Goal: Task Accomplishment & Management: Manage account settings

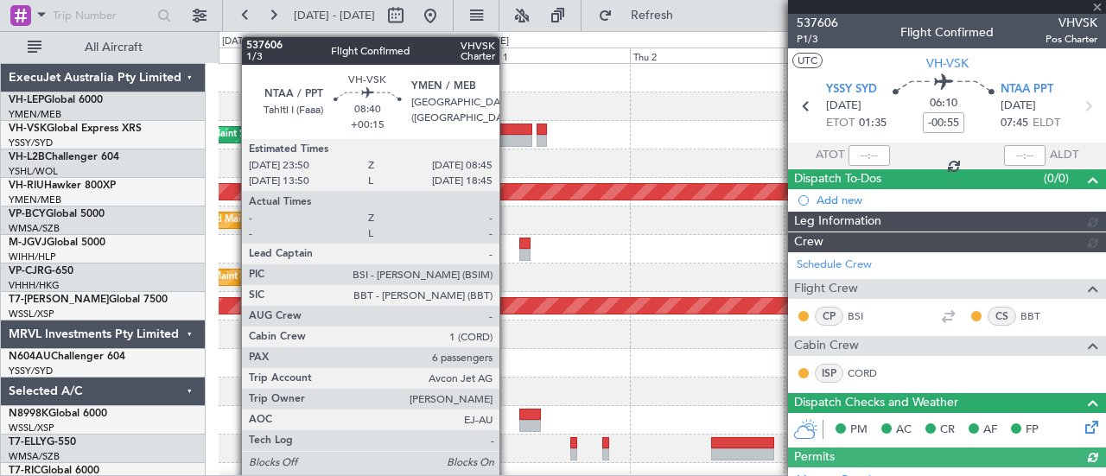
type input "[PERSON_NAME] (BTA)"
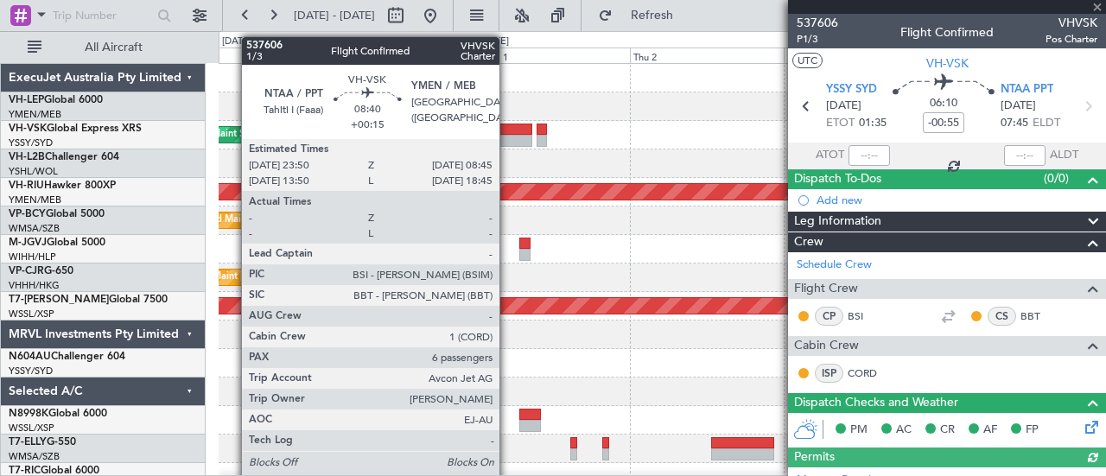
click at [508, 137] on div at bounding box center [502, 141] width 57 height 12
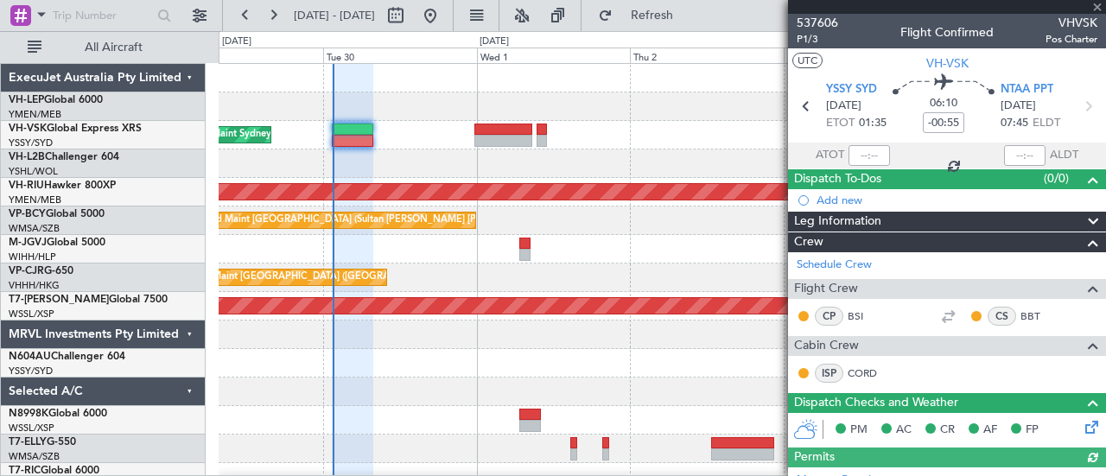
type input "+00:15"
type input "6"
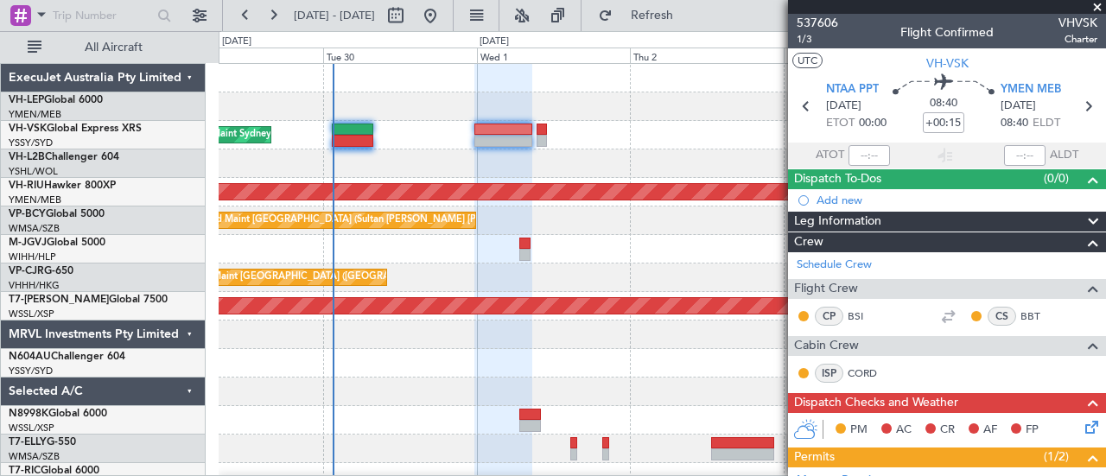
click at [546, 158] on div at bounding box center [662, 163] width 887 height 29
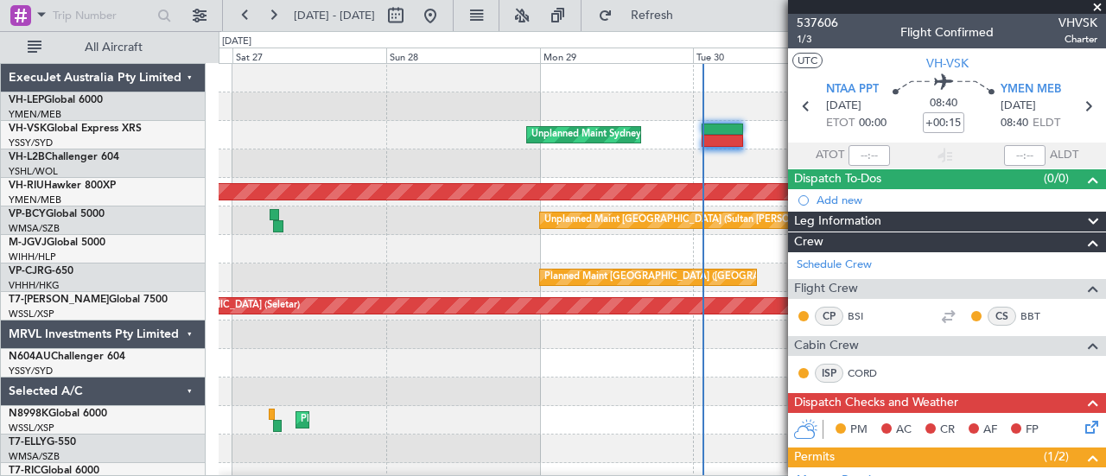
click at [516, 160] on div at bounding box center [662, 163] width 887 height 29
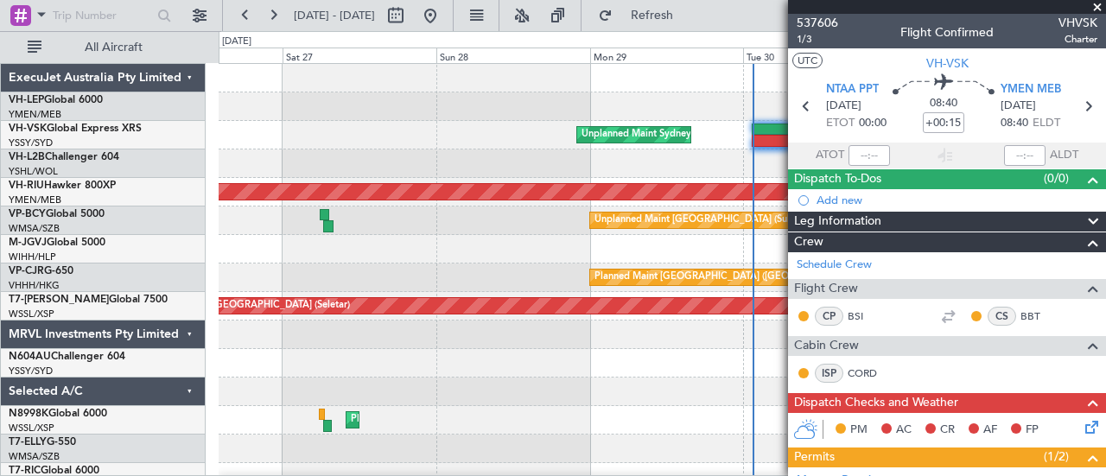
click at [573, 157] on div at bounding box center [662, 163] width 887 height 29
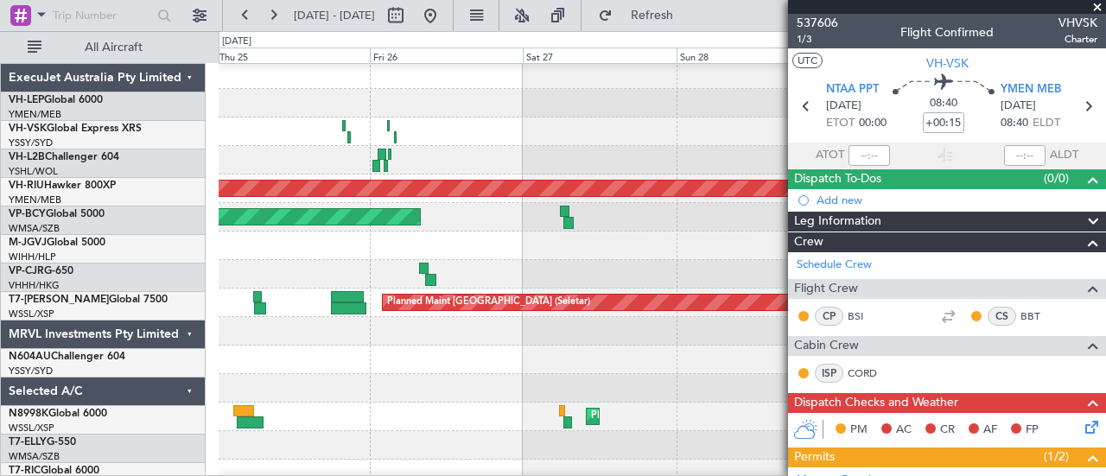
scroll to position [3, 0]
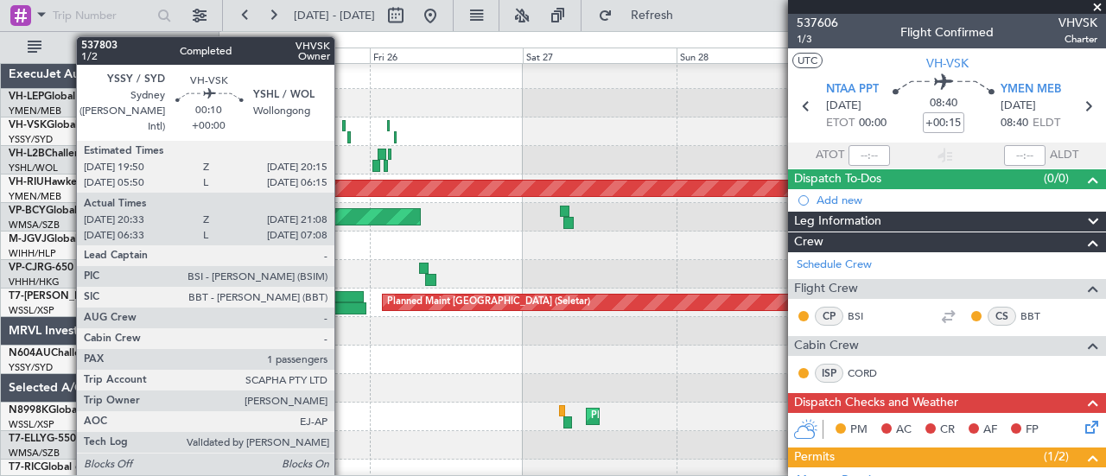
click at [343, 124] on div at bounding box center [343, 126] width 3 height 12
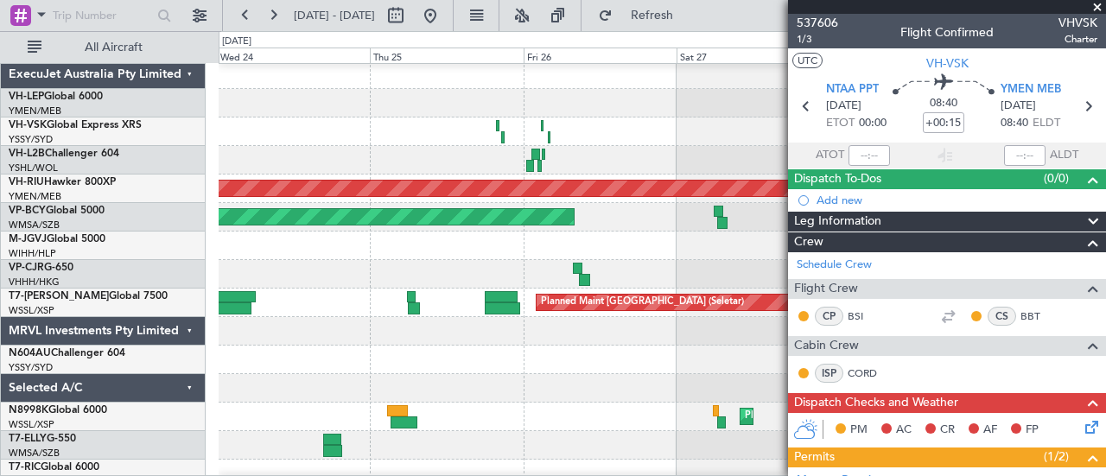
click at [500, 152] on div at bounding box center [662, 160] width 887 height 29
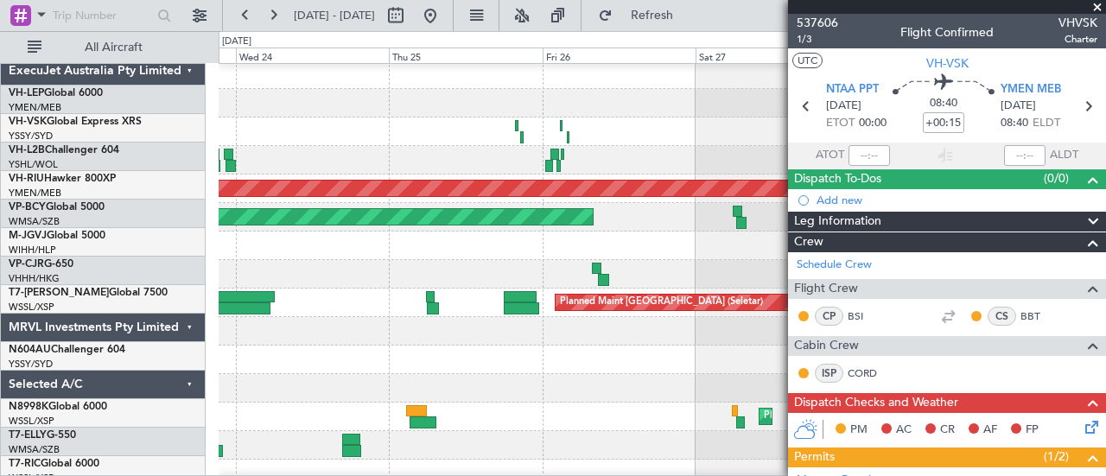
click at [530, 146] on div at bounding box center [662, 160] width 887 height 29
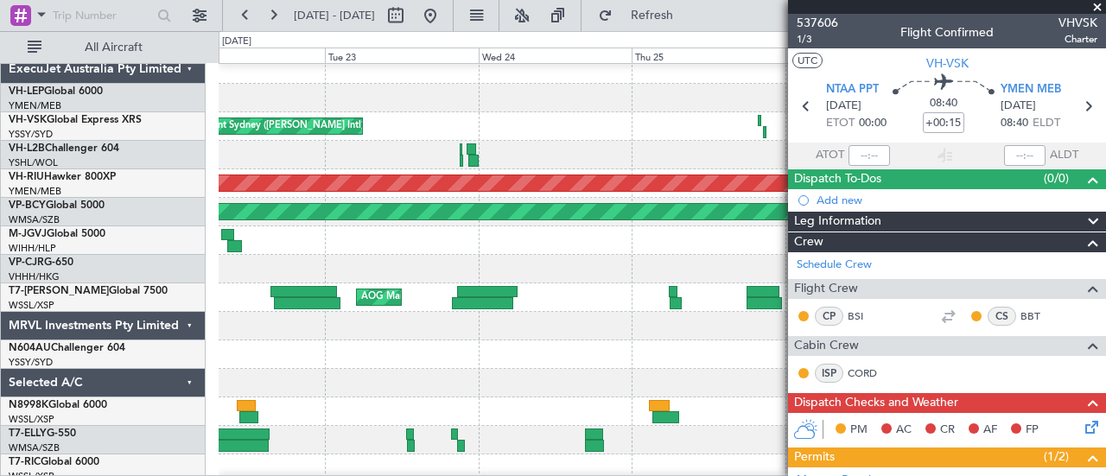
scroll to position [0, 0]
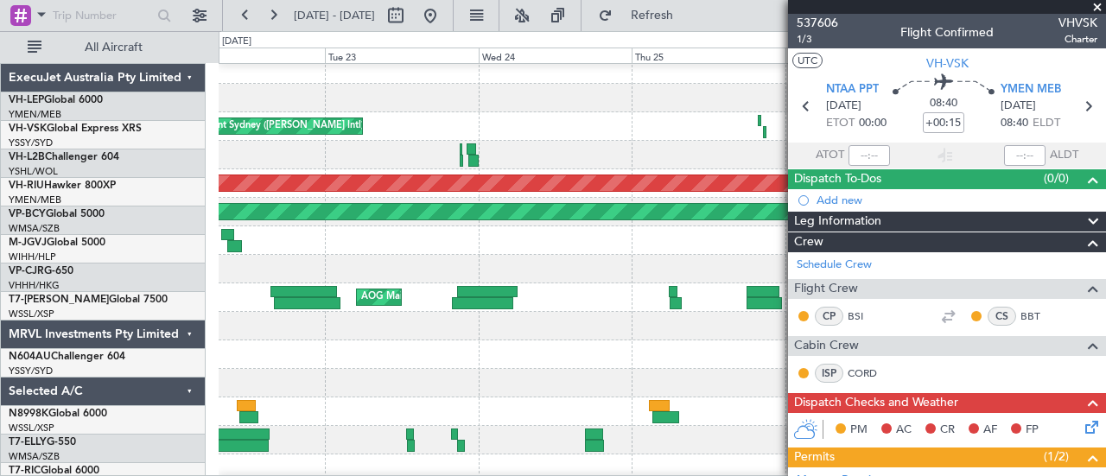
click at [475, 159] on div at bounding box center [662, 155] width 887 height 29
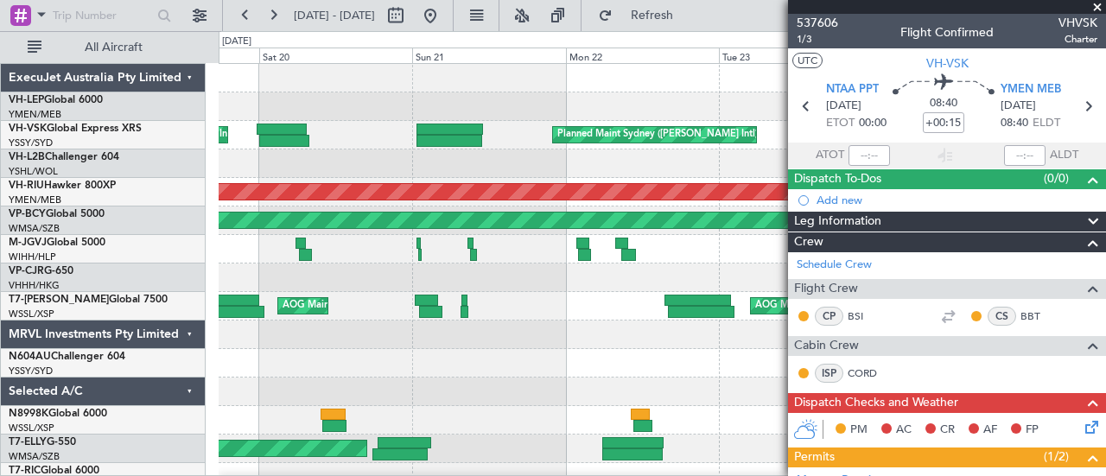
click at [358, 170] on div "Unplanned Maint [GEOGRAPHIC_DATA] ([GEOGRAPHIC_DATA])" at bounding box center [662, 163] width 887 height 29
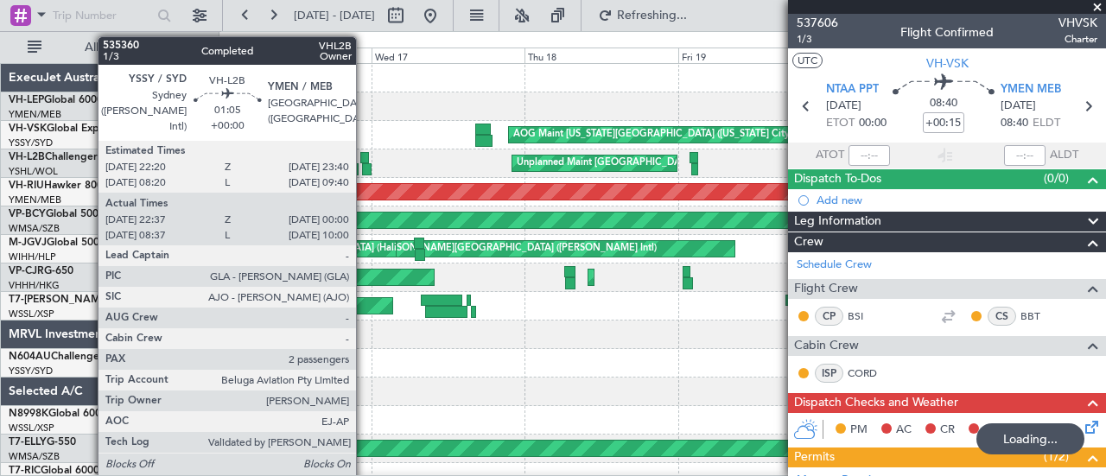
click at [365, 153] on div at bounding box center [364, 158] width 9 height 12
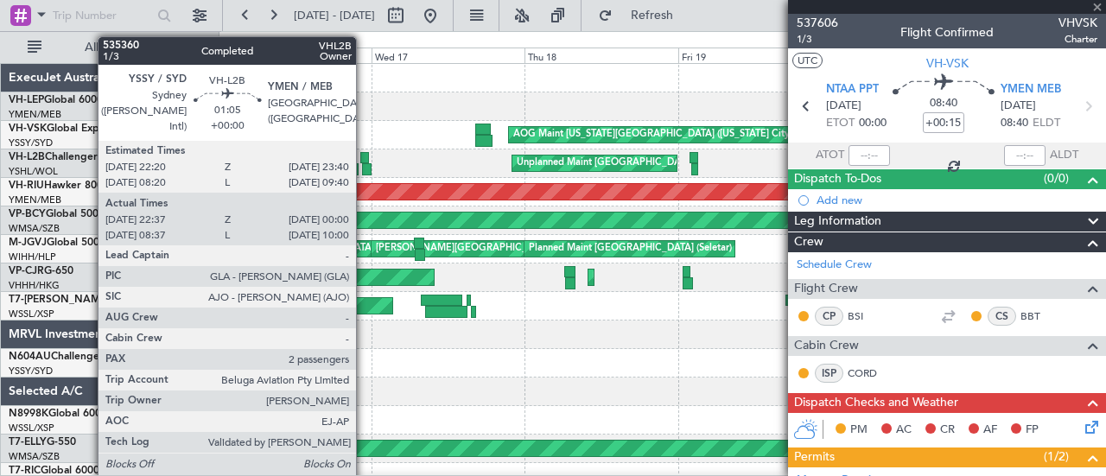
type input "22:47"
type input "23:55"
type input "2"
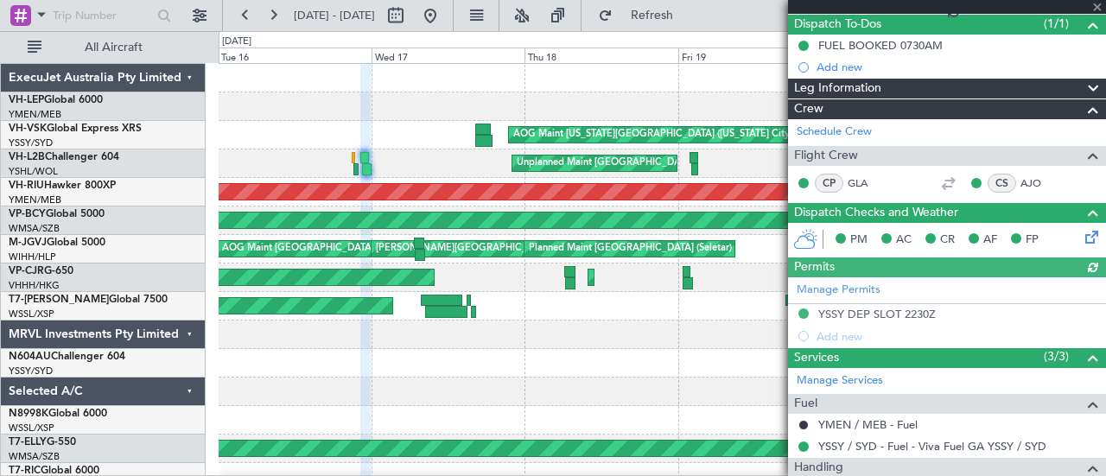
scroll to position [320, 0]
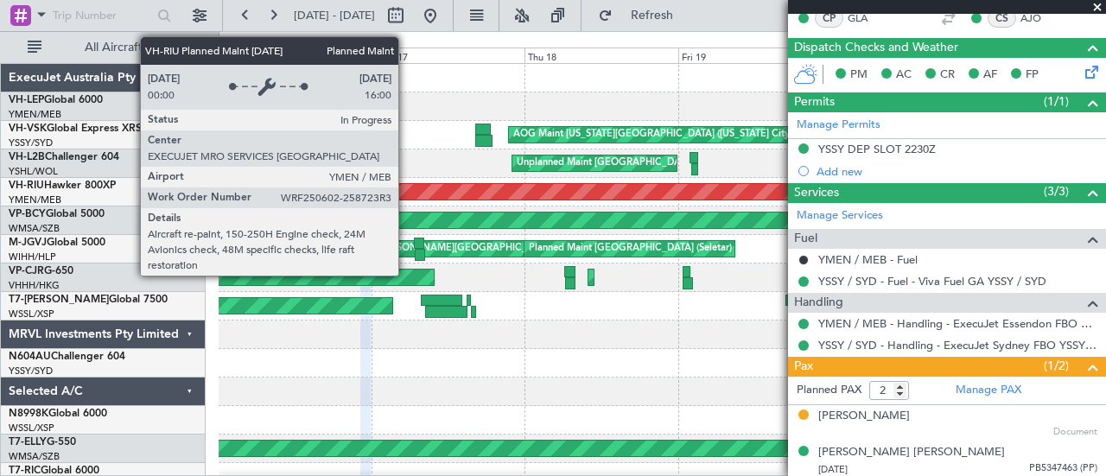
click at [561, 200] on div "Planned Maint [GEOGRAPHIC_DATA] ([GEOGRAPHIC_DATA])" at bounding box center [662, 191] width 2663 height 17
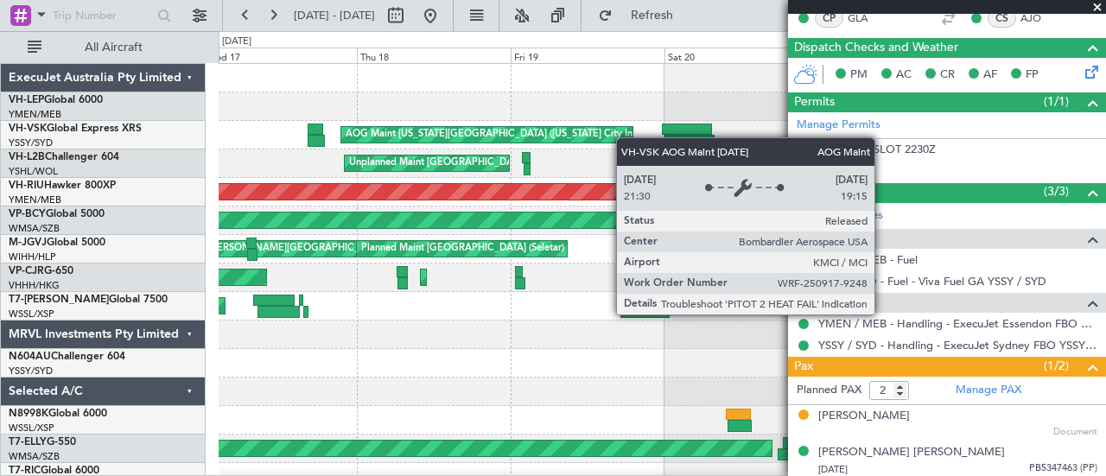
click at [204, 238] on div "AOG Maint [US_STATE][GEOGRAPHIC_DATA] ([US_STATE] City Intl) Planned Maint Sydn…" at bounding box center [553, 253] width 1106 height 445
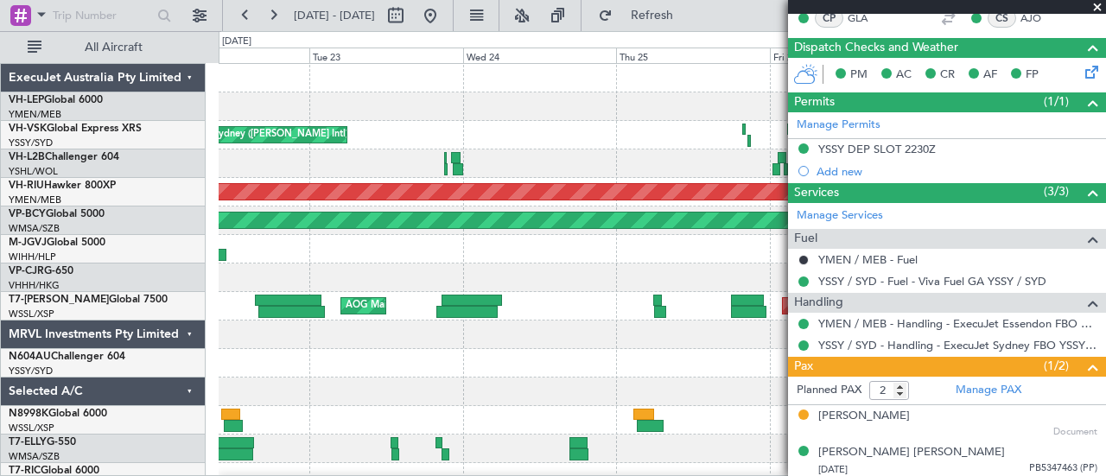
click at [107, 284] on div "Planned Maint Sydney ([PERSON_NAME] Intl) Unplanned Maint Sydney ([PERSON_NAME]…" at bounding box center [553, 253] width 1106 height 445
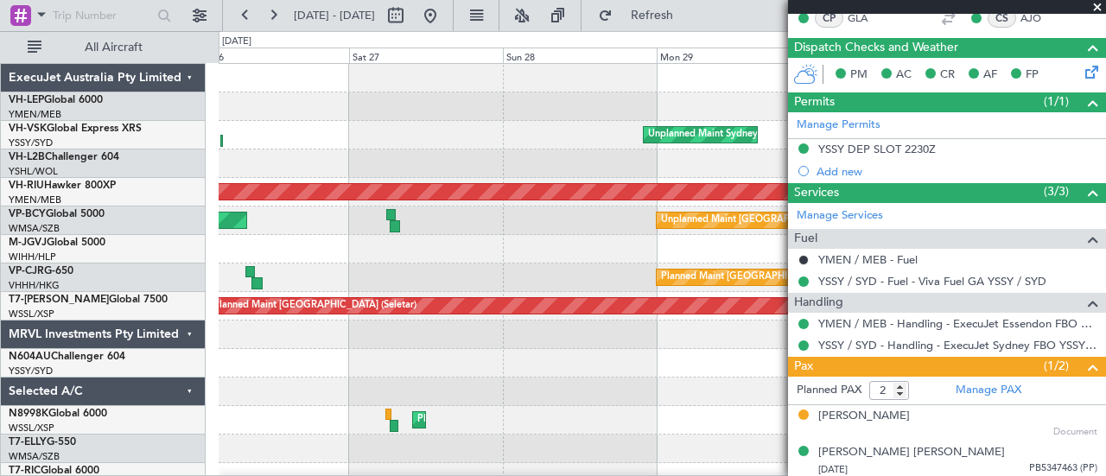
click at [0, 314] on html "[DATE] - [DATE] Refresh Quick Links All Aircraft Unplanned Maint Sydney ([PERSO…" at bounding box center [553, 238] width 1106 height 476
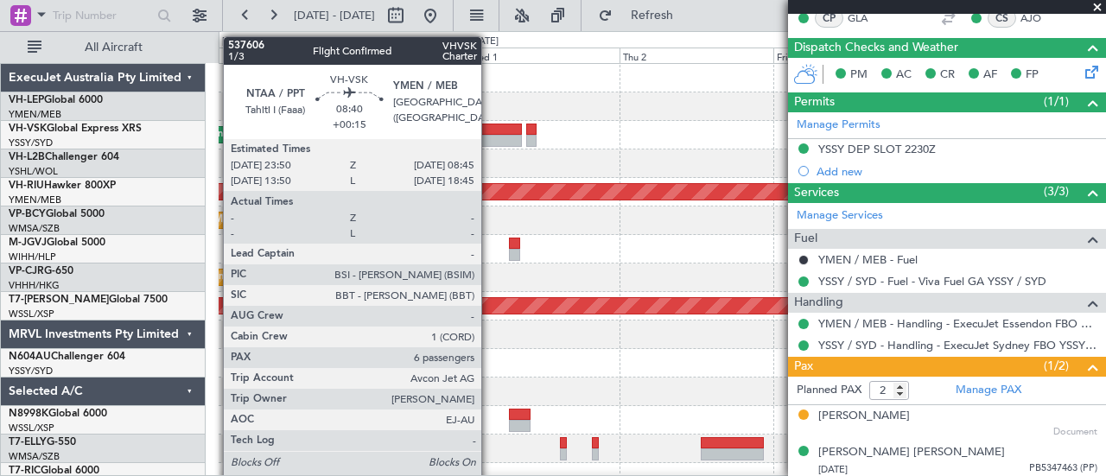
click at [490, 131] on div at bounding box center [492, 130] width 57 height 12
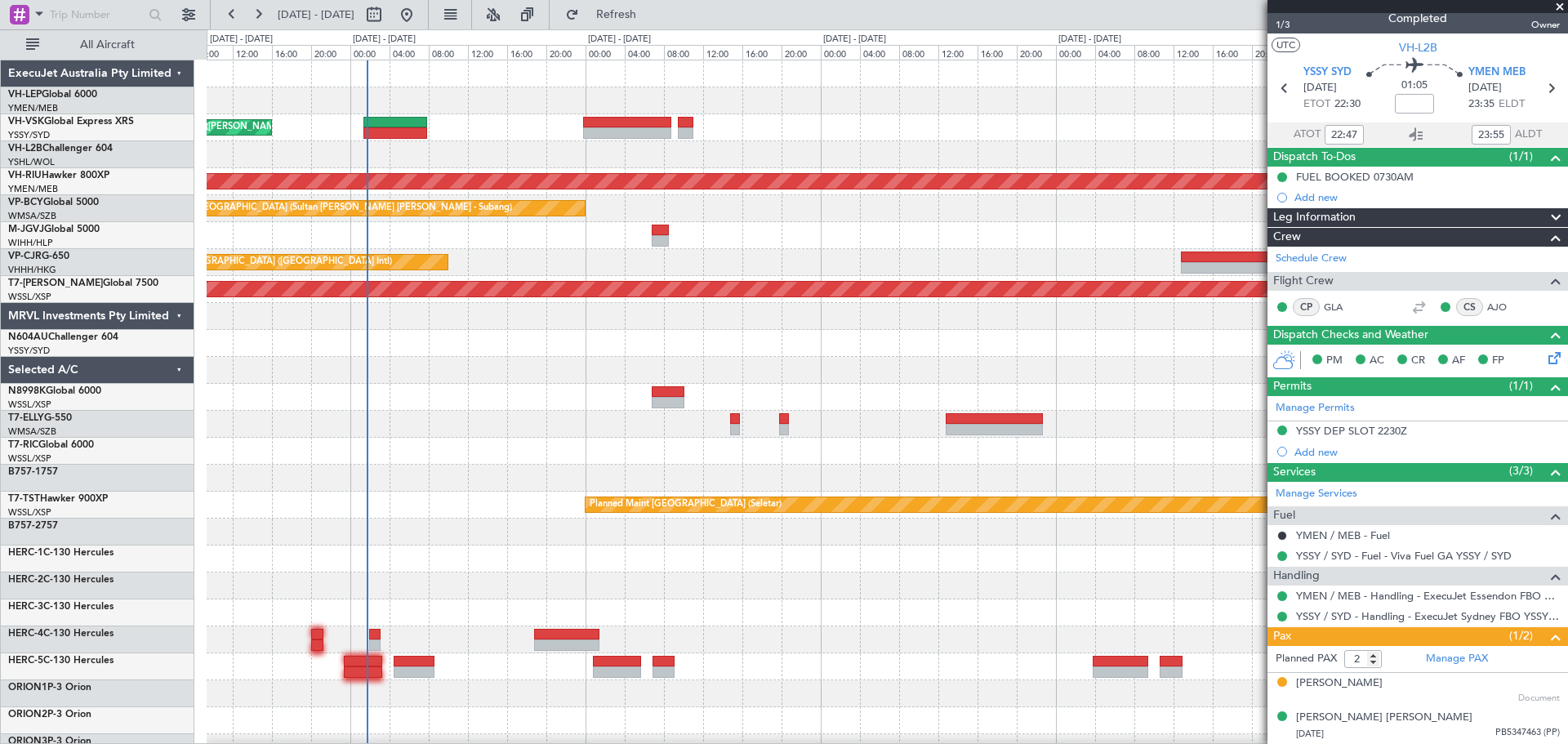
scroll to position [11, 0]
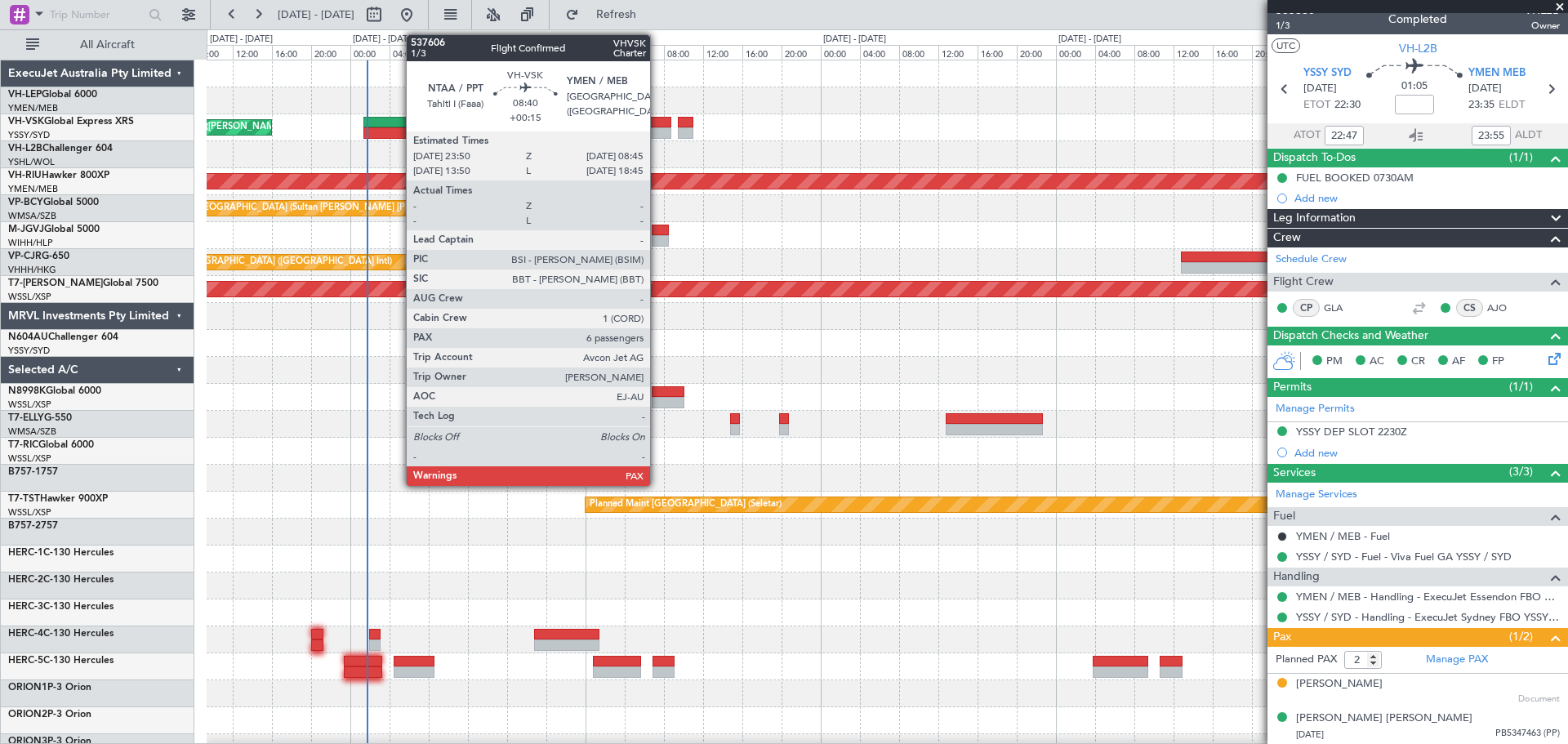
click at [657, 128] on div at bounding box center [627, 133] width 87 height 11
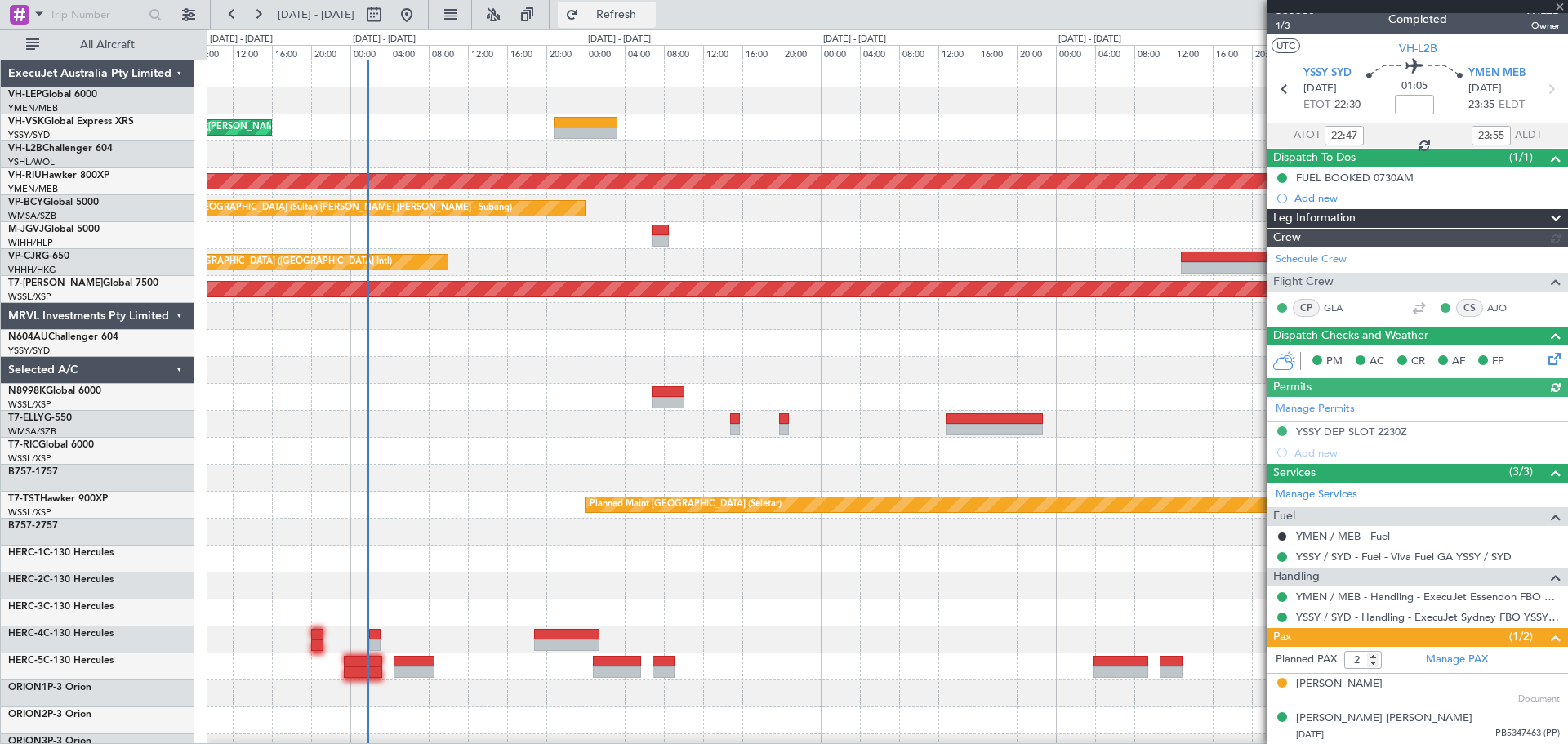
click at [633, 9] on span "Refresh" at bounding box center [616, 15] width 69 height 11
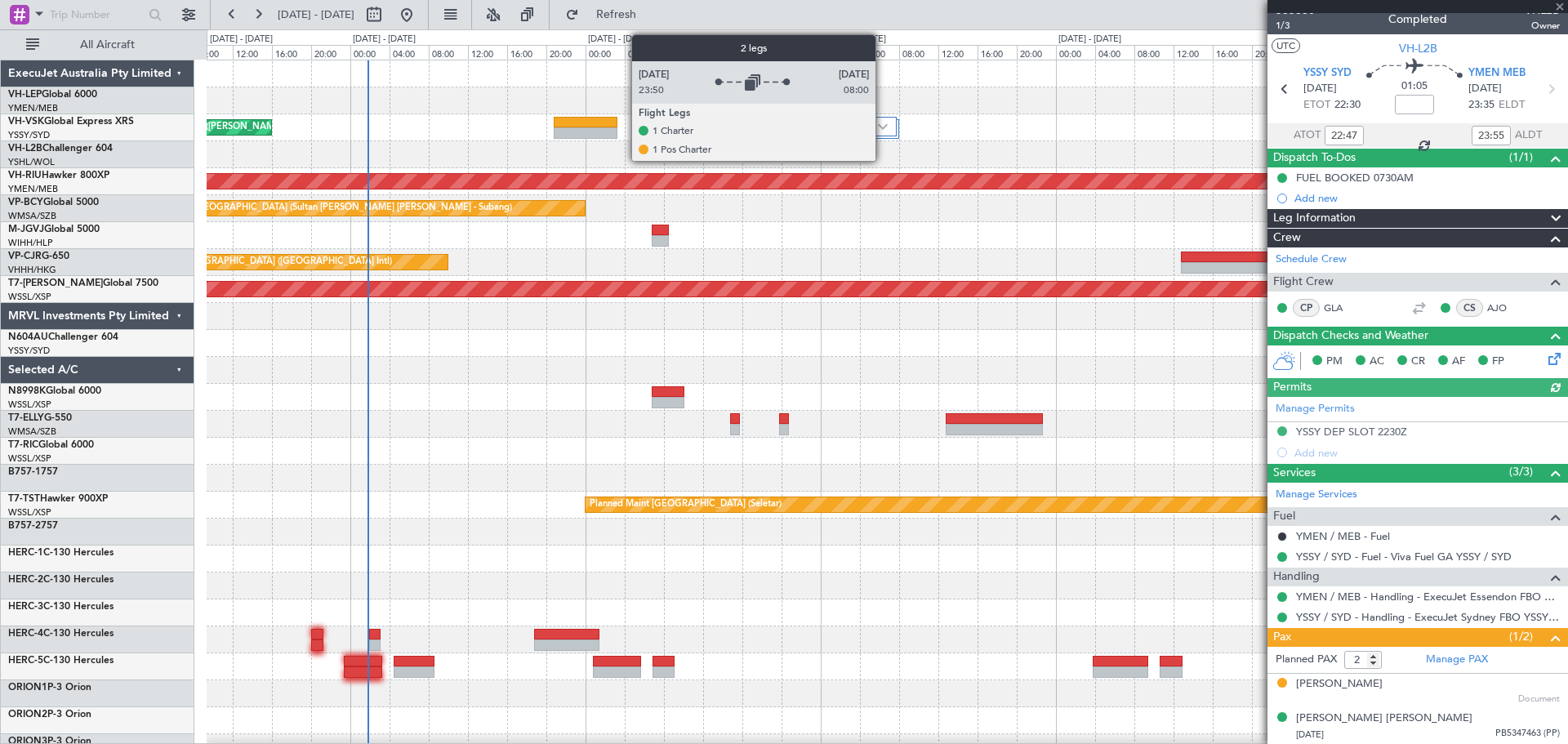
click at [885, 123] on div at bounding box center [857, 127] width 78 height 20
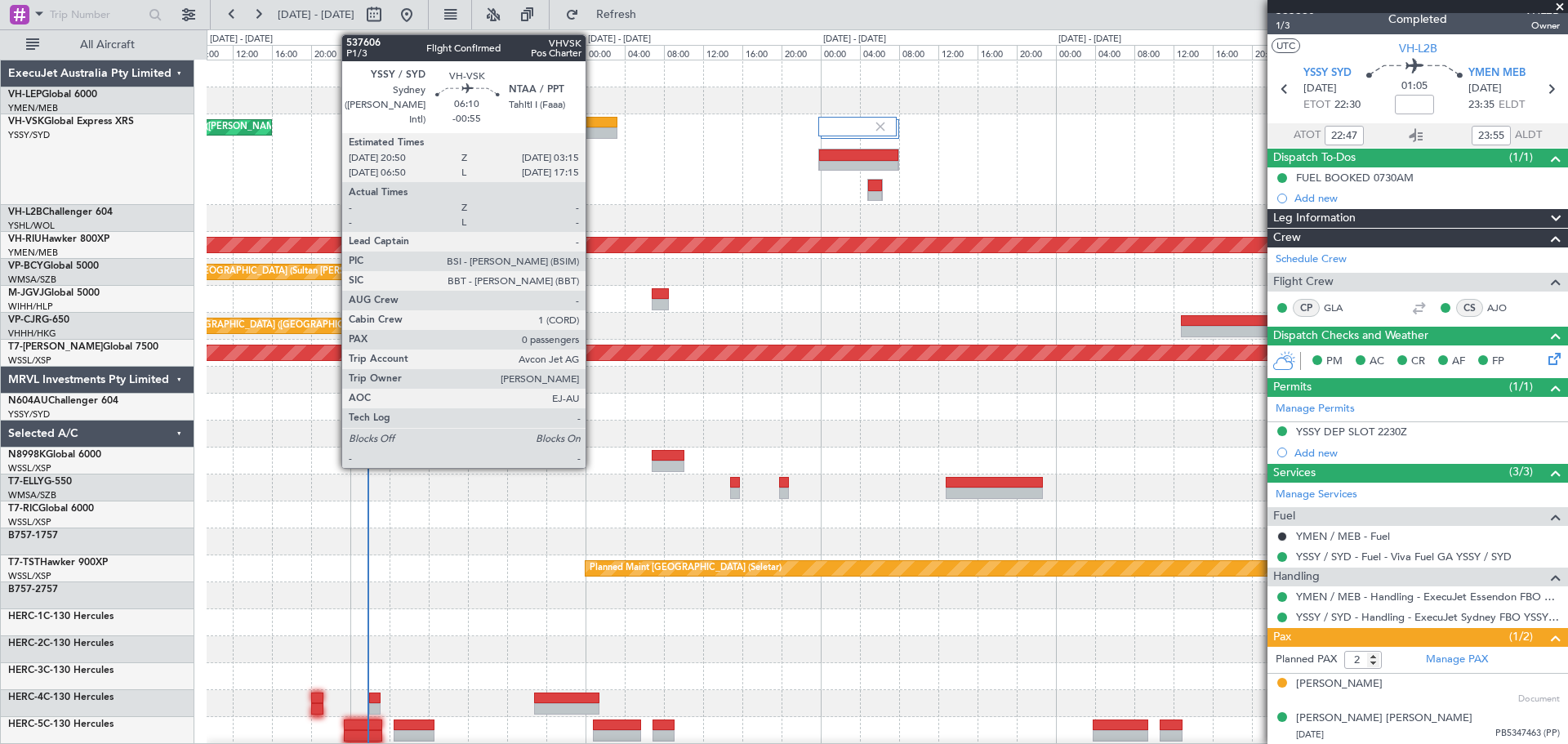
click at [593, 127] on div at bounding box center [585, 123] width 63 height 11
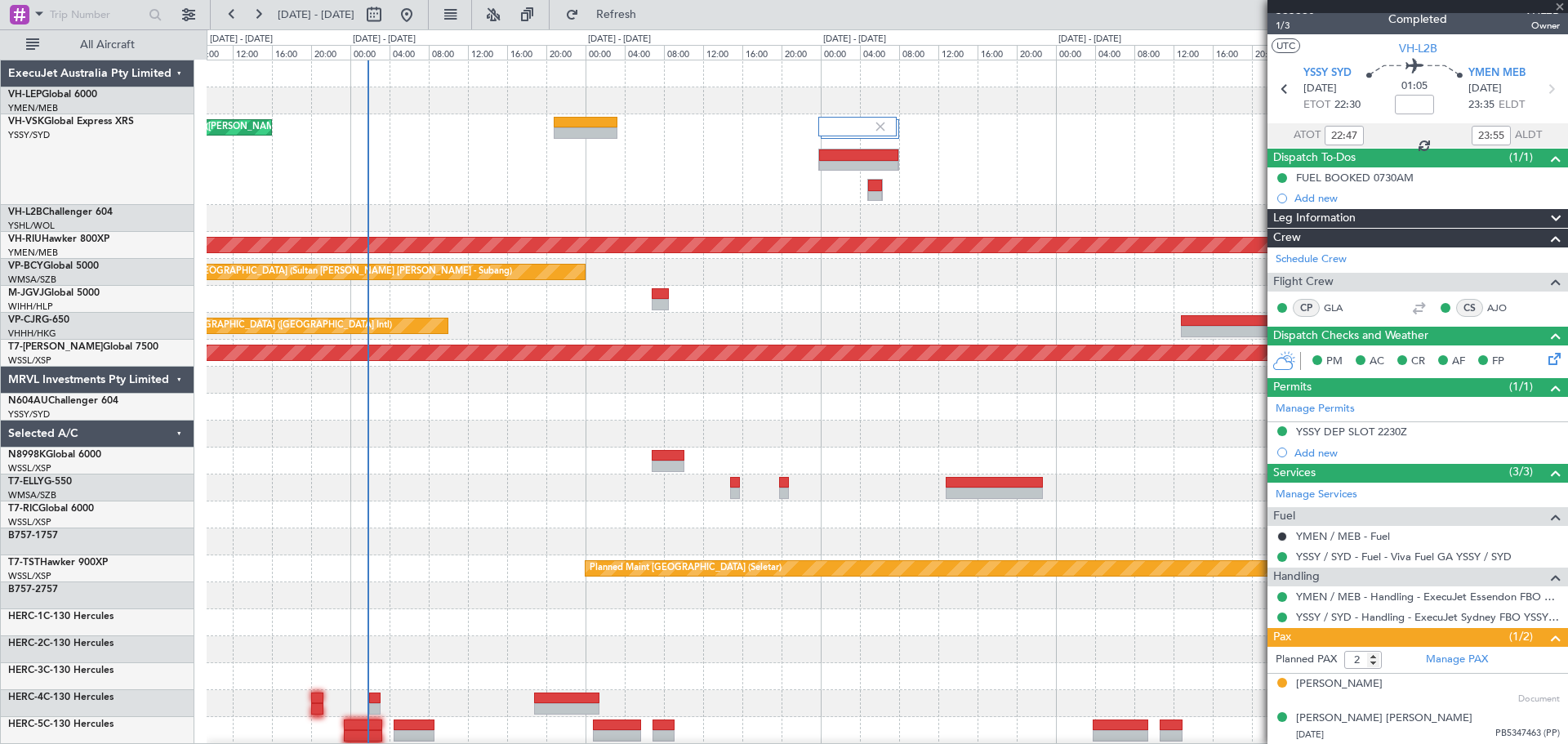
type input "-00:55"
type input "0"
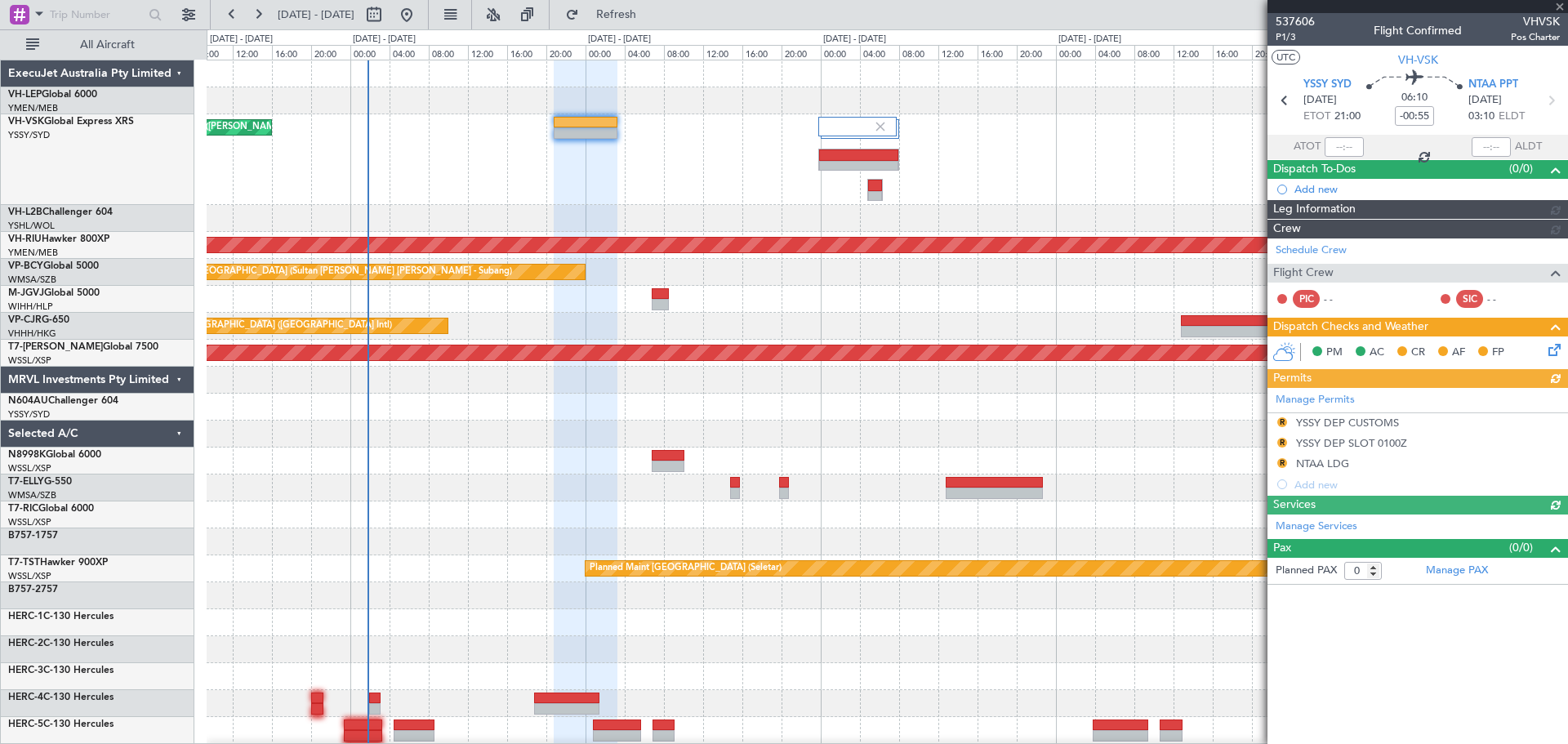
type input "[PERSON_NAME] (BTA)"
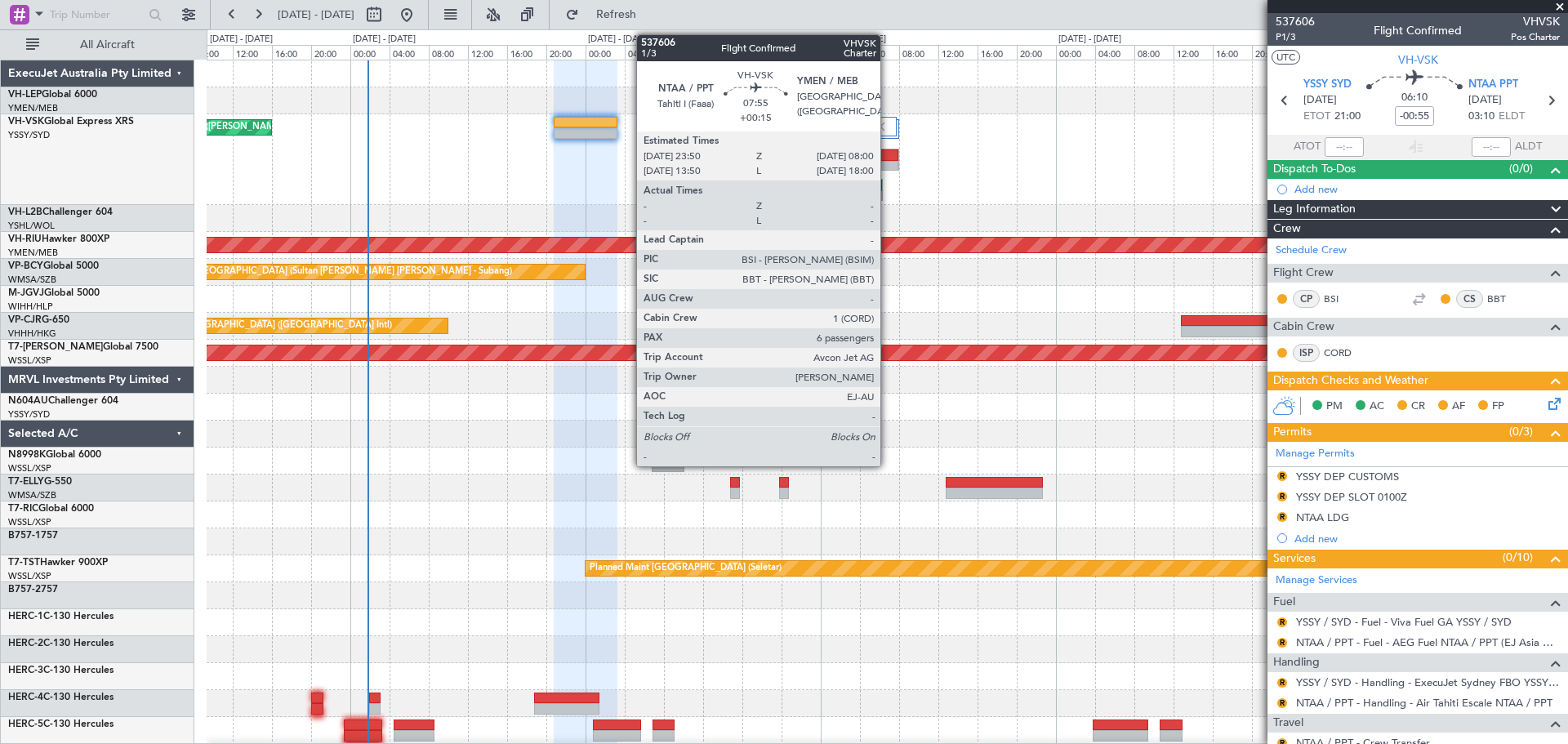
click at [887, 153] on div at bounding box center [858, 155] width 78 height 11
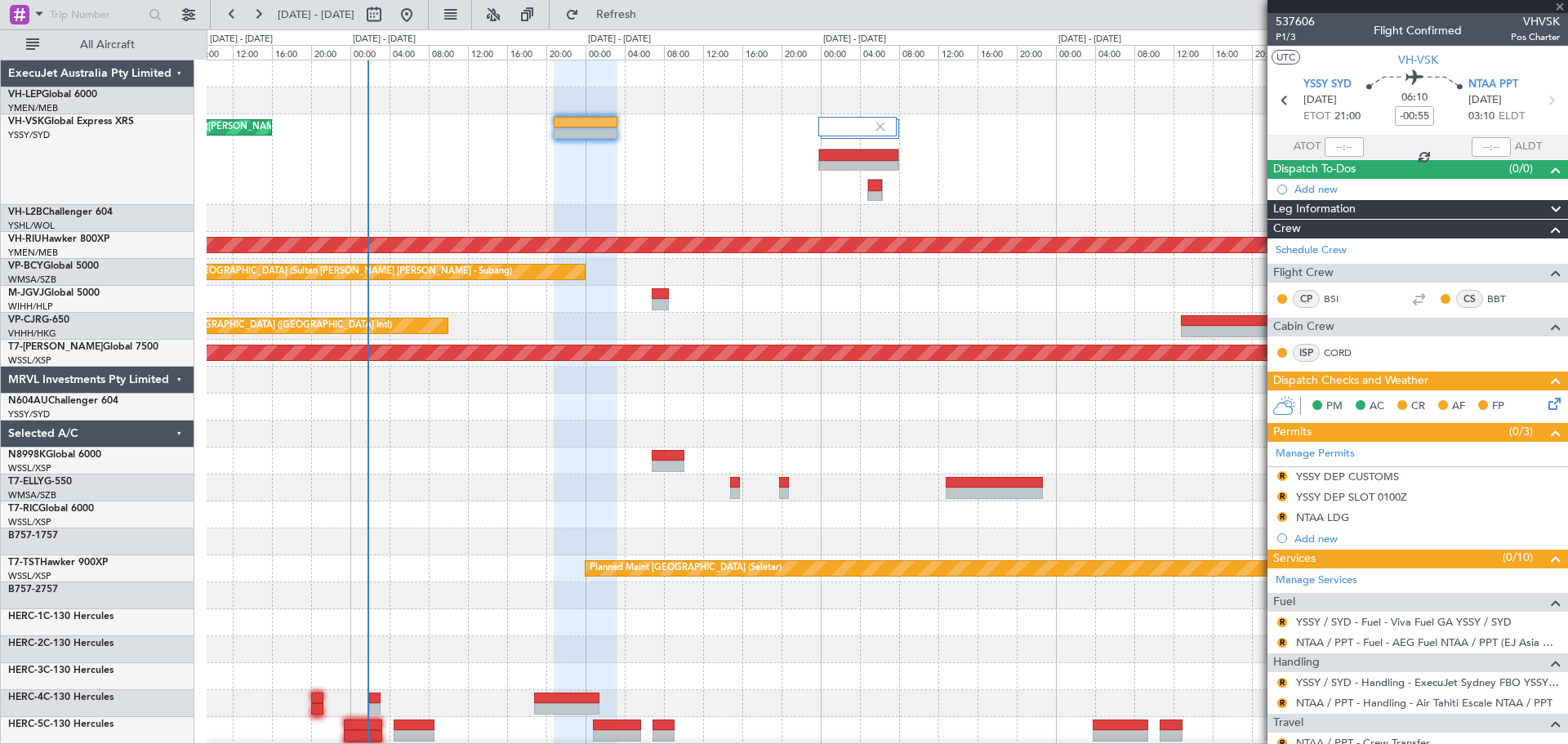
type input "+00:15"
type input "6"
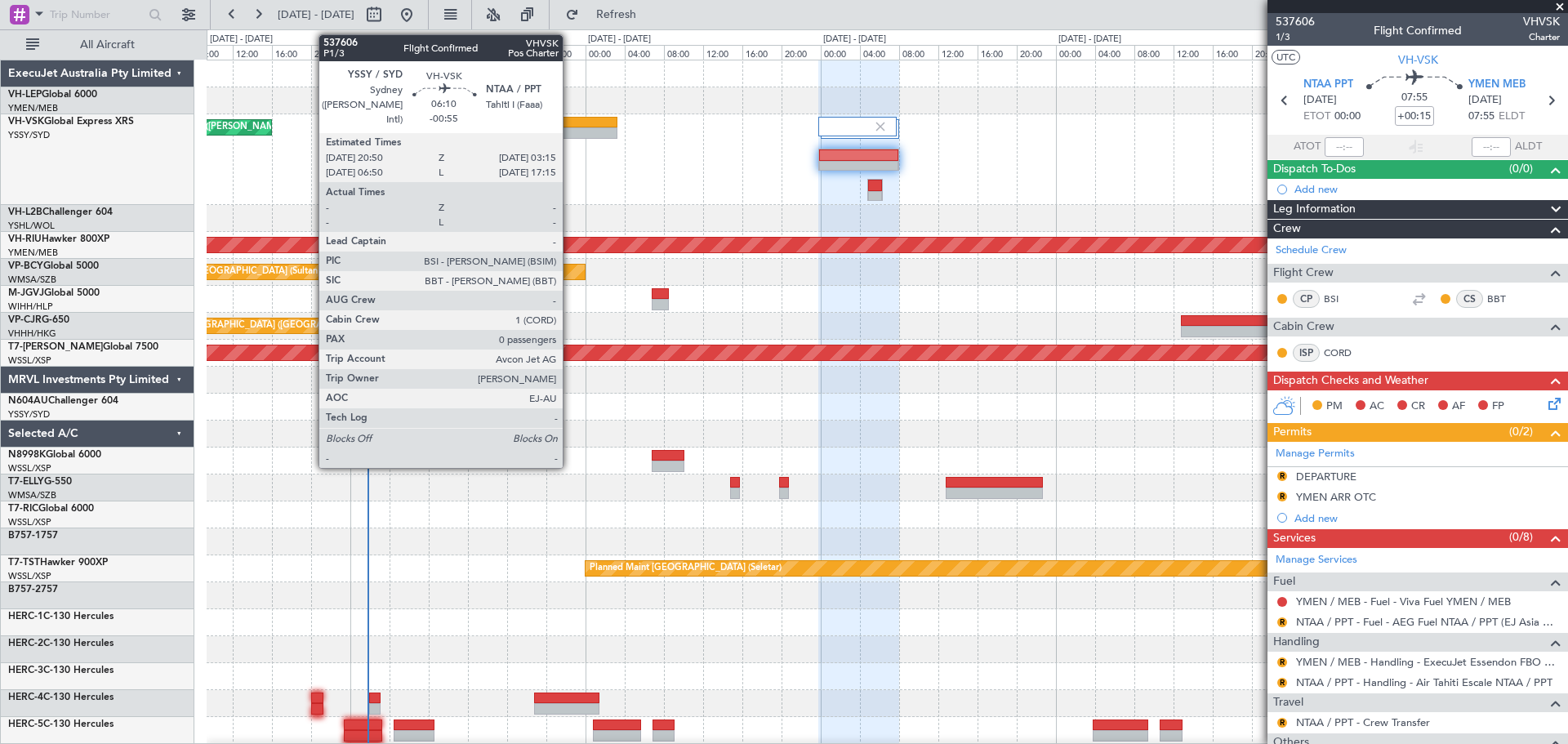
click at [570, 126] on div at bounding box center [585, 123] width 63 height 11
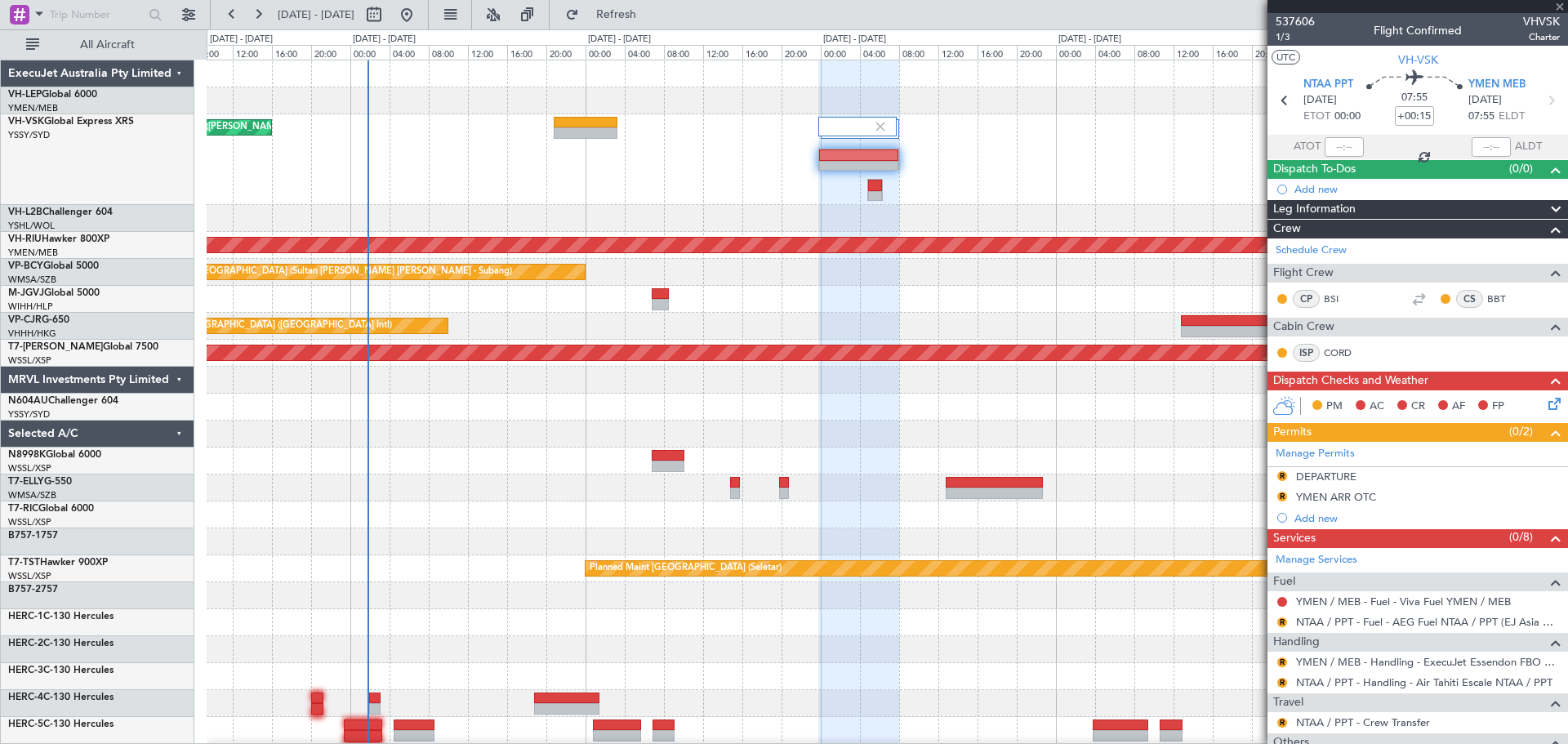
type input "-00:55"
type input "0"
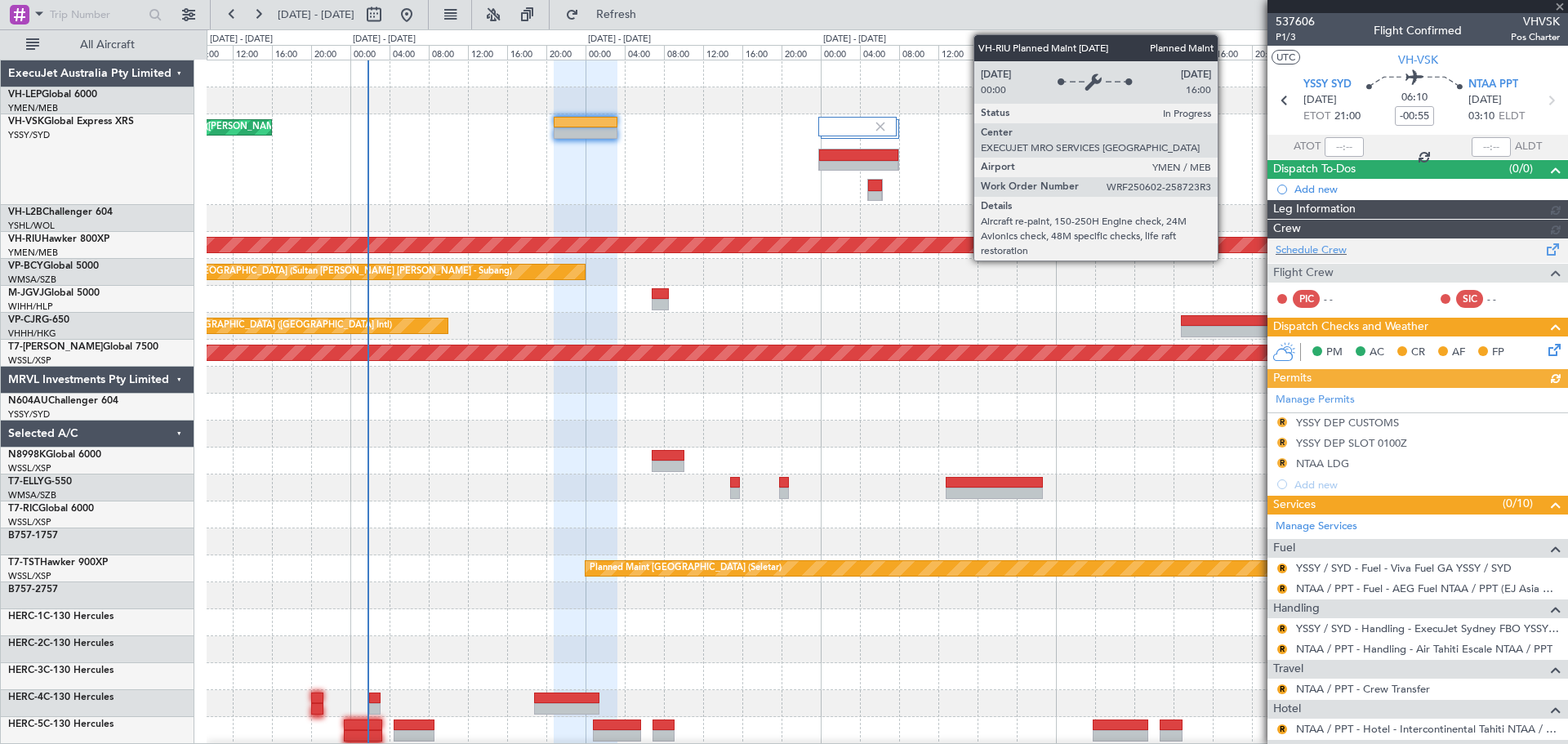
type input "[PERSON_NAME] (BTA)"
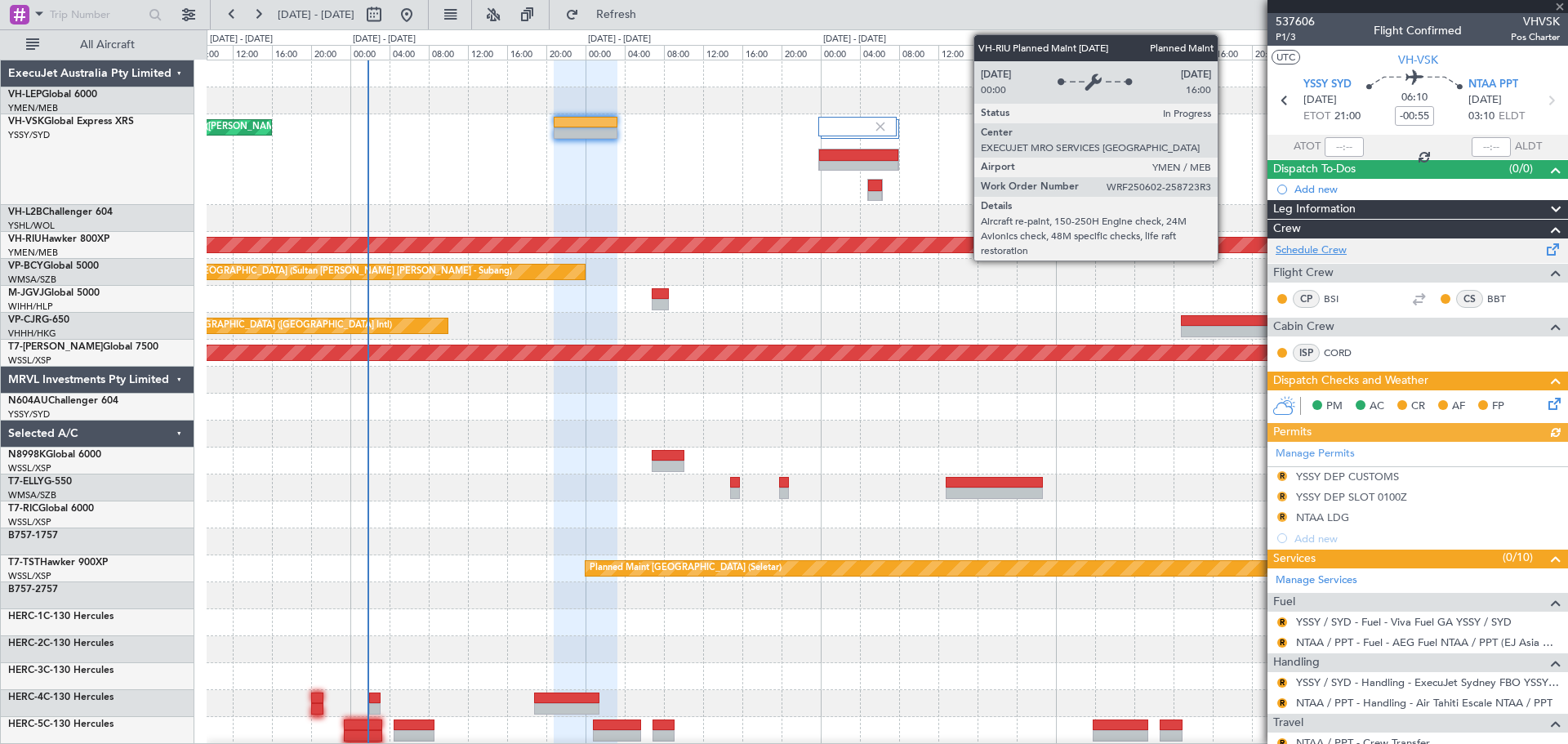
click at [1044, 257] on link "Schedule Crew" at bounding box center [1311, 251] width 71 height 16
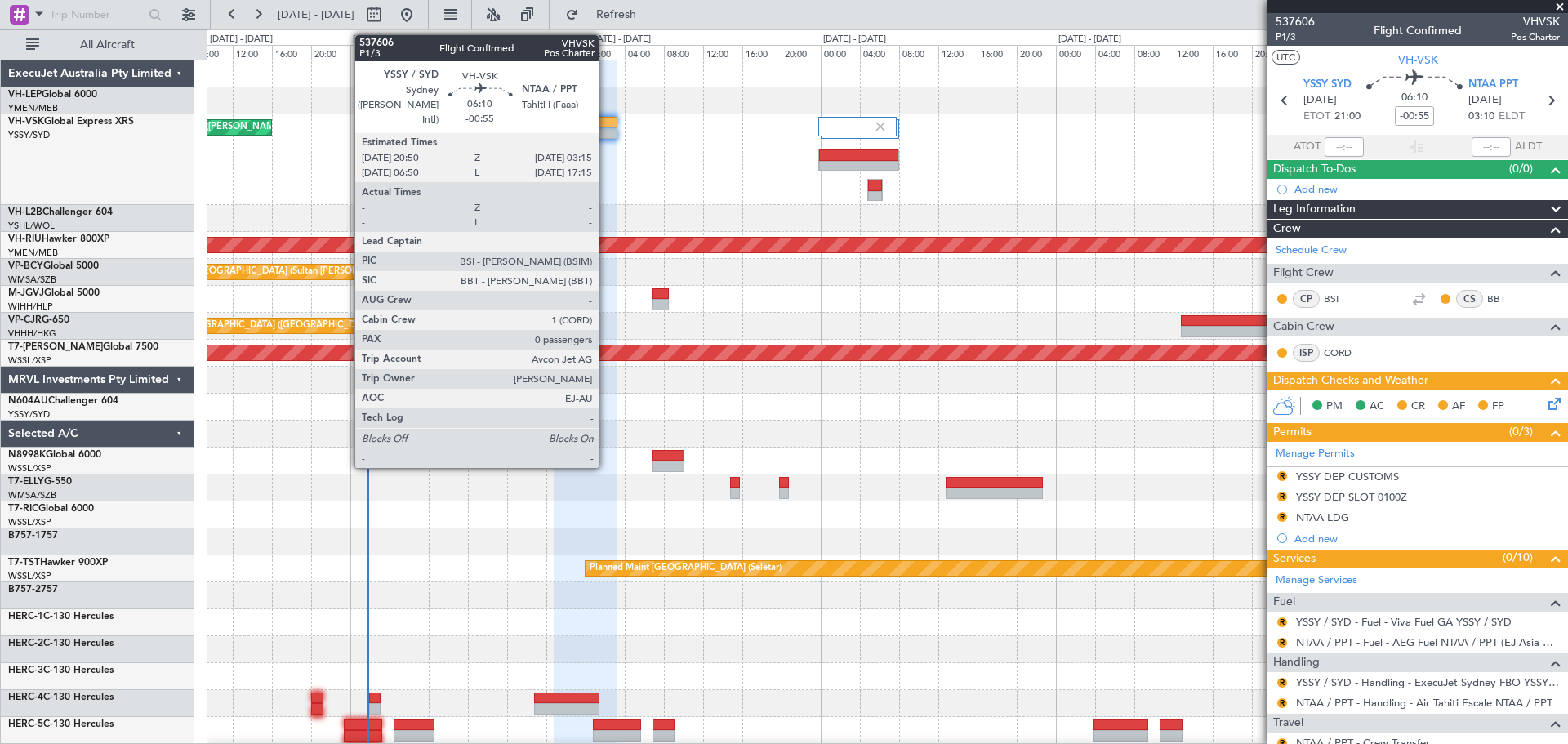
click at [606, 131] on div at bounding box center [585, 133] width 63 height 11
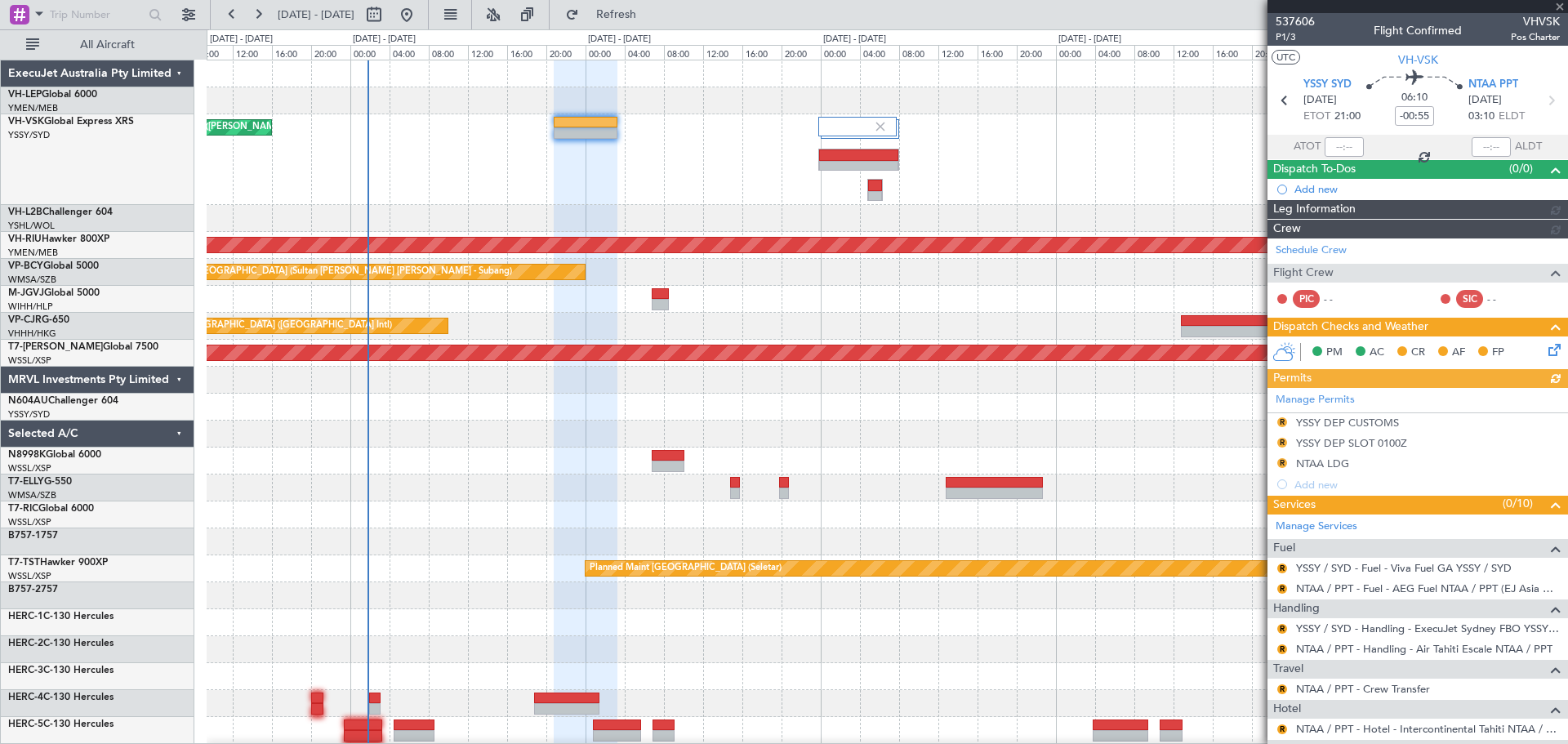
type input "[PERSON_NAME] (BTA)"
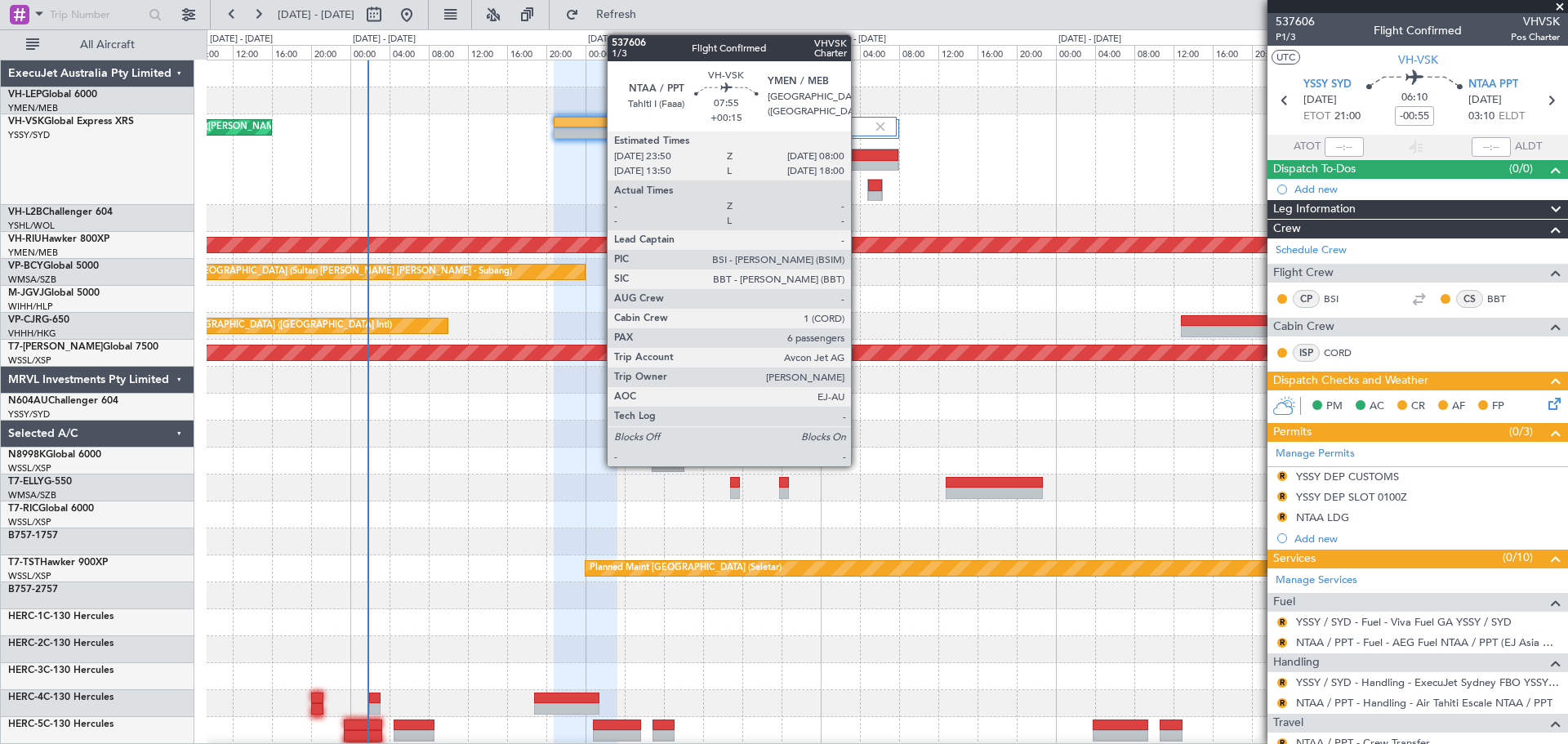
click at [858, 154] on div at bounding box center [858, 155] width 78 height 11
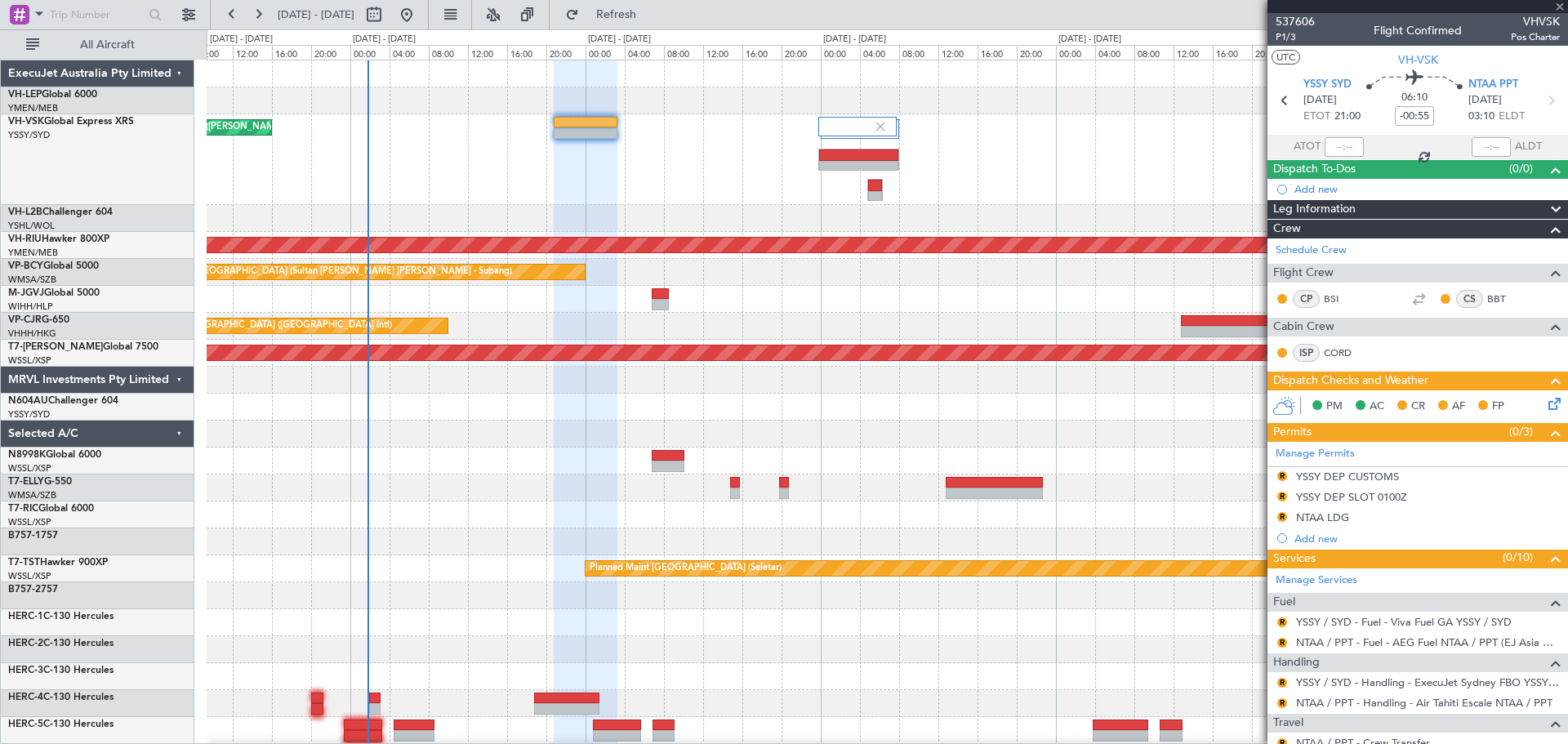
type input "+00:15"
type input "6"
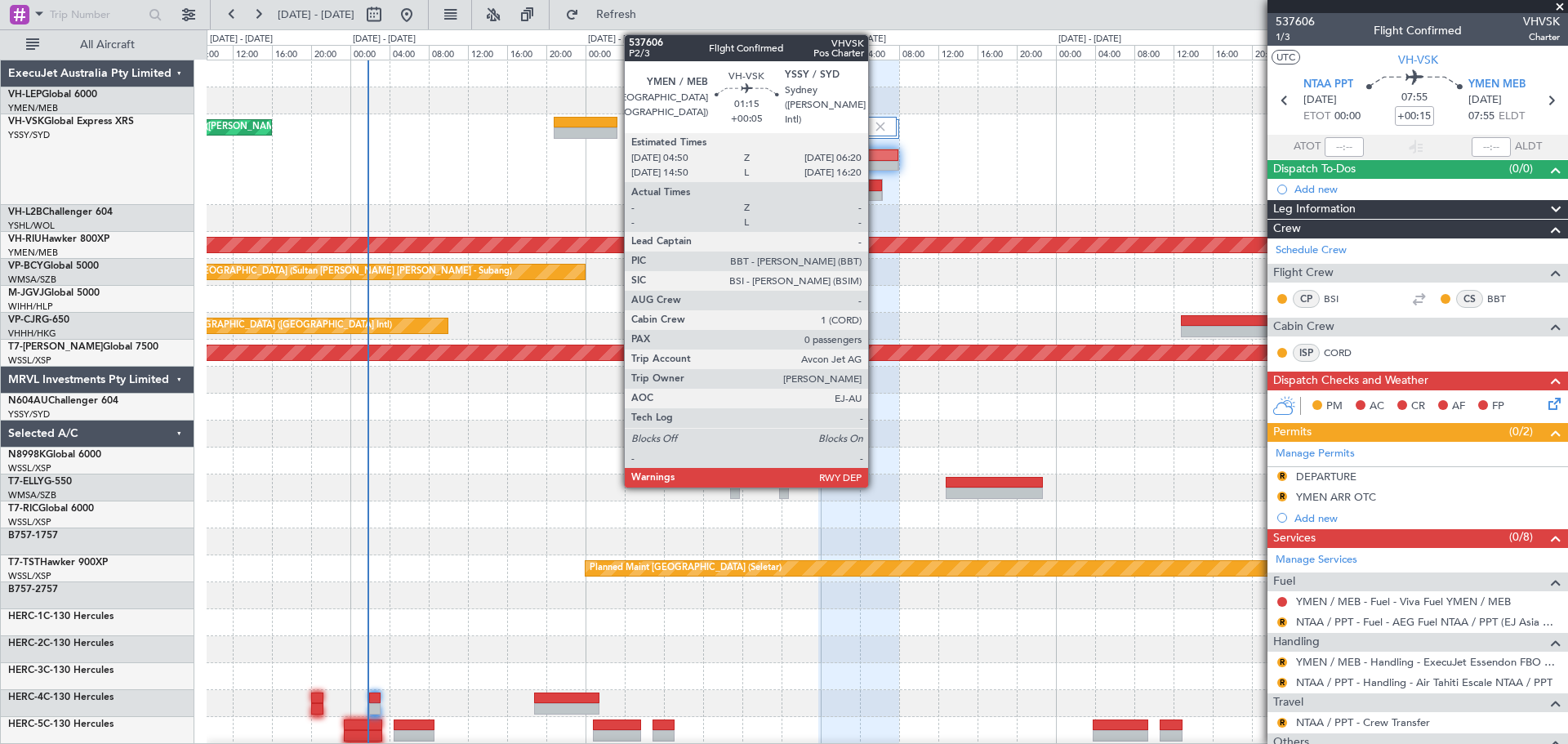
click at [875, 191] on div at bounding box center [874, 197] width 13 height 11
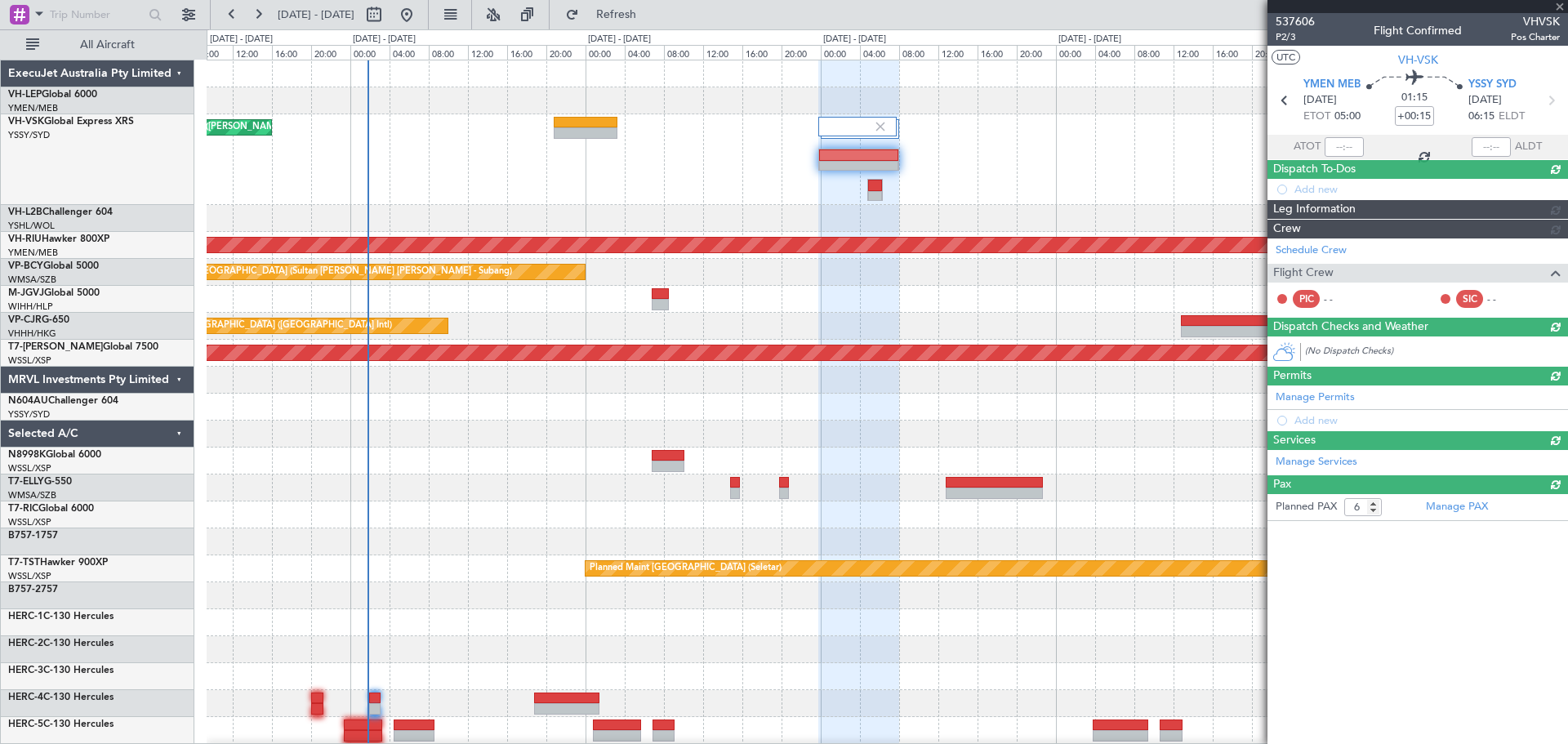
type input "+00:05"
type input "0"
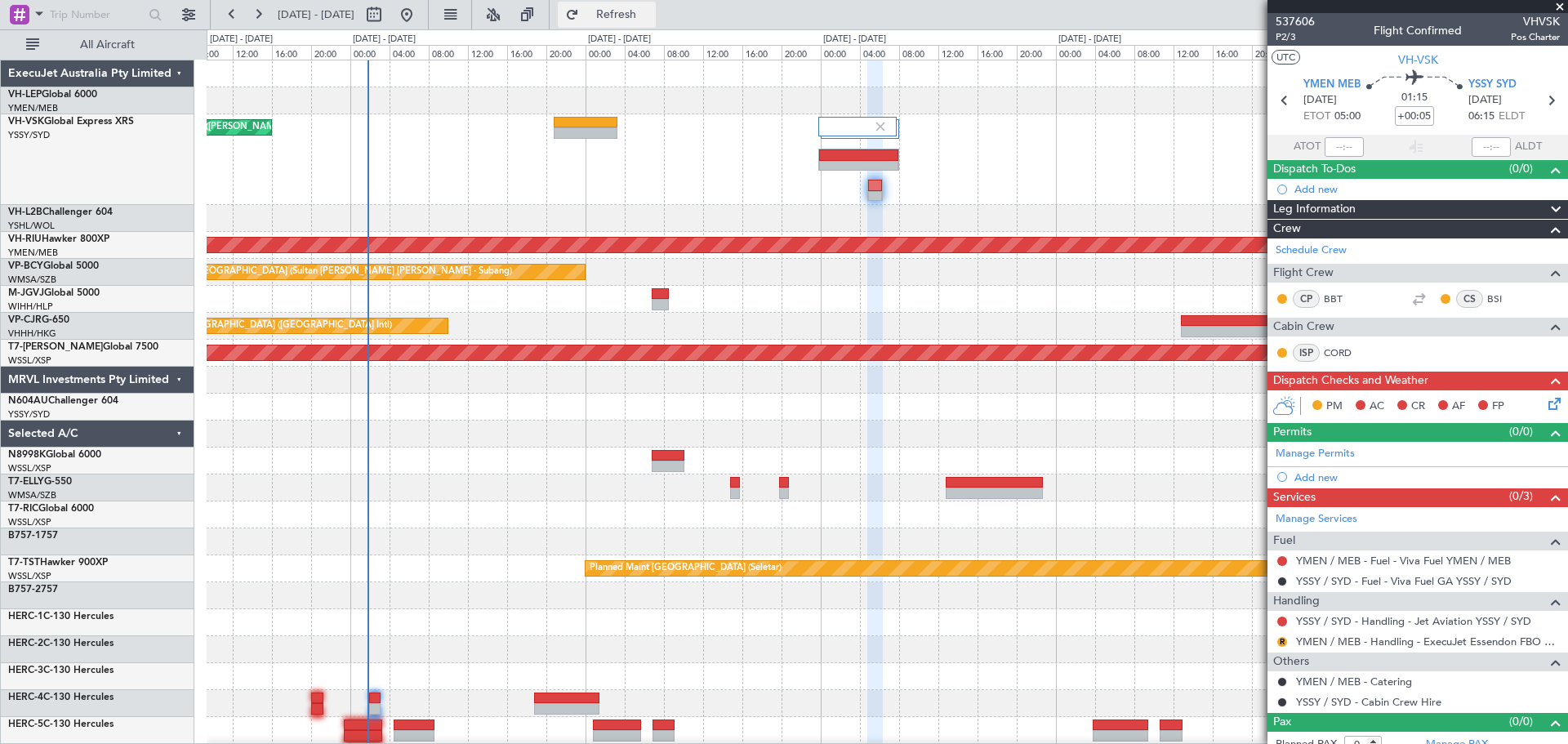
click at [651, 15] on span "Refresh" at bounding box center [616, 15] width 69 height 11
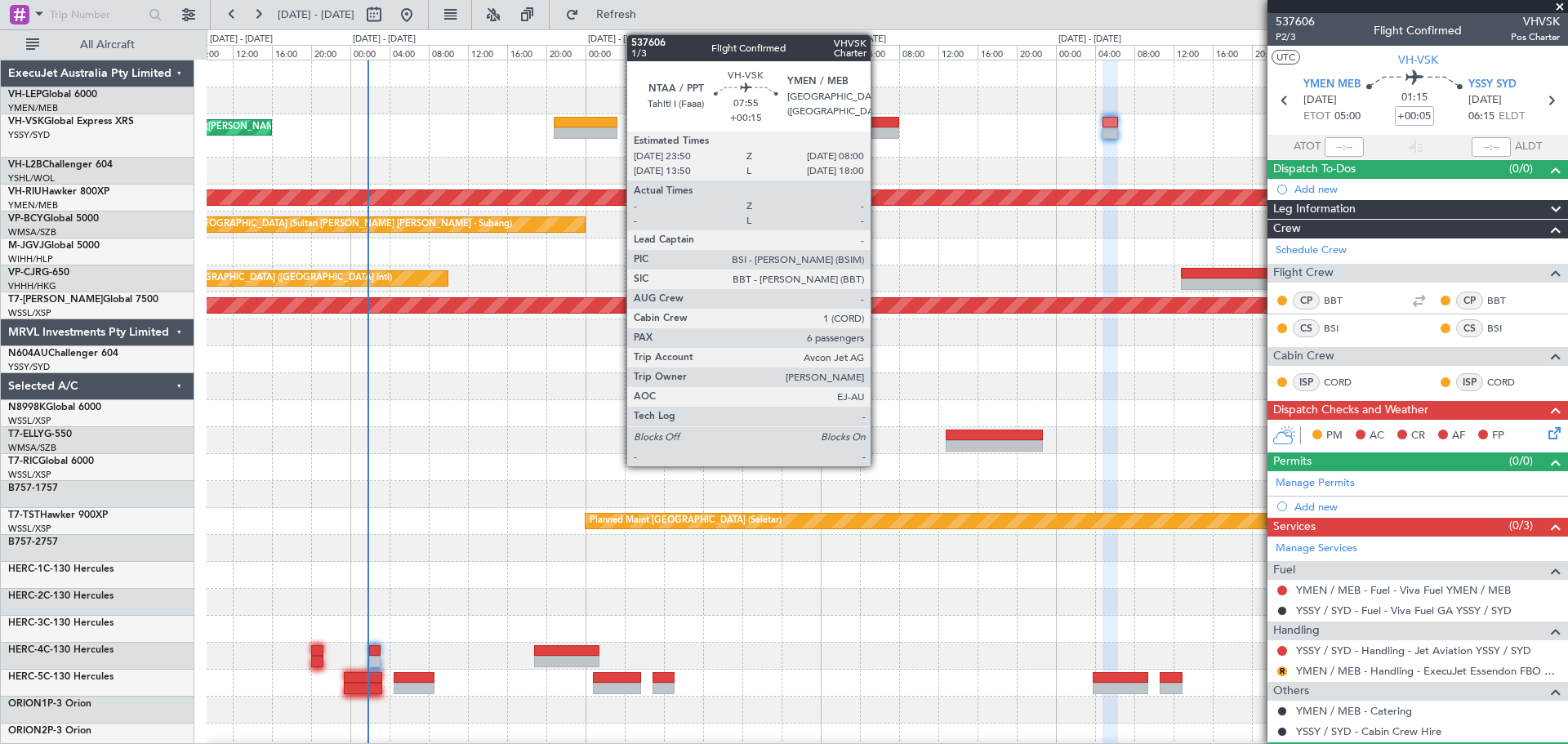
click at [878, 136] on div at bounding box center [858, 133] width 80 height 11
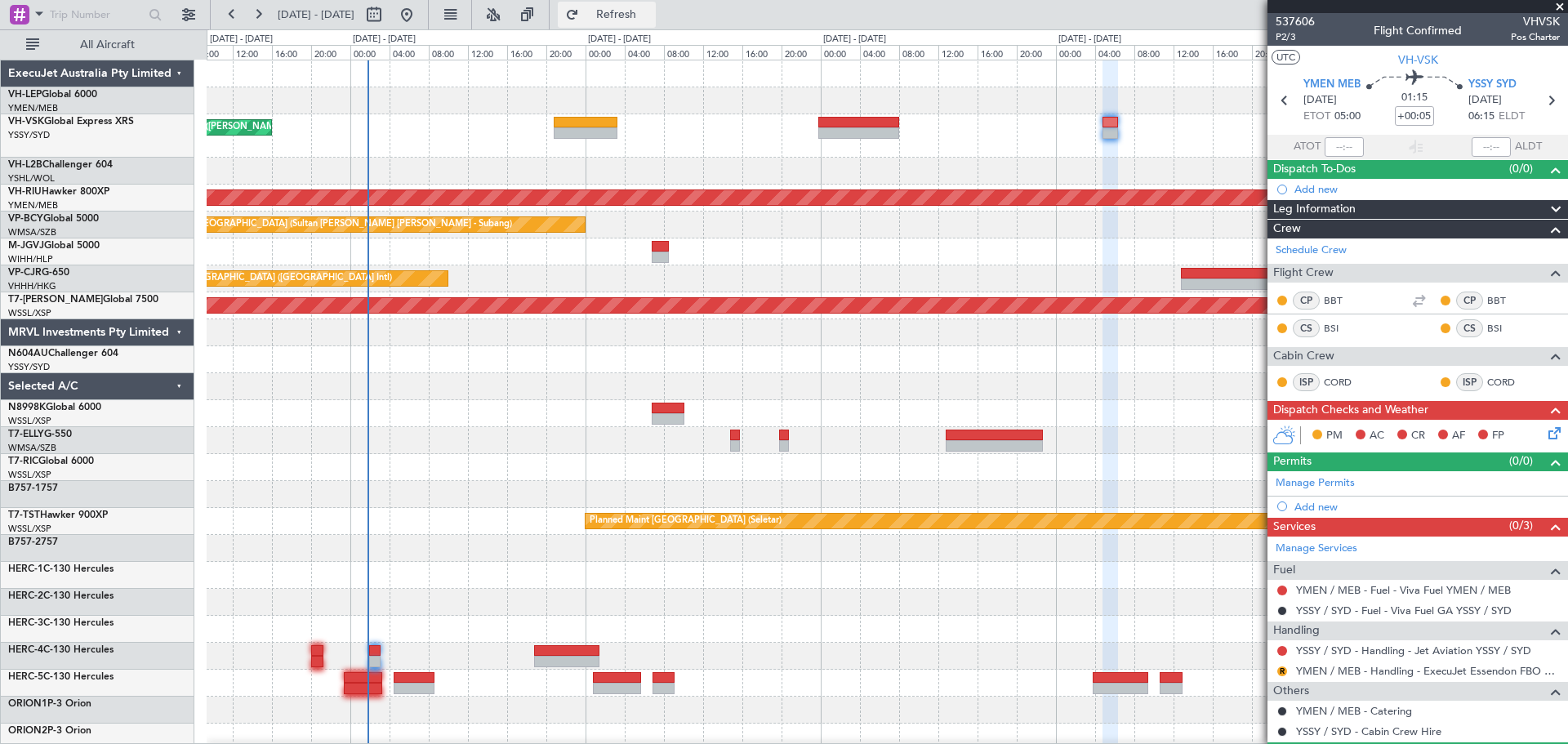
click at [650, 9] on span "Refresh" at bounding box center [616, 15] width 69 height 11
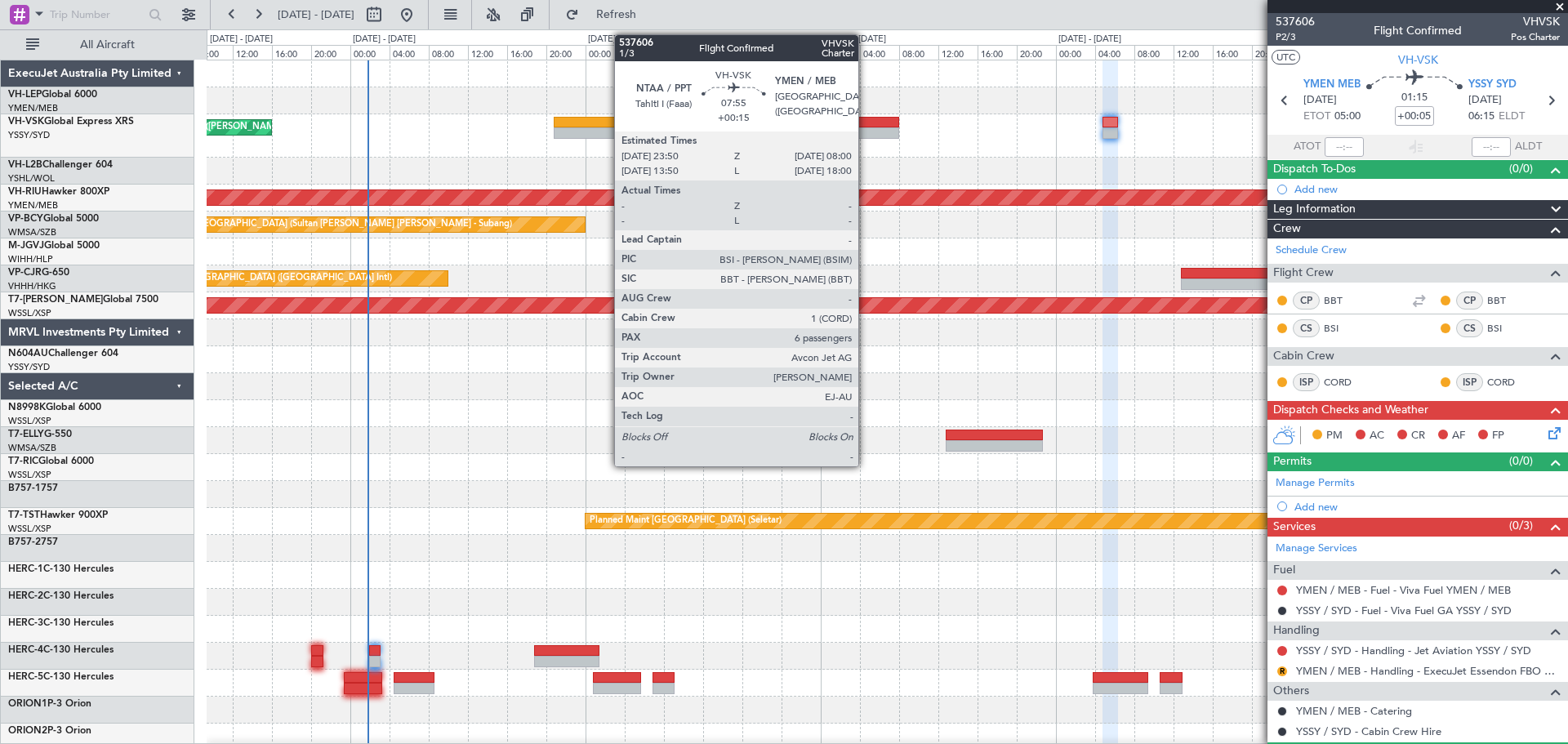
click at [866, 132] on div at bounding box center [858, 133] width 80 height 11
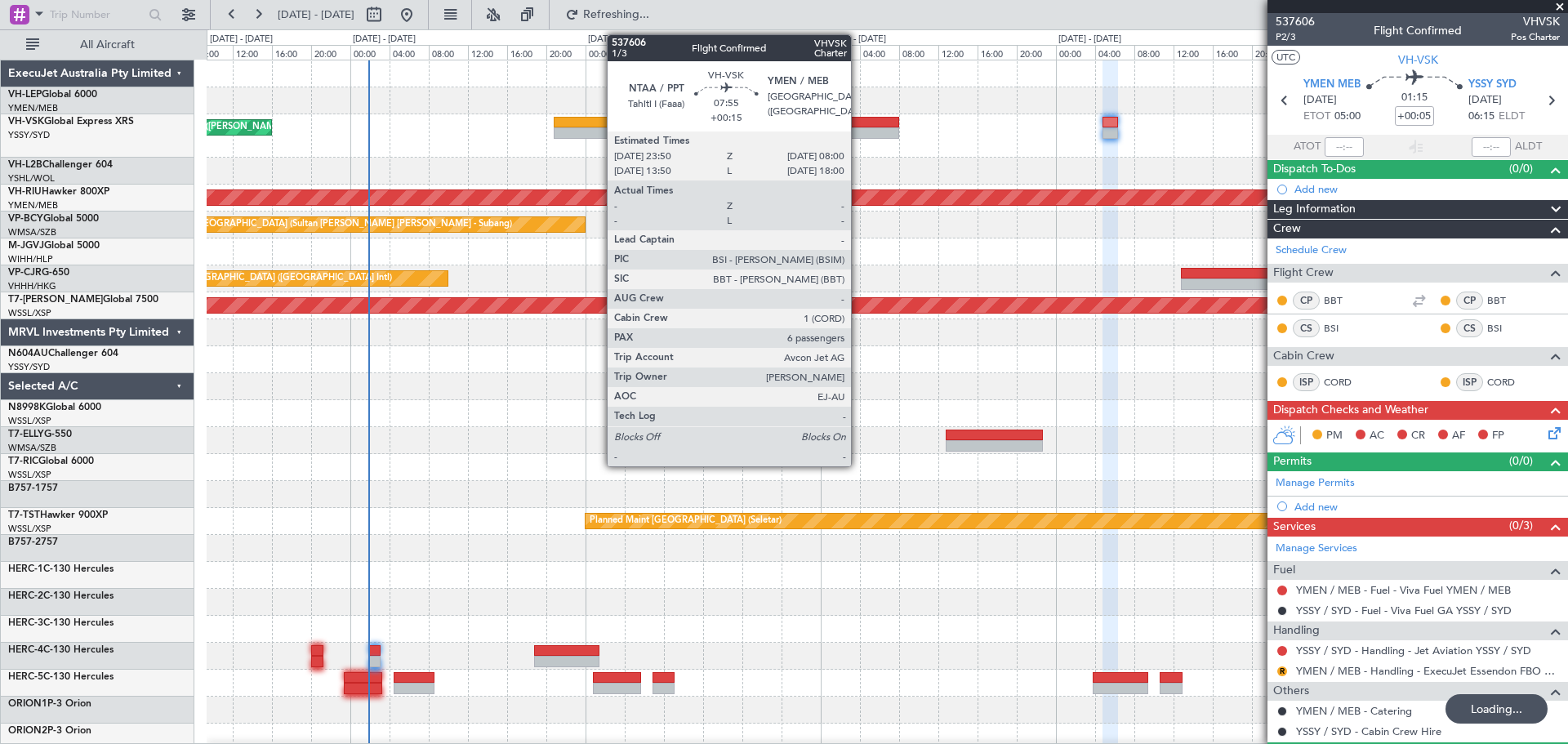
click at [858, 129] on div at bounding box center [858, 133] width 80 height 11
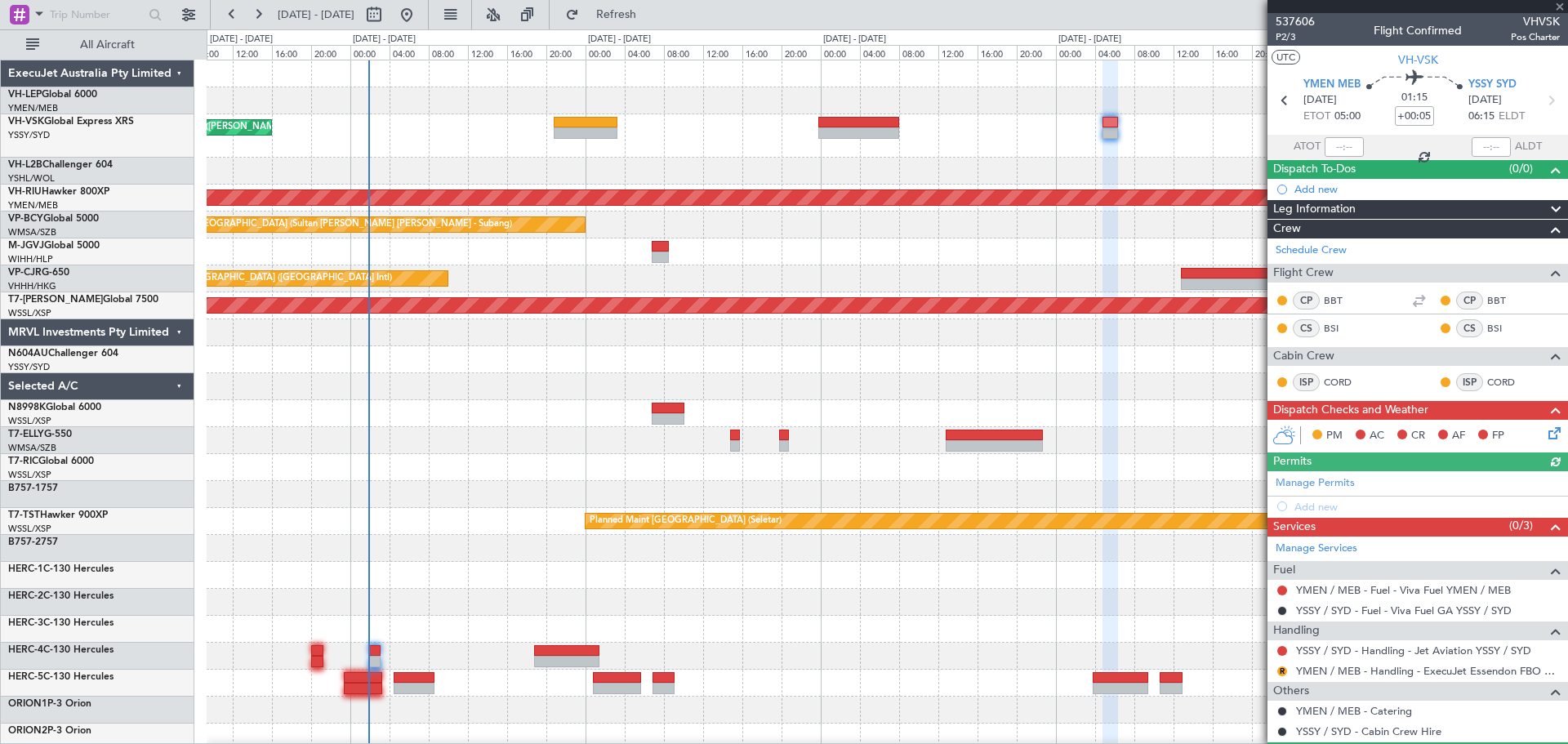
type input "+00:15"
type input "6"
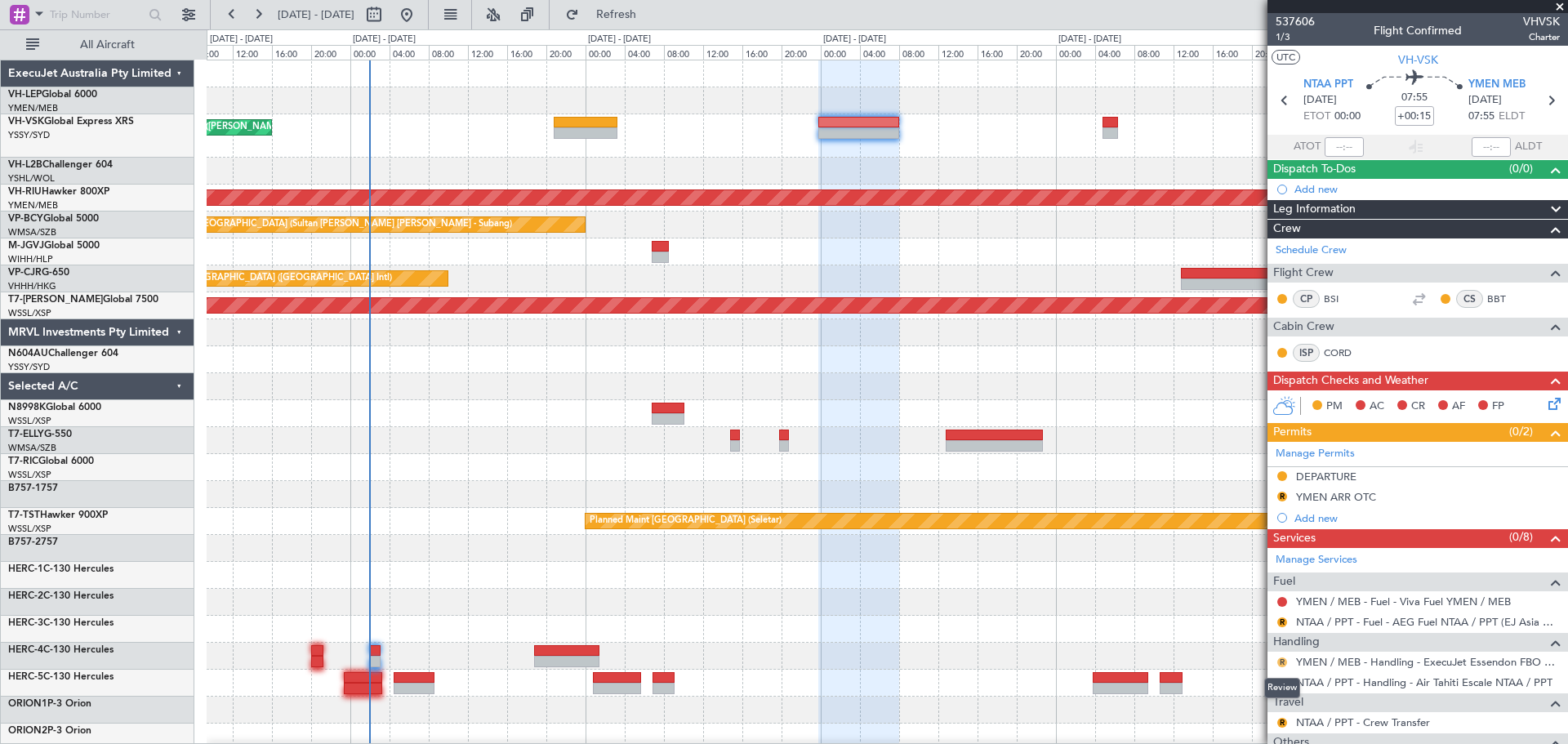
click at [1044, 449] on button "R" at bounding box center [1282, 662] width 9 height 9
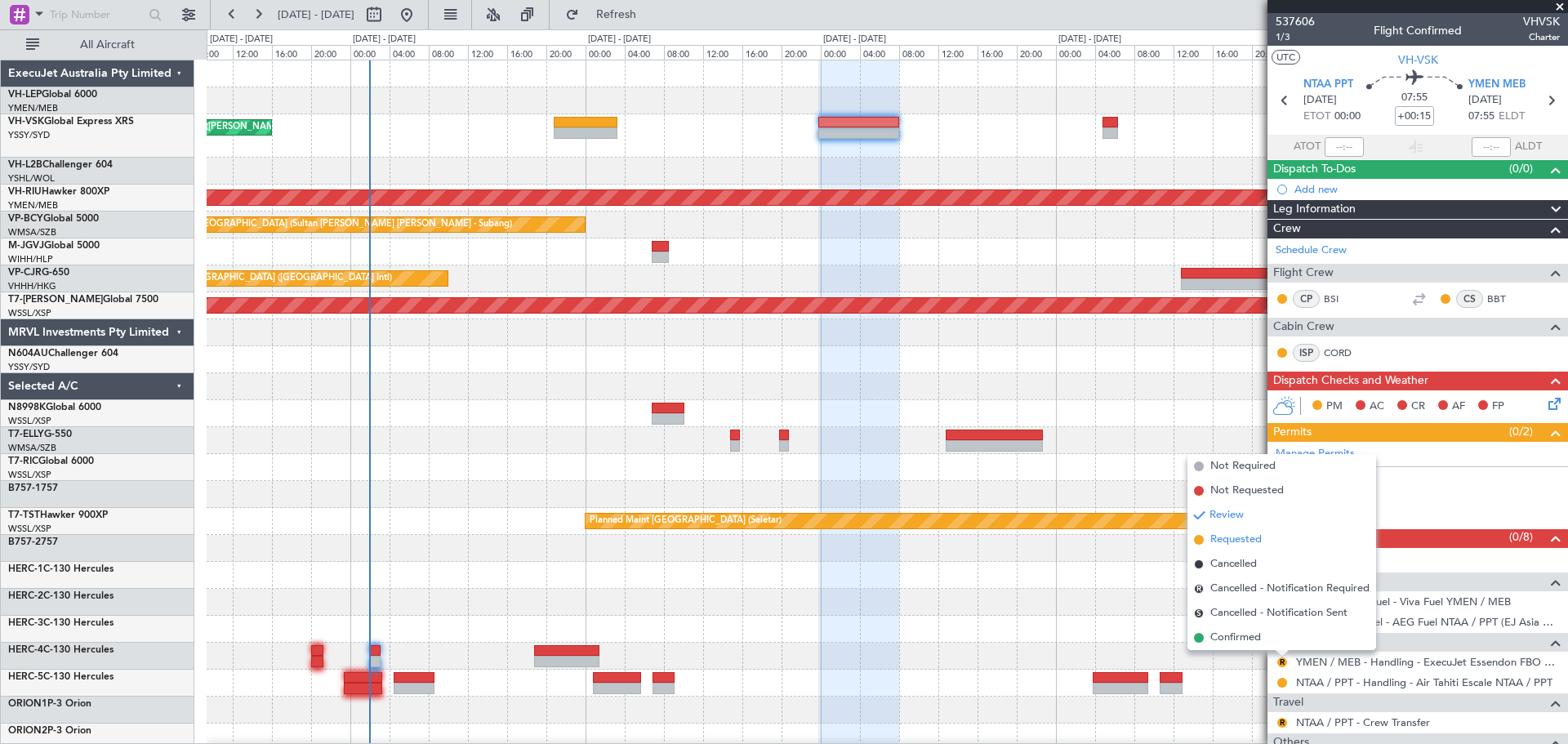
click at [1044, 449] on span "Requested" at bounding box center [1235, 539] width 51 height 16
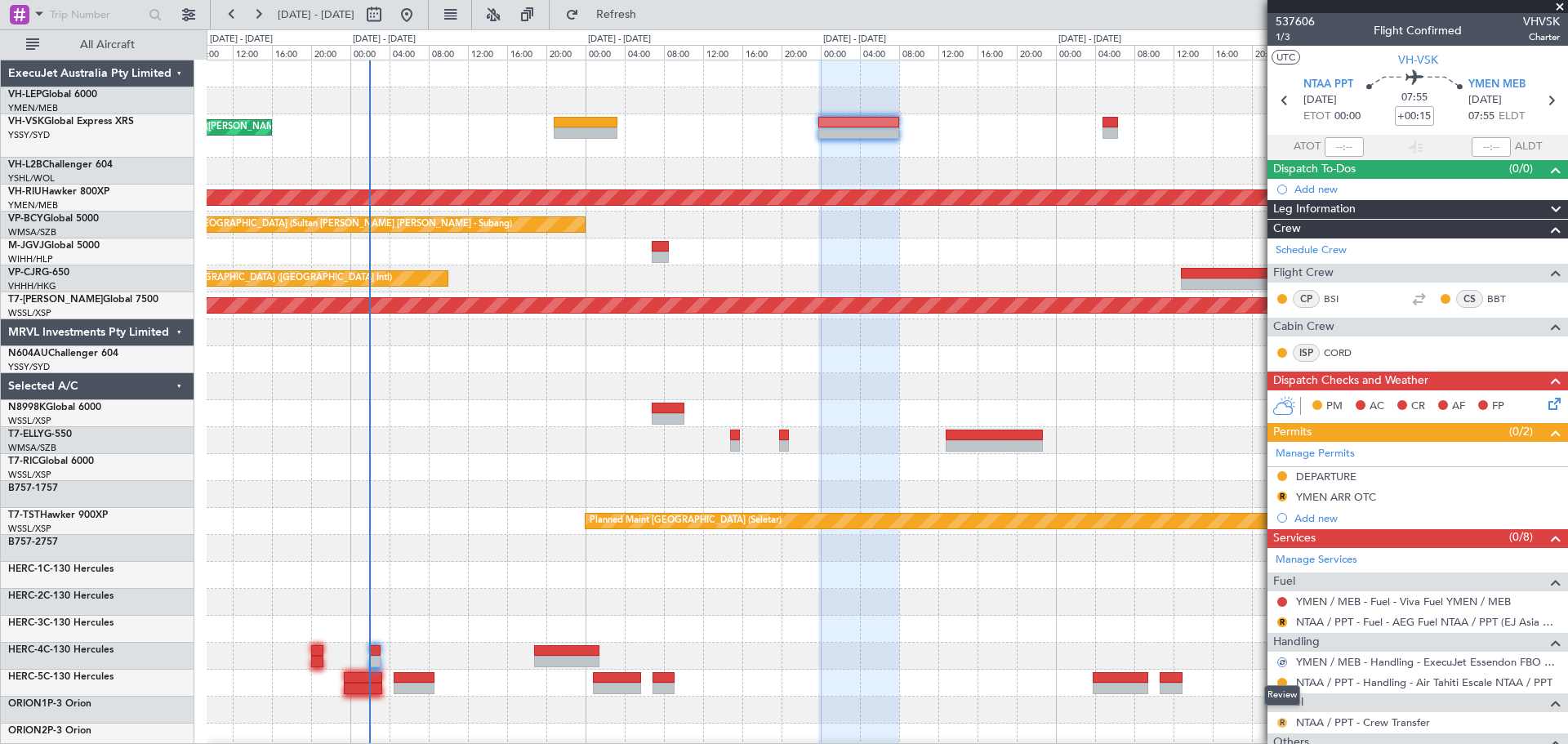
click at [1044, 449] on button "R" at bounding box center [1282, 722] width 9 height 9
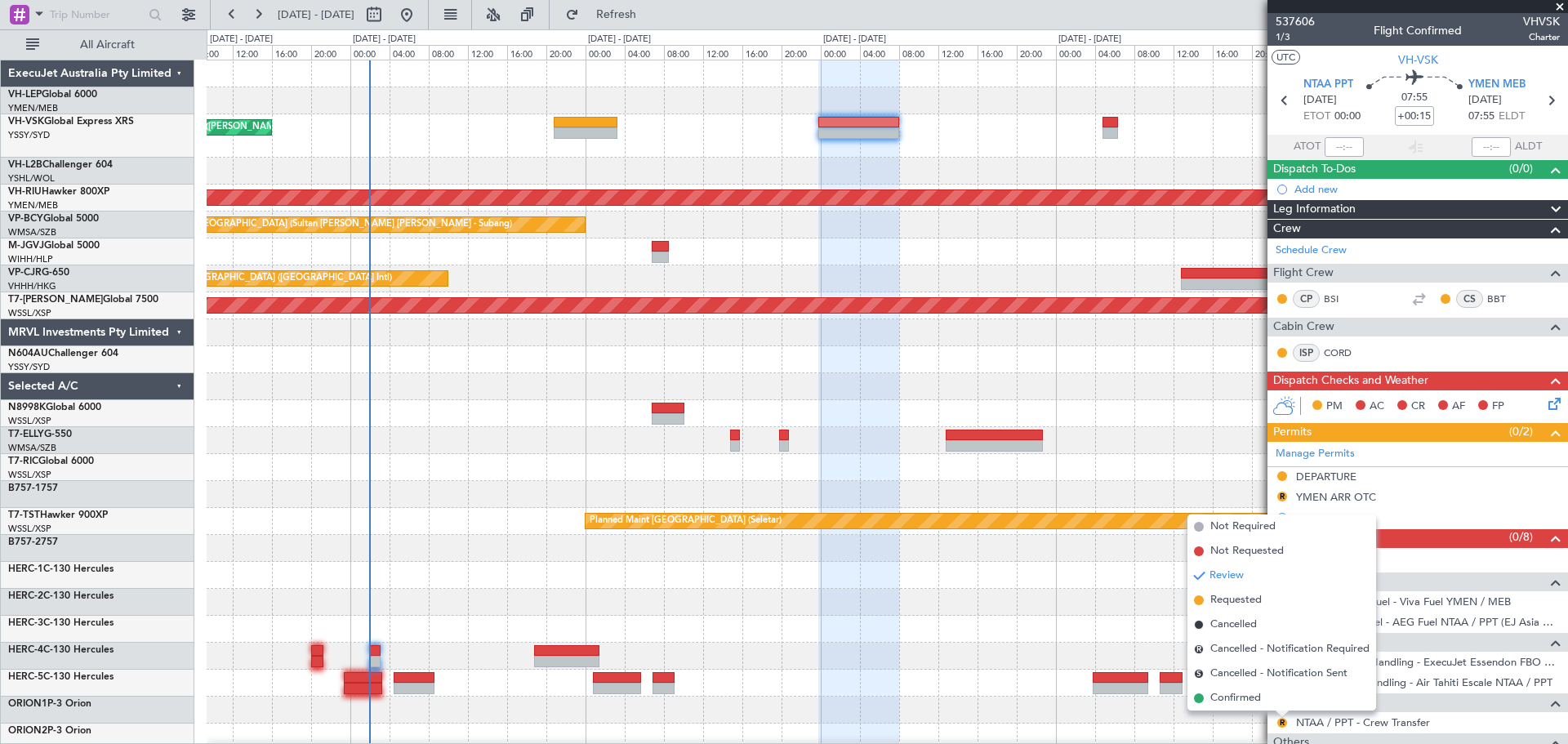
click at [1044, 407] on div at bounding box center [887, 413] width 1360 height 27
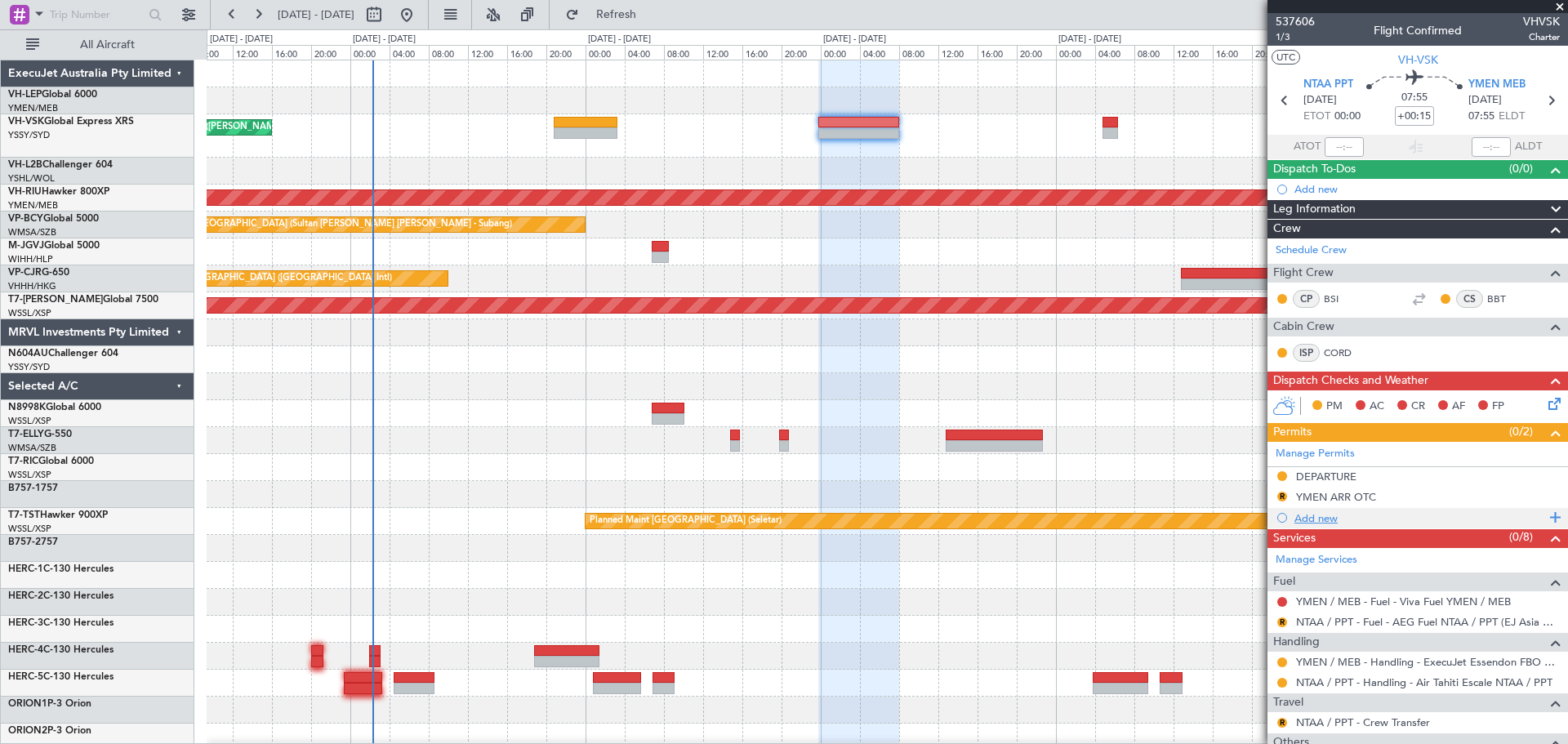
click at [1044, 449] on span at bounding box center [1553, 518] width 15 height 21
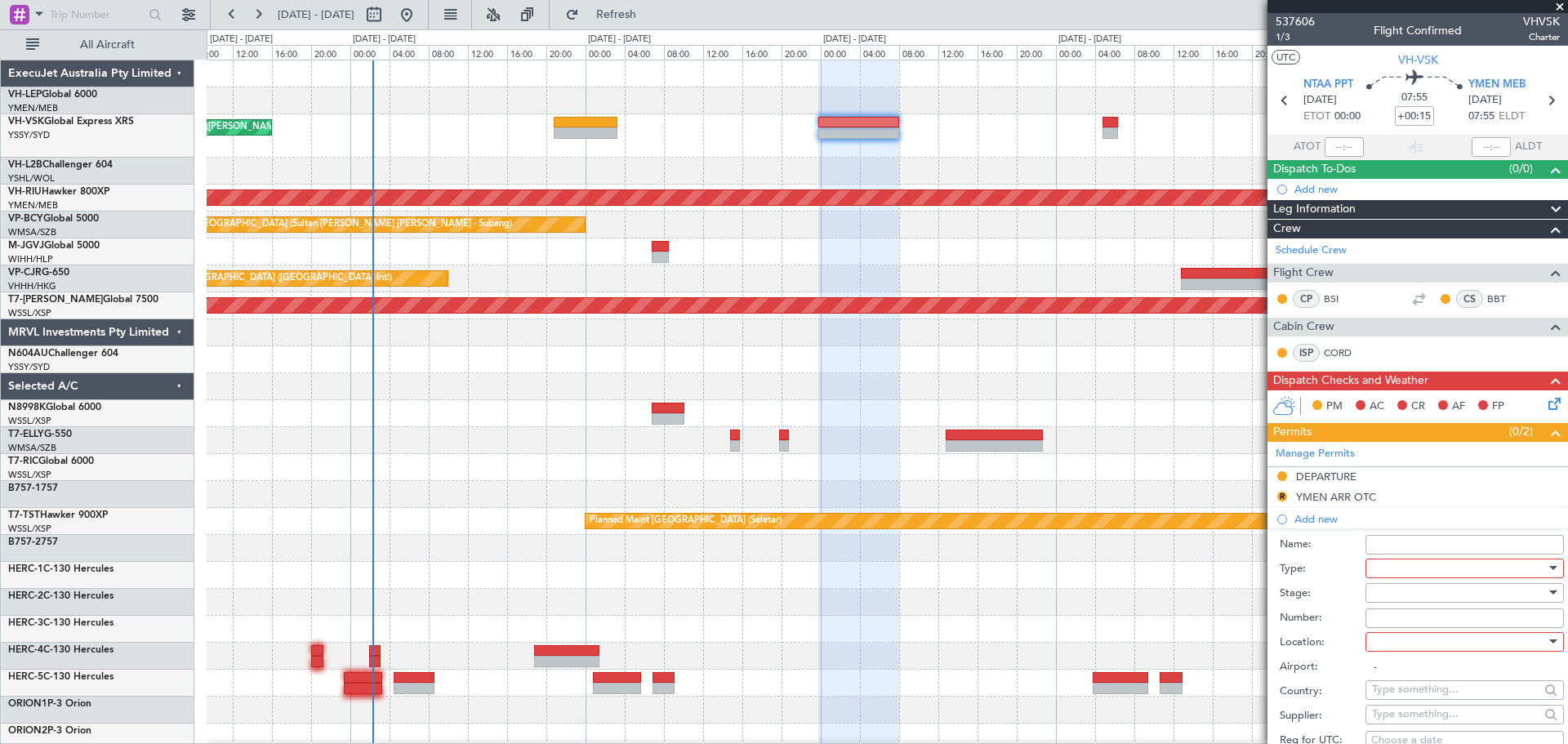
click at [977, 130] on div "Unplanned Maint Sydney ([PERSON_NAME] Intl) No Crew" at bounding box center [887, 136] width 1360 height 43
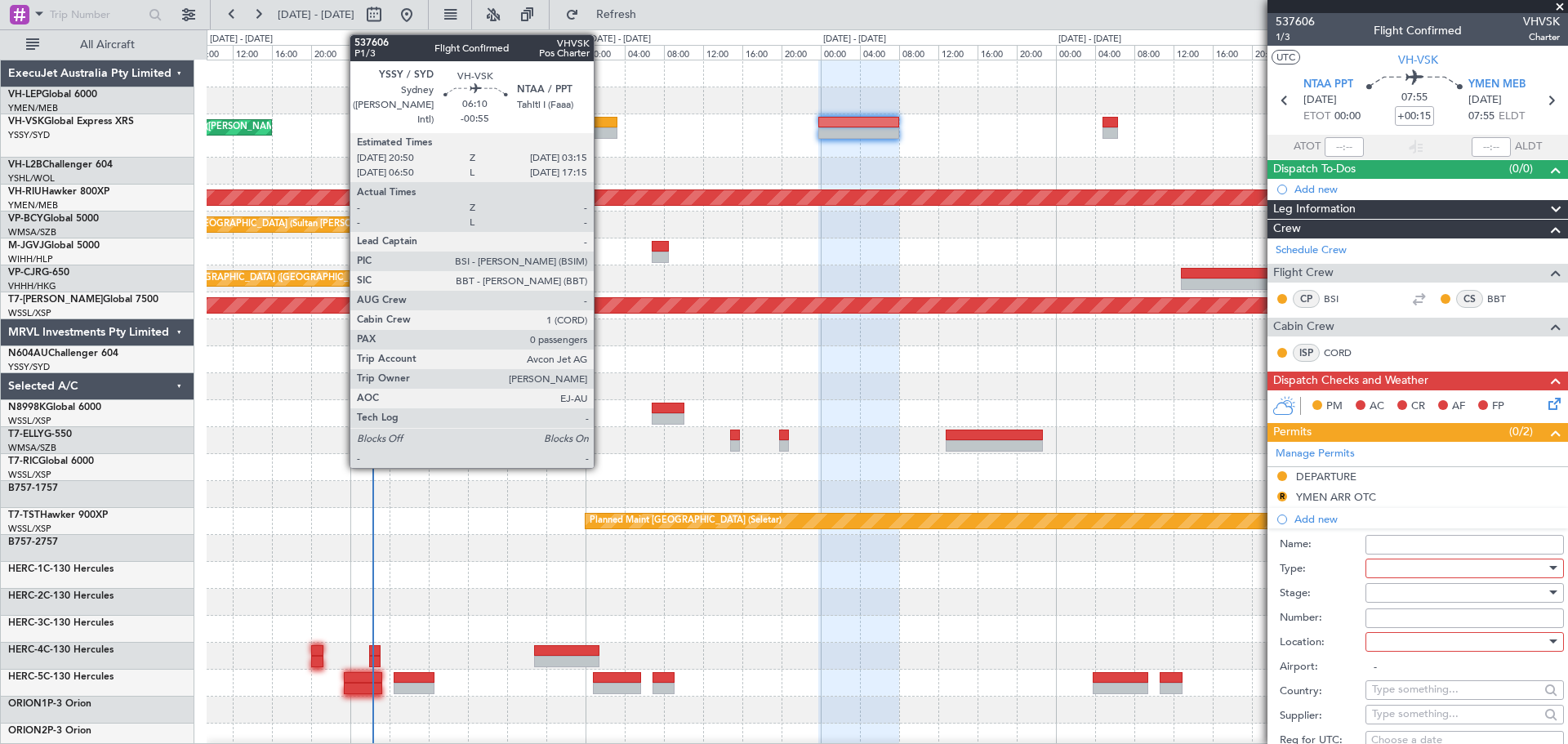
click at [601, 123] on div at bounding box center [585, 123] width 63 height 11
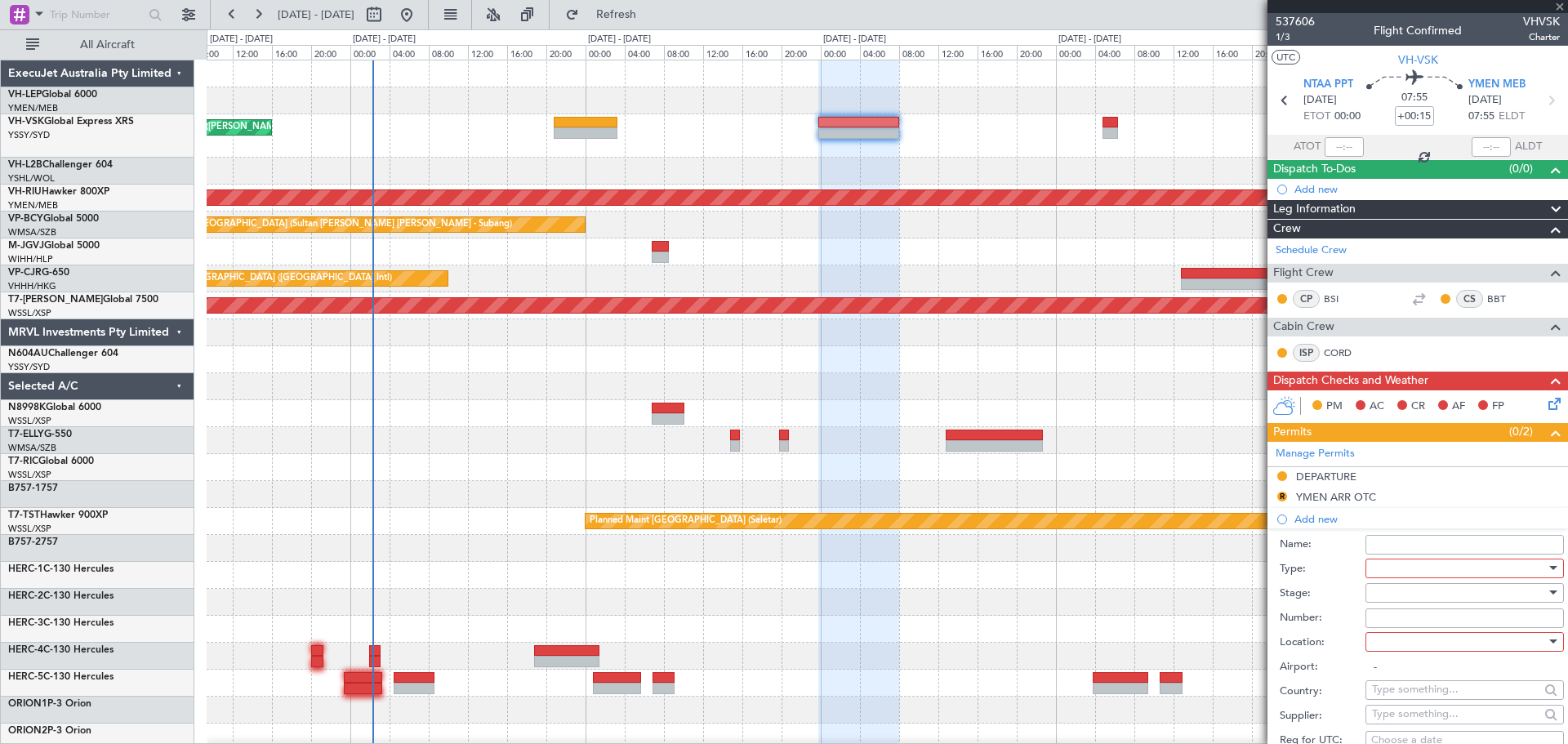
type input "-00:55"
type input "0"
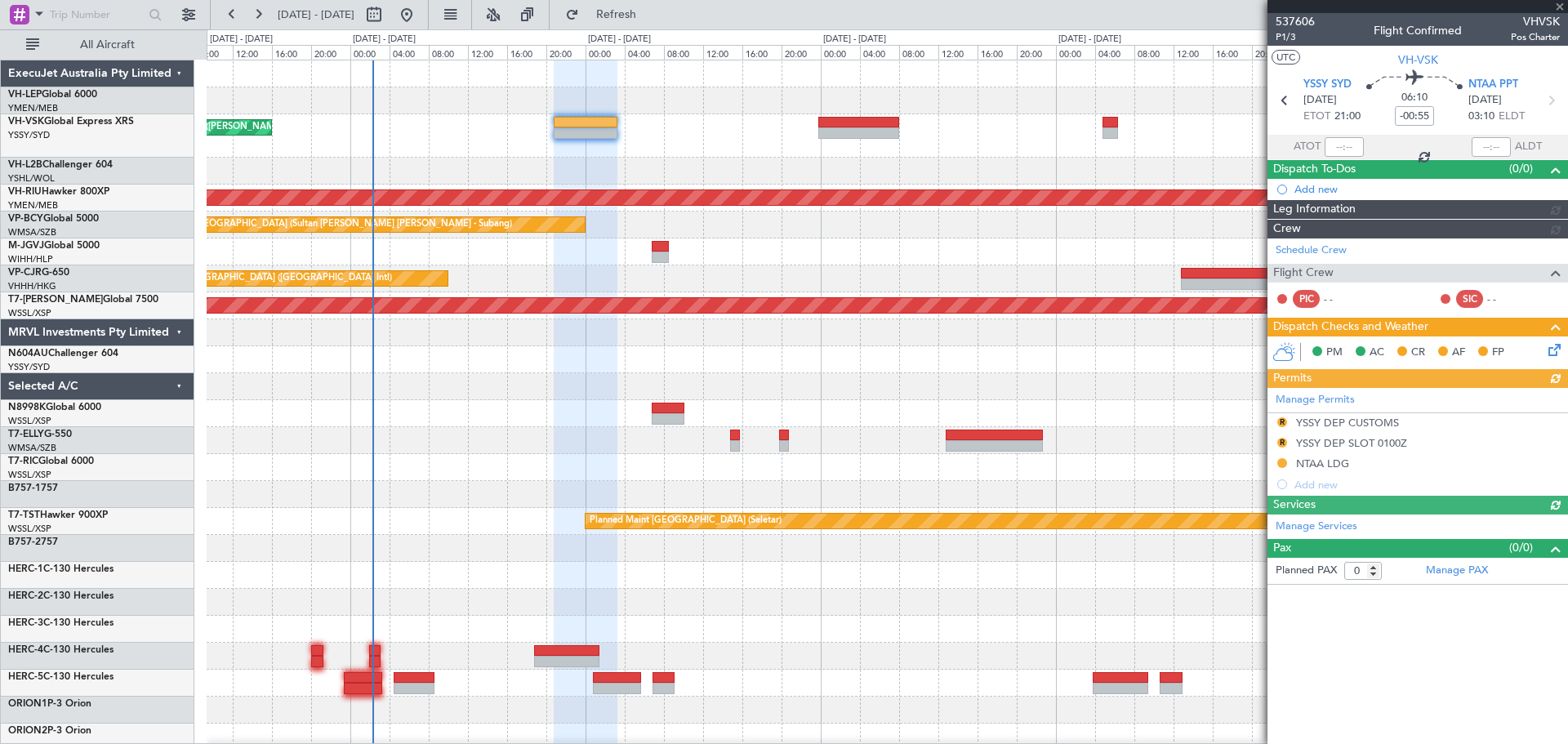
type input "[PERSON_NAME] (BTA)"
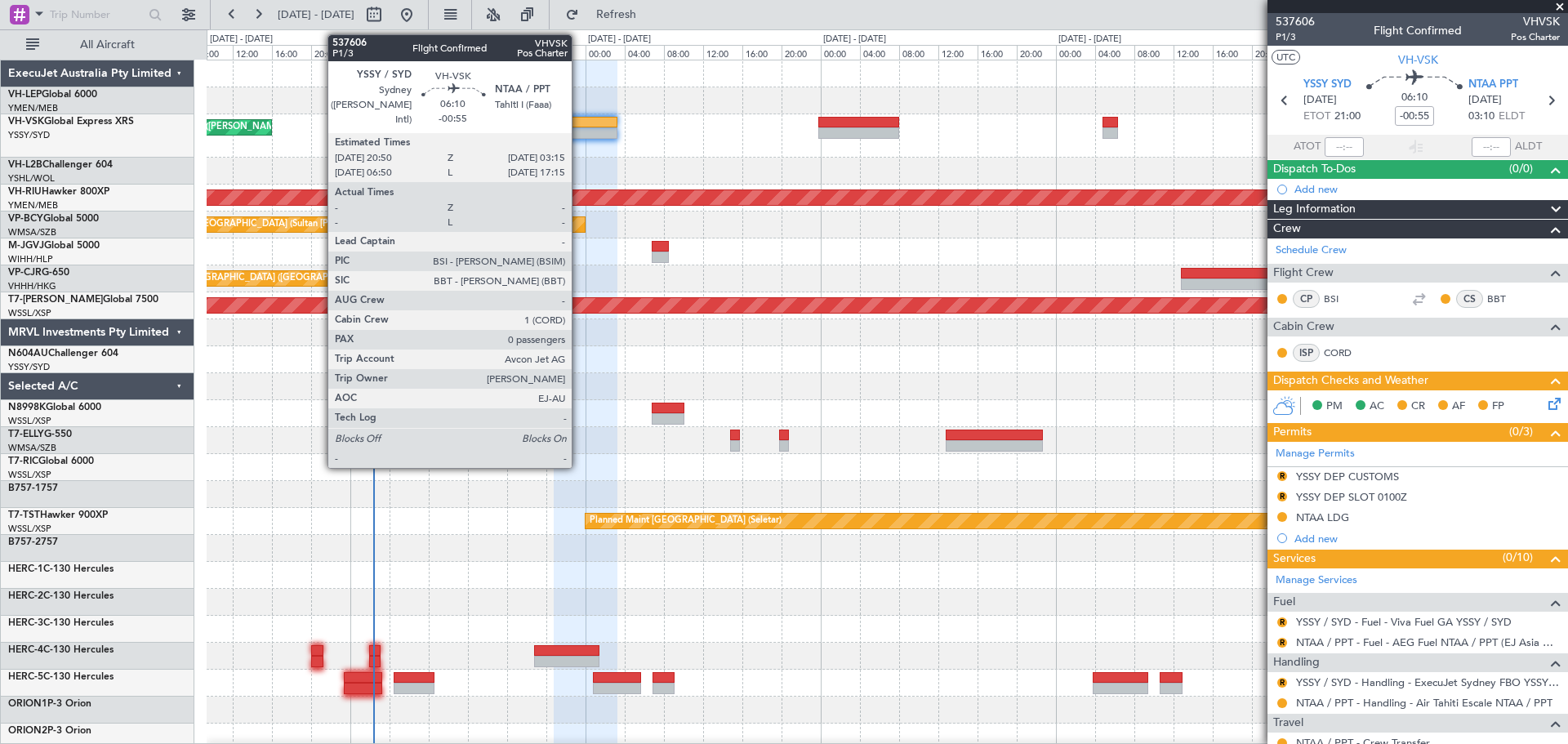
click at [579, 132] on div at bounding box center [585, 133] width 63 height 11
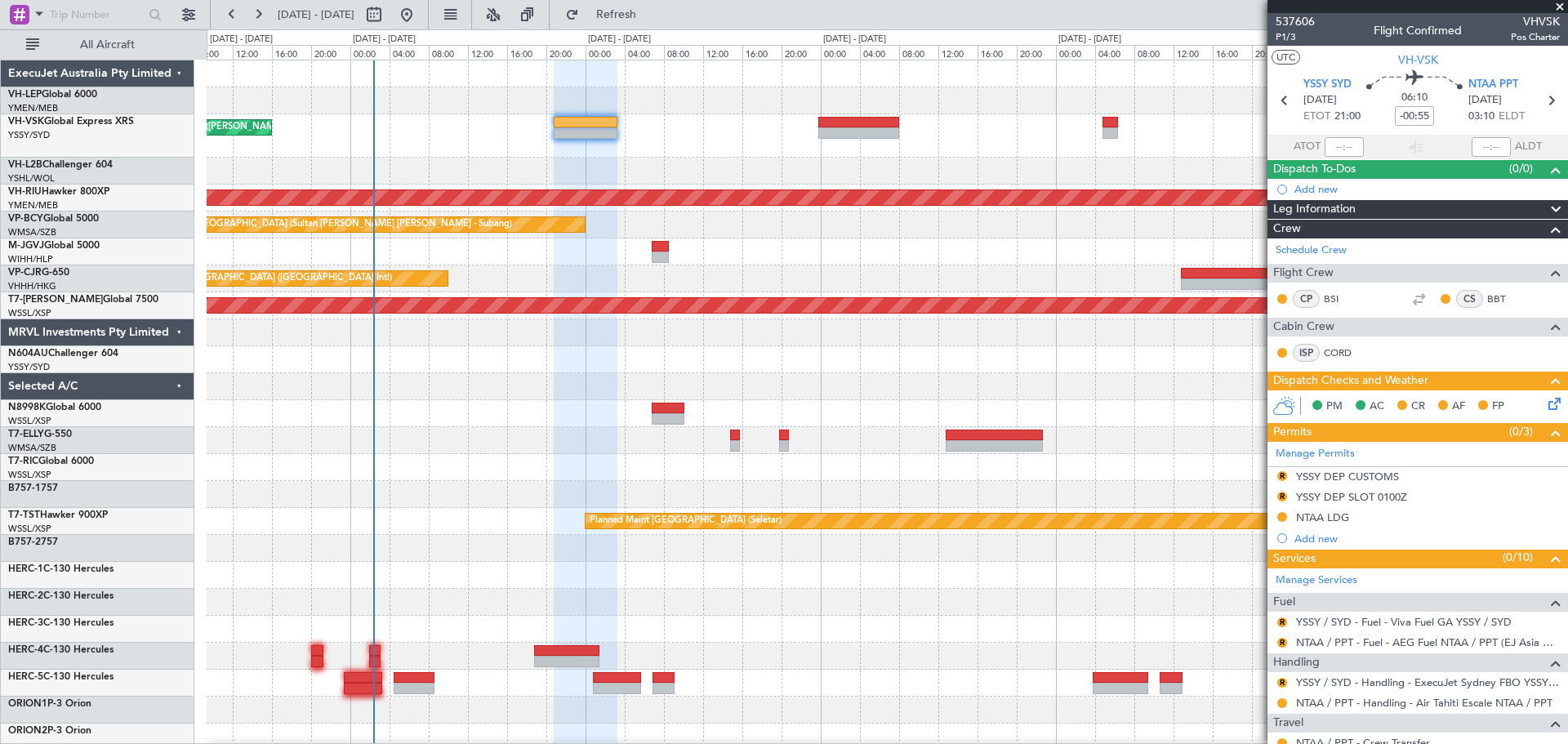
click at [1044, 7] on span at bounding box center [1559, 8] width 16 height 15
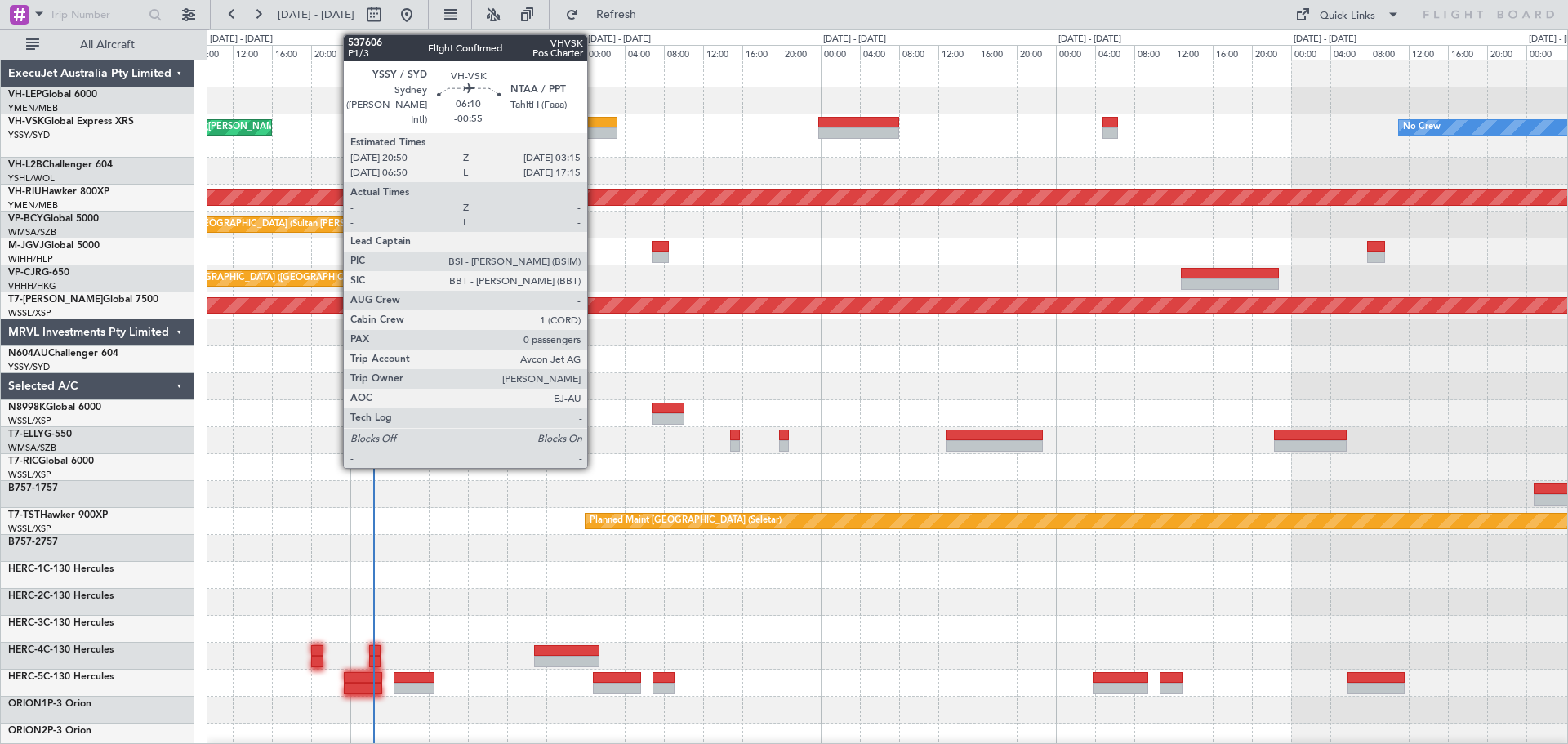
click at [594, 123] on div at bounding box center [585, 123] width 63 height 11
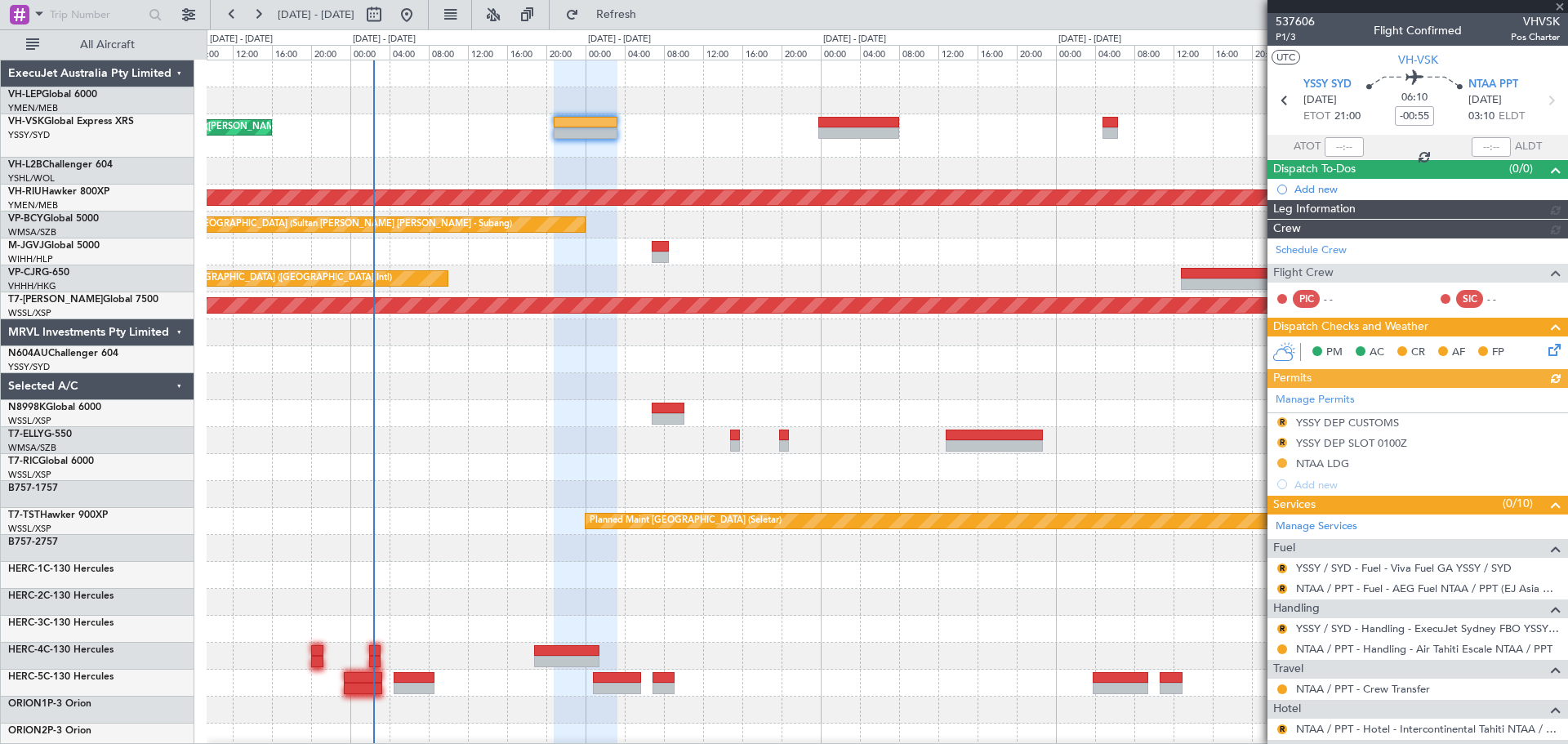
type input "[PERSON_NAME] (BTA)"
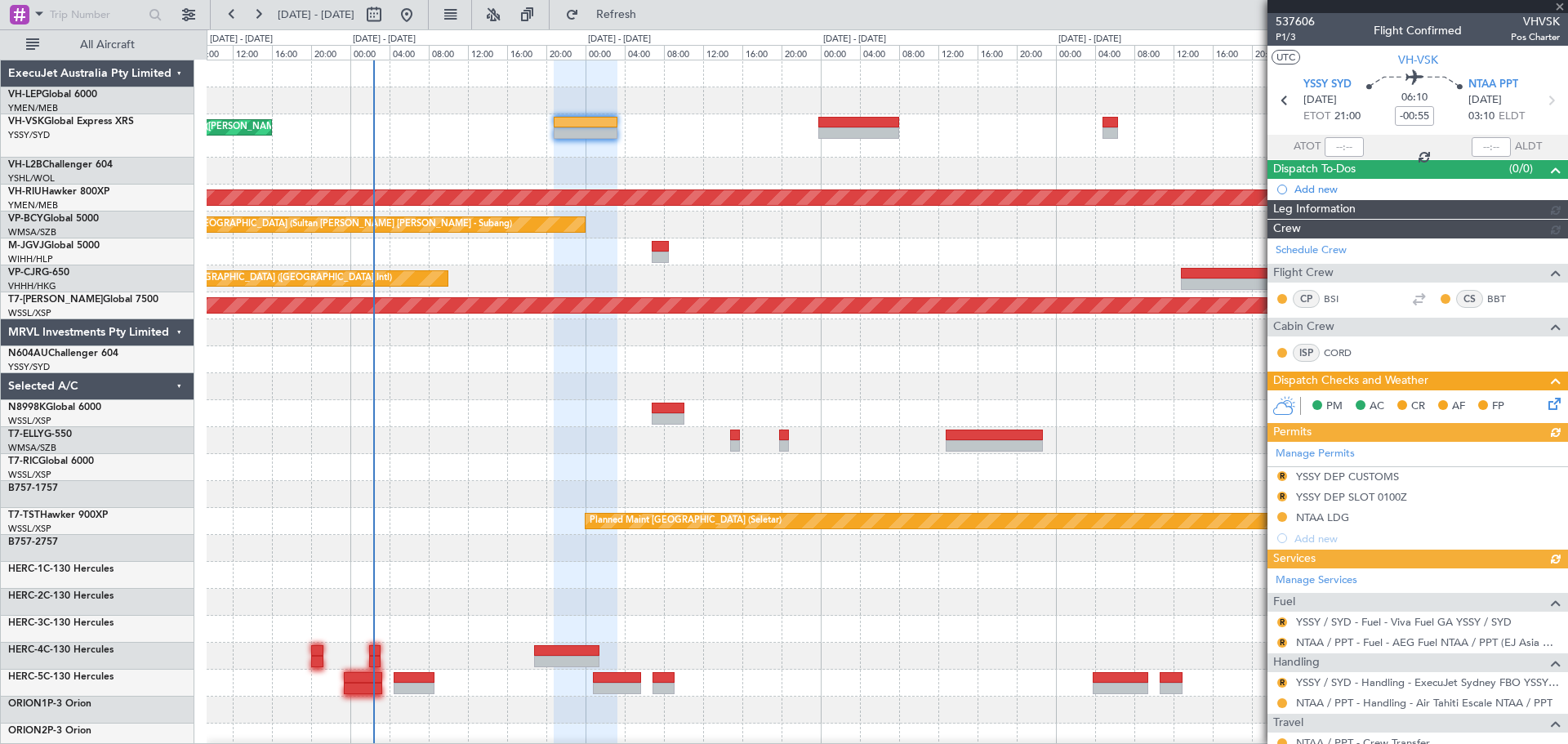
type input "[PERSON_NAME] (BTA)"
click at [1044, 449] on div "Manage Permits R YSSY DEP CUSTOMS R YSSY DEP SLOT 0100Z NTAA LDG Add new" at bounding box center [1418, 494] width 301 height 107
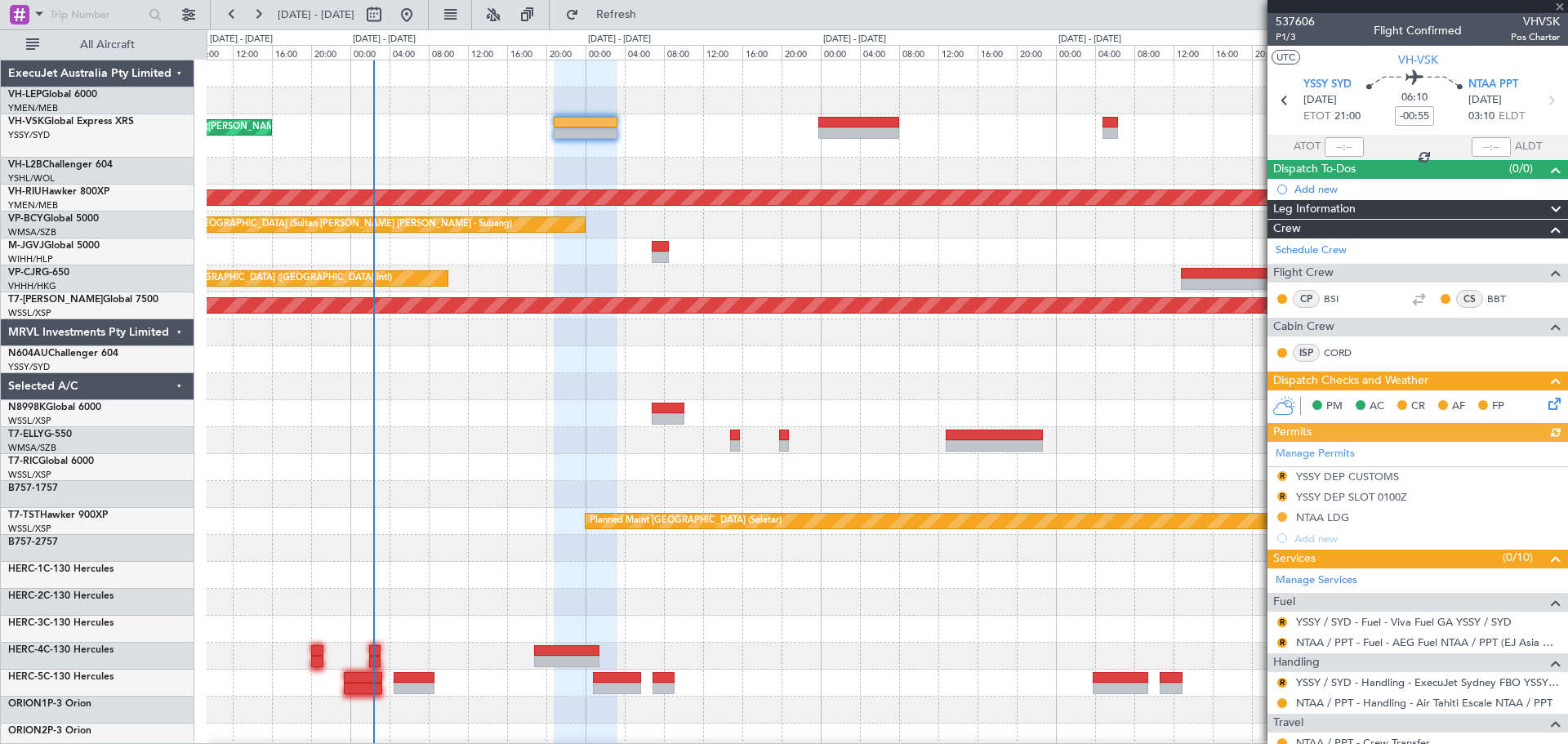
click at [1044, 449] on div "Manage Permits R YSSY DEP CUSTOMS R YSSY DEP SLOT 0100Z NTAA LDG Add new" at bounding box center [1418, 494] width 301 height 107
click at [1044, 449] on button "R" at bounding box center [1282, 496] width 9 height 9
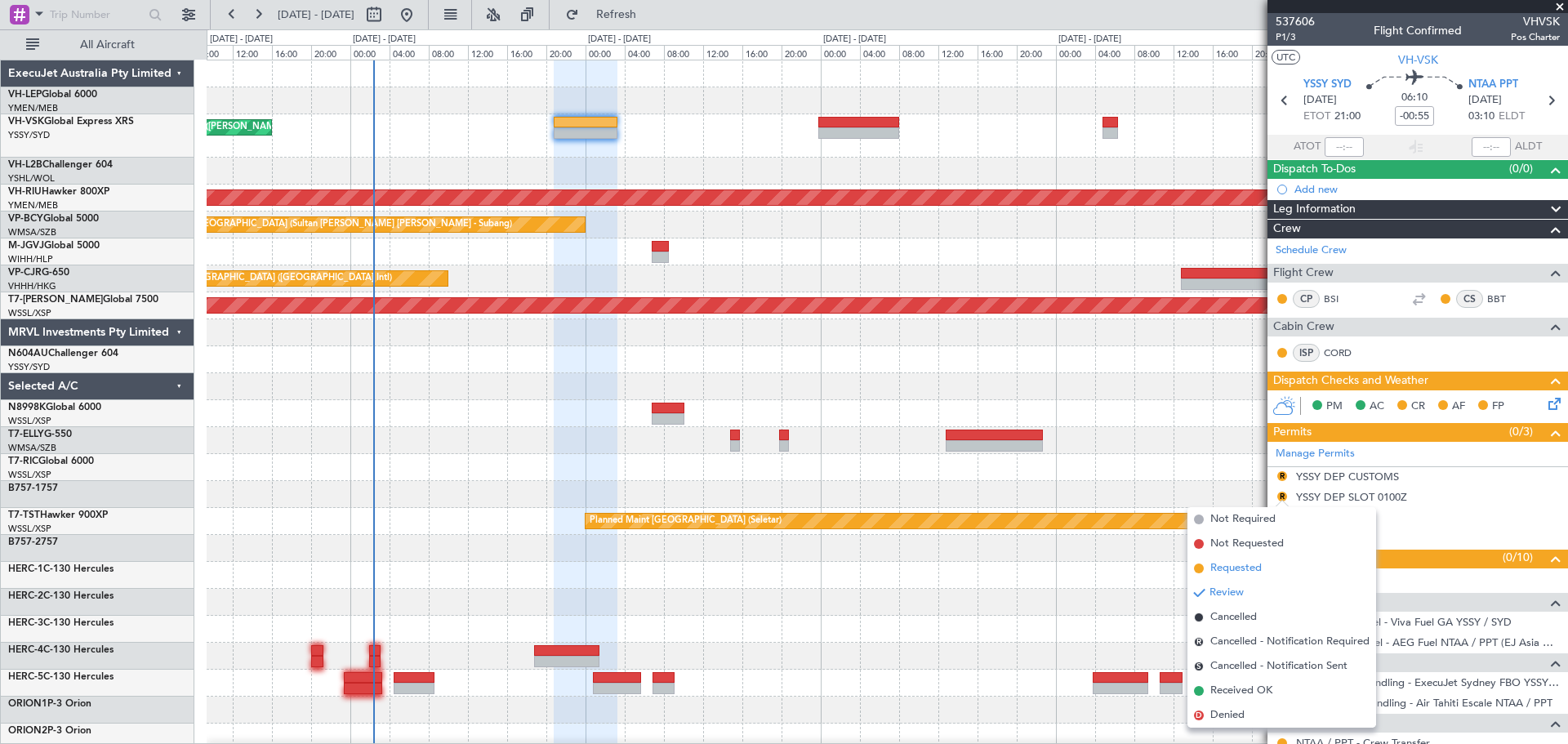
click at [1044, 449] on span "Requested" at bounding box center [1235, 568] width 51 height 16
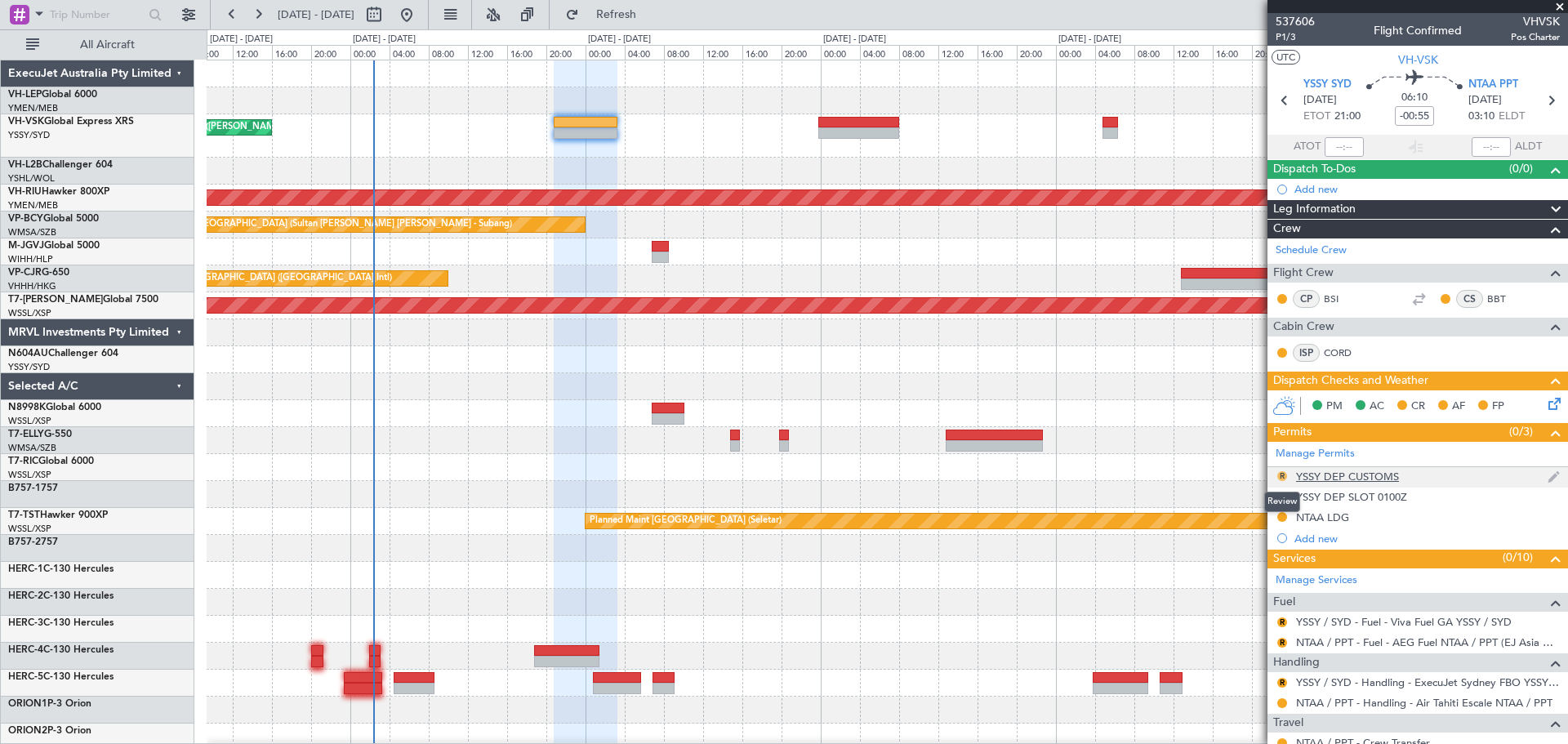
click at [1044, 449] on button "R" at bounding box center [1282, 476] width 9 height 9
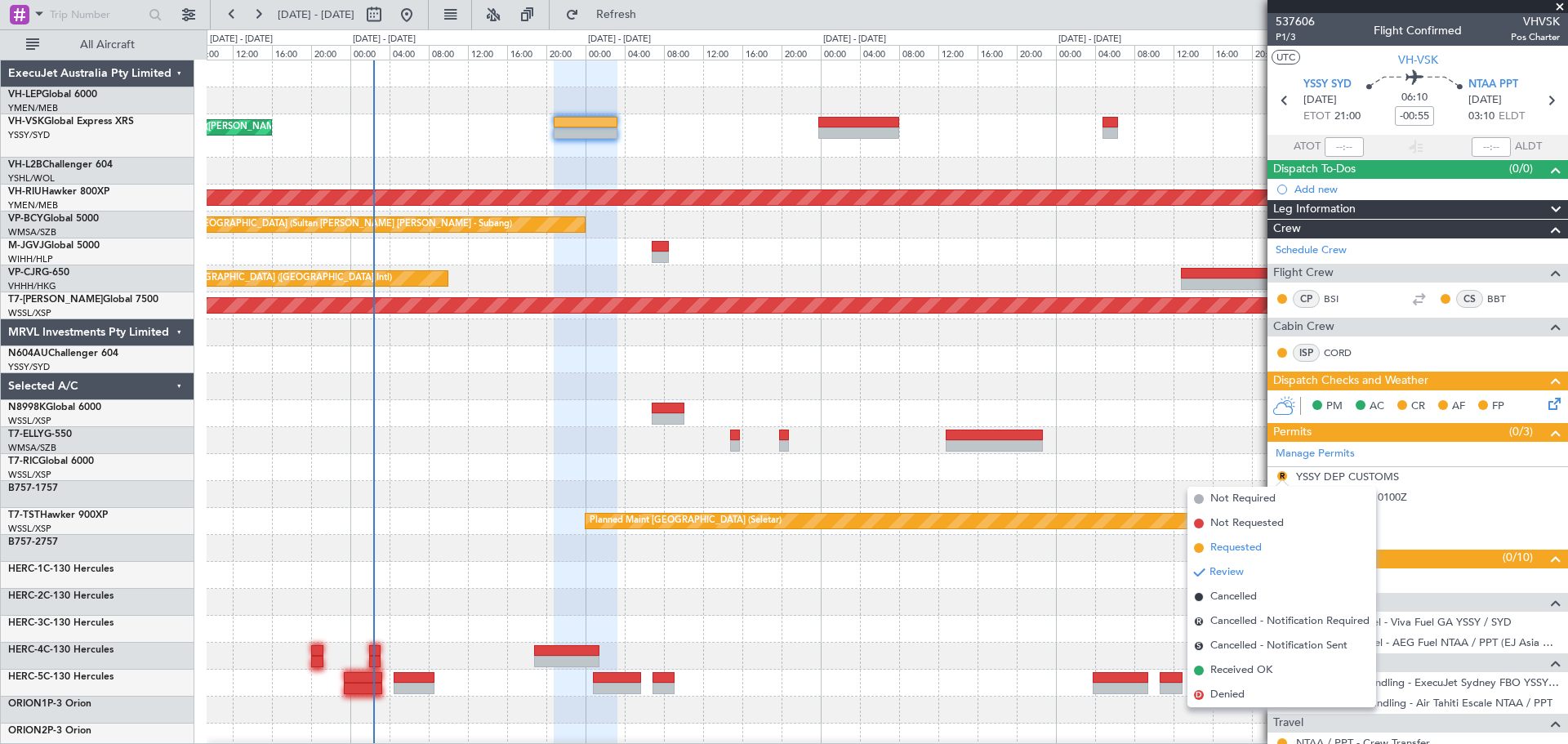
click at [1044, 449] on span "Requested" at bounding box center [1235, 547] width 51 height 16
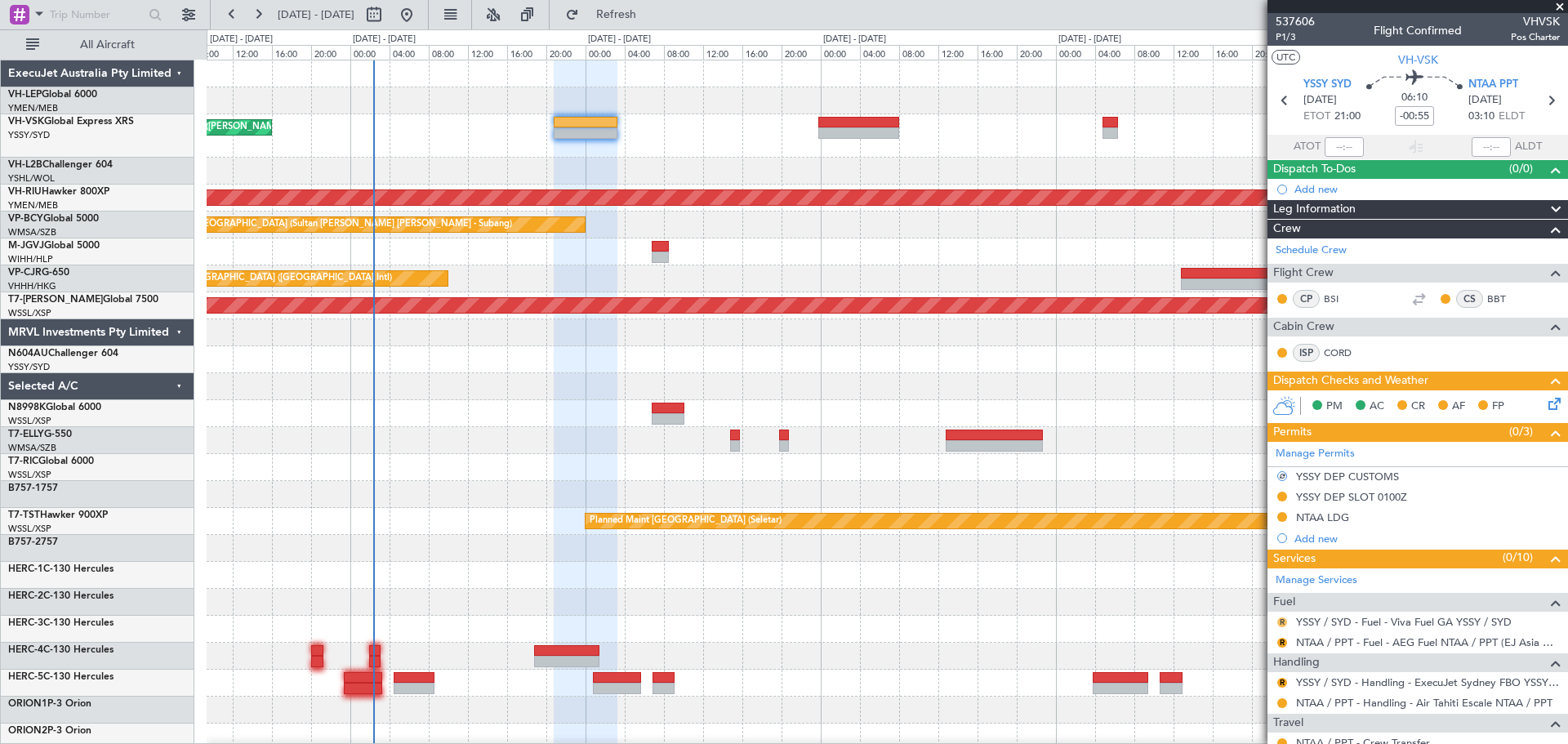
click at [1044, 449] on button "R" at bounding box center [1282, 622] width 9 height 9
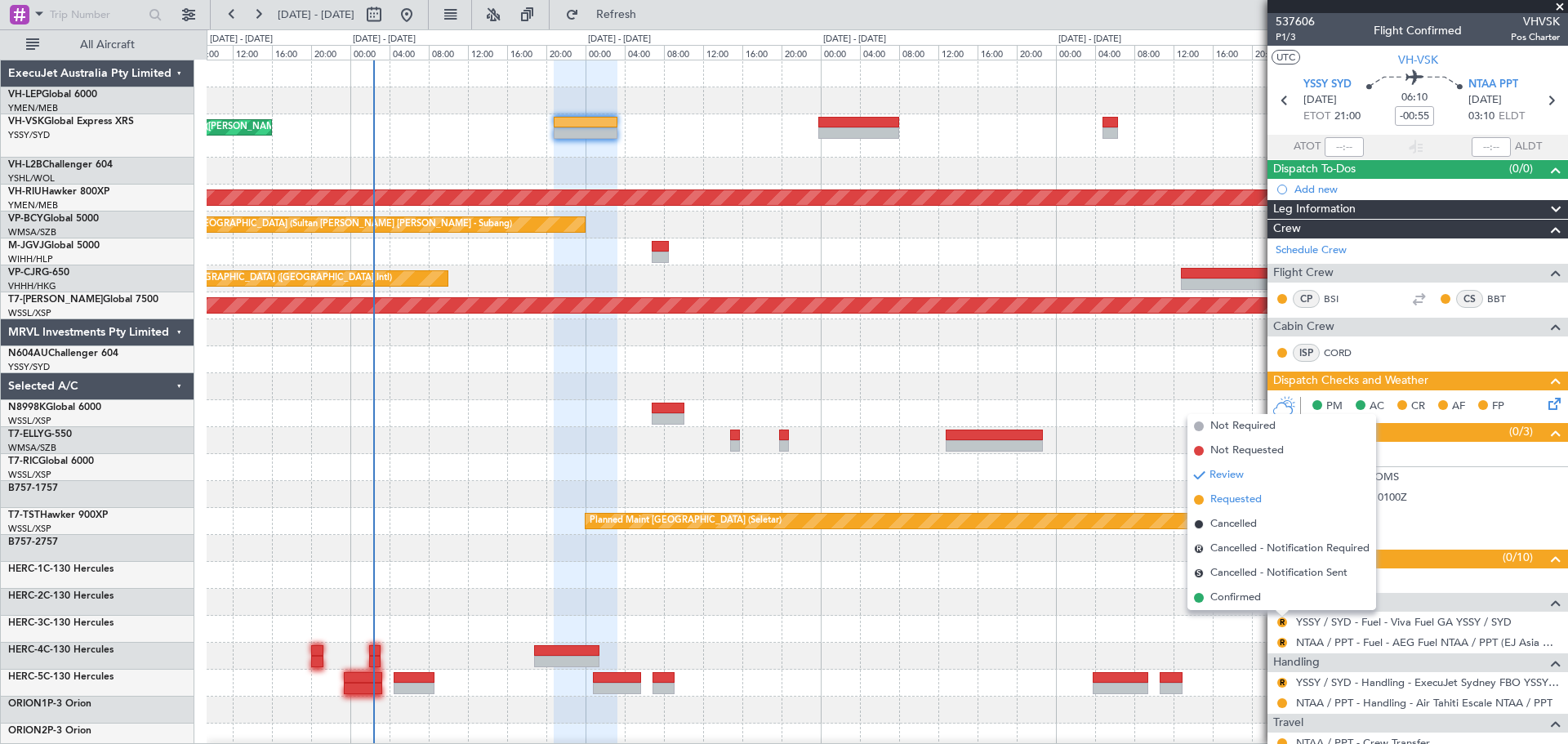
click at [1044, 449] on span "Requested" at bounding box center [1235, 499] width 51 height 16
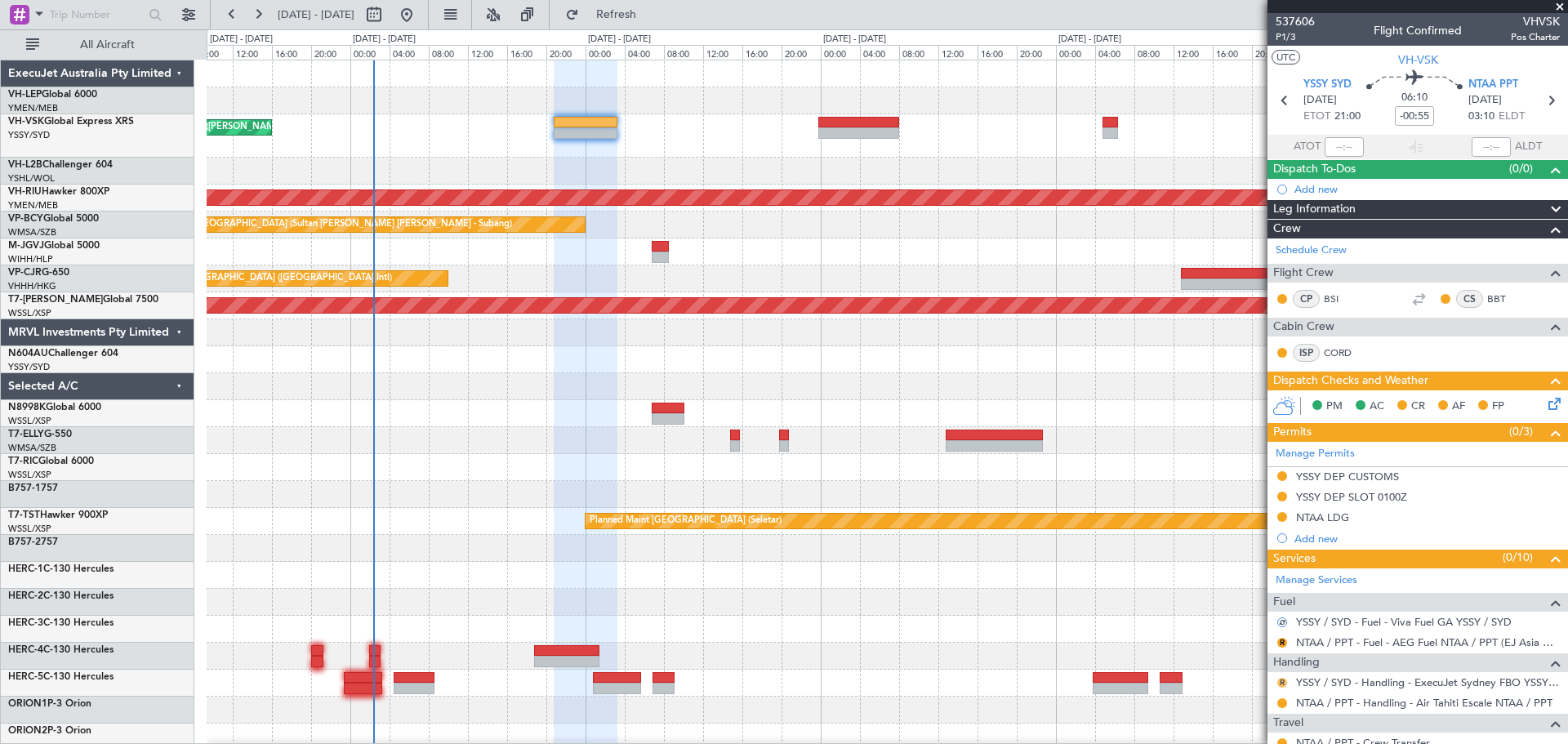
click at [1044, 449] on button "R" at bounding box center [1282, 683] width 9 height 9
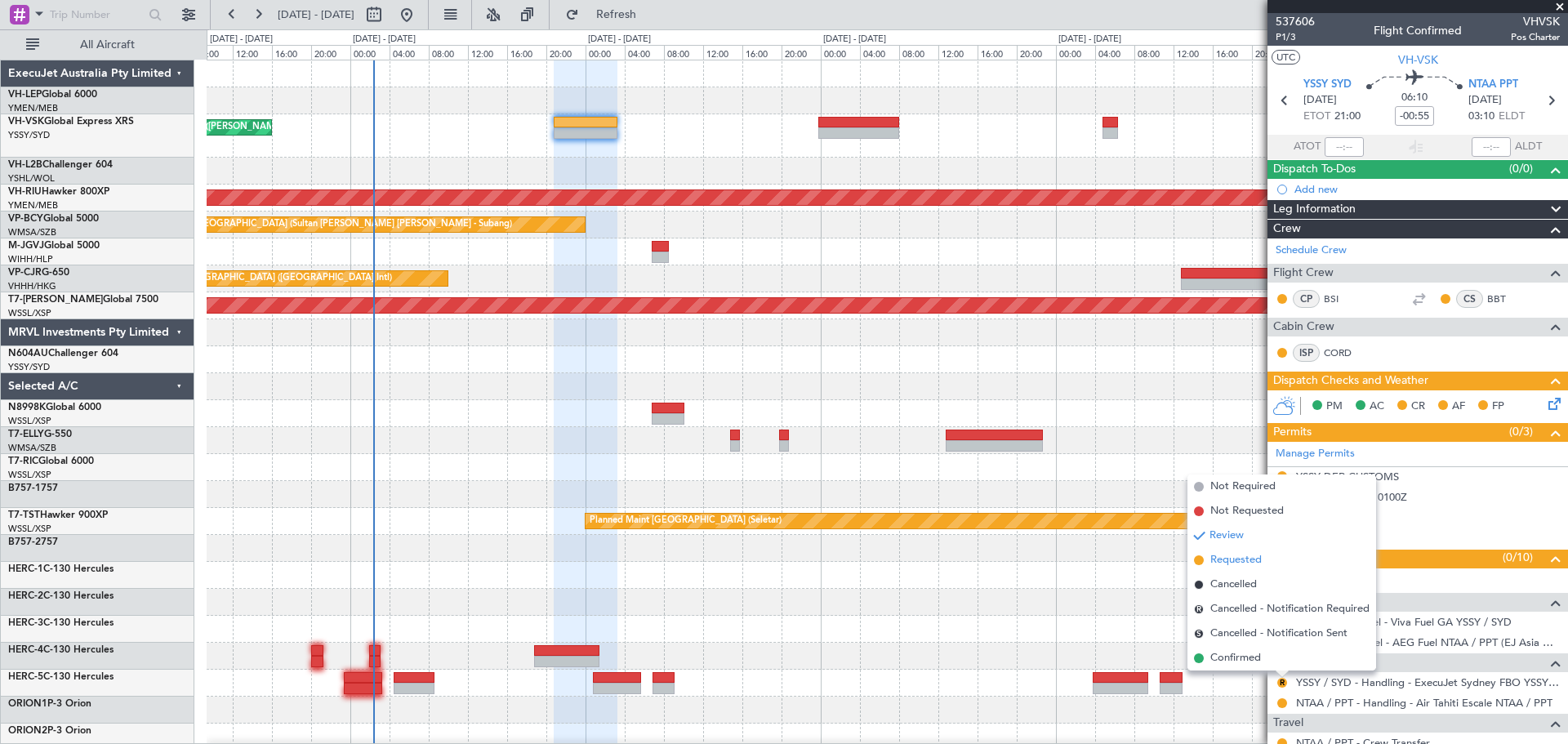
click at [1044, 449] on span "Requested" at bounding box center [1235, 560] width 51 height 16
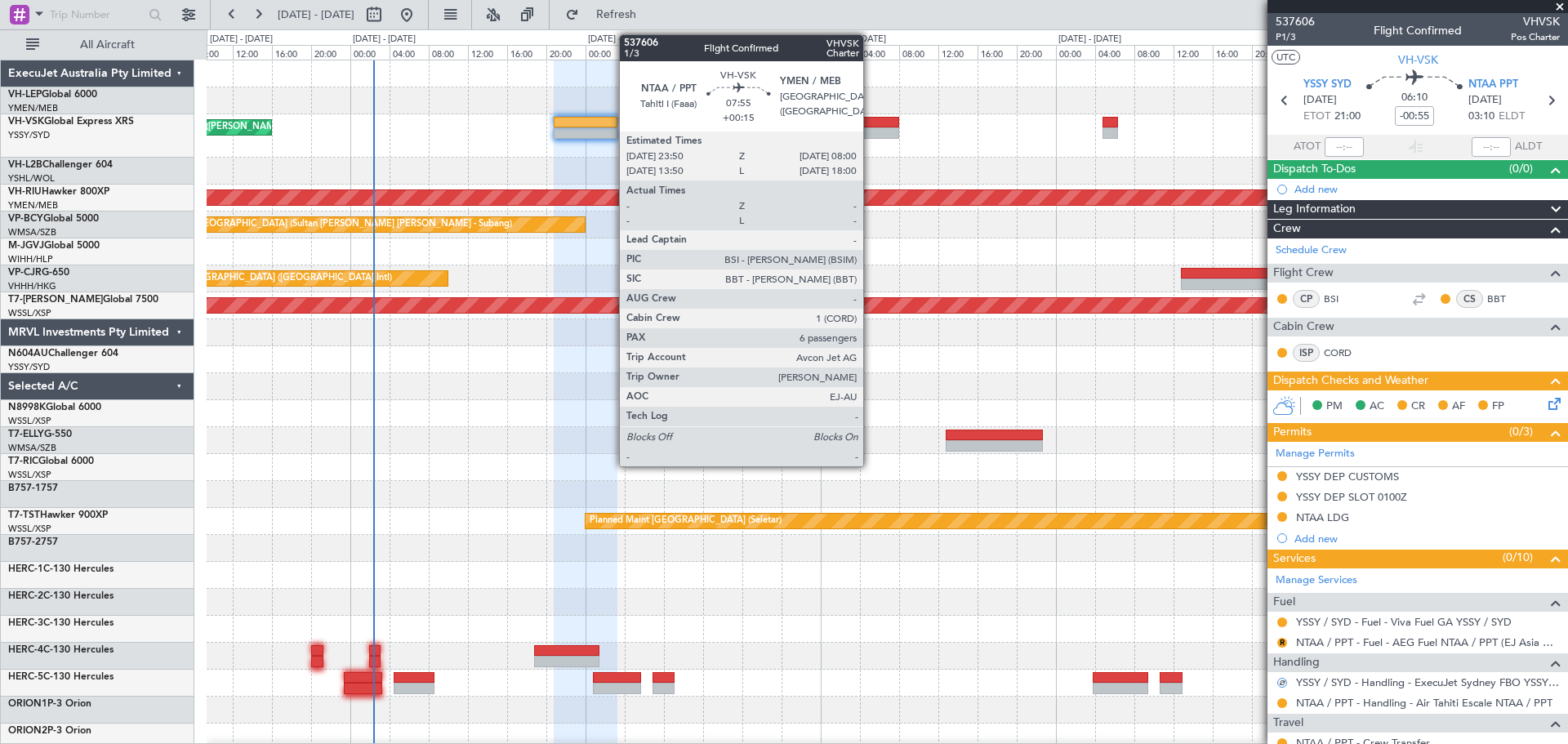
click at [870, 130] on div at bounding box center [858, 133] width 80 height 11
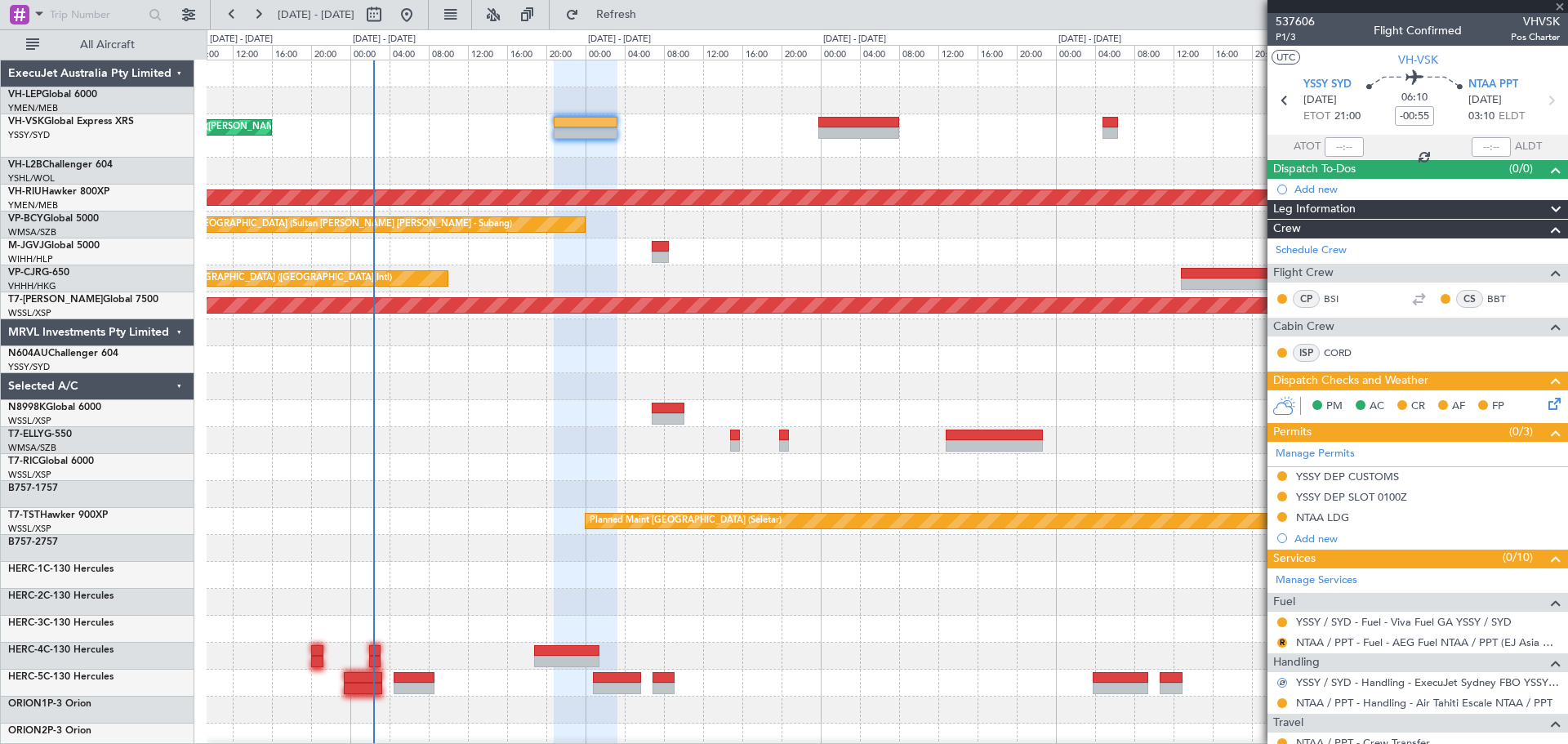
click at [870, 130] on div at bounding box center [858, 133] width 80 height 11
type input "+00:15"
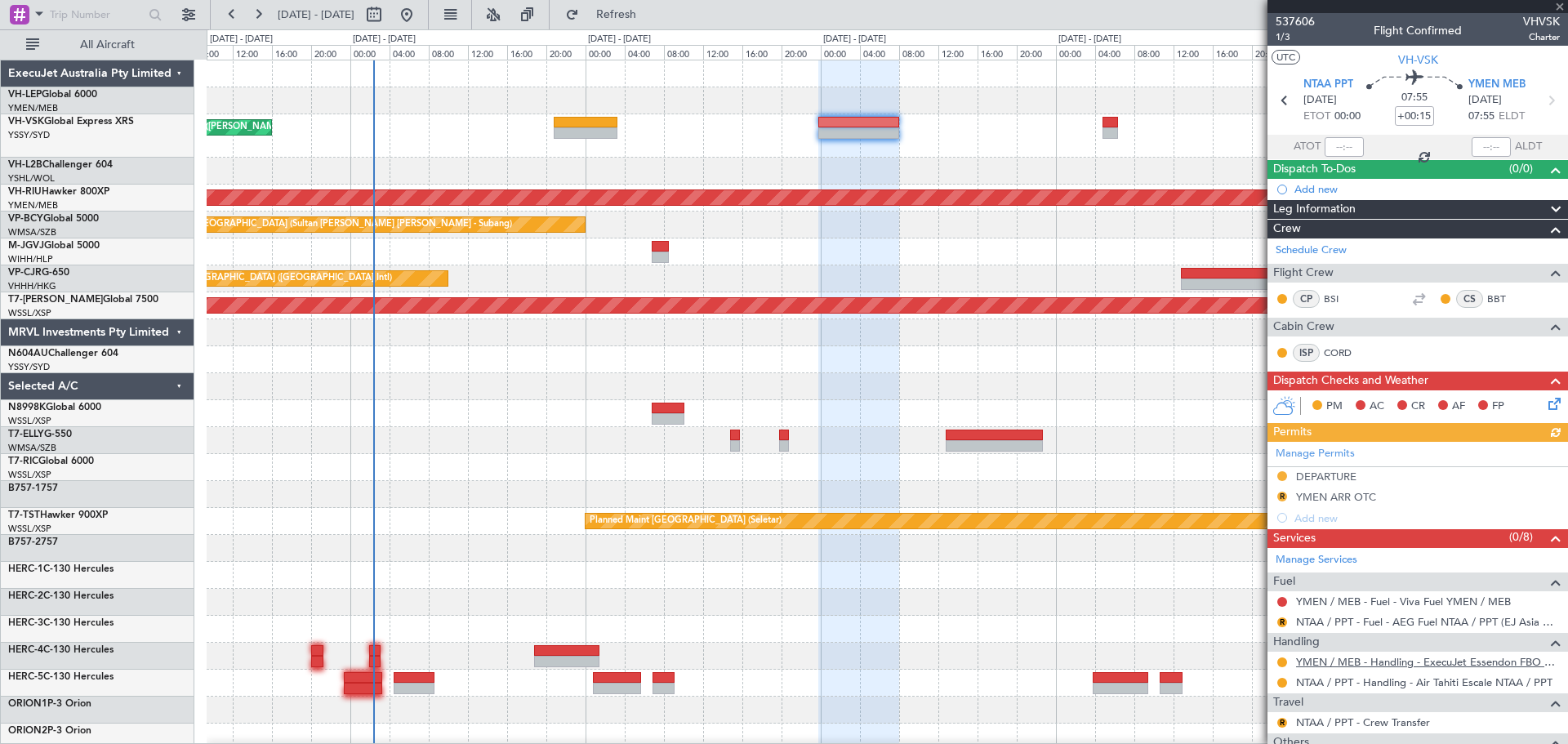
scroll to position [164, 0]
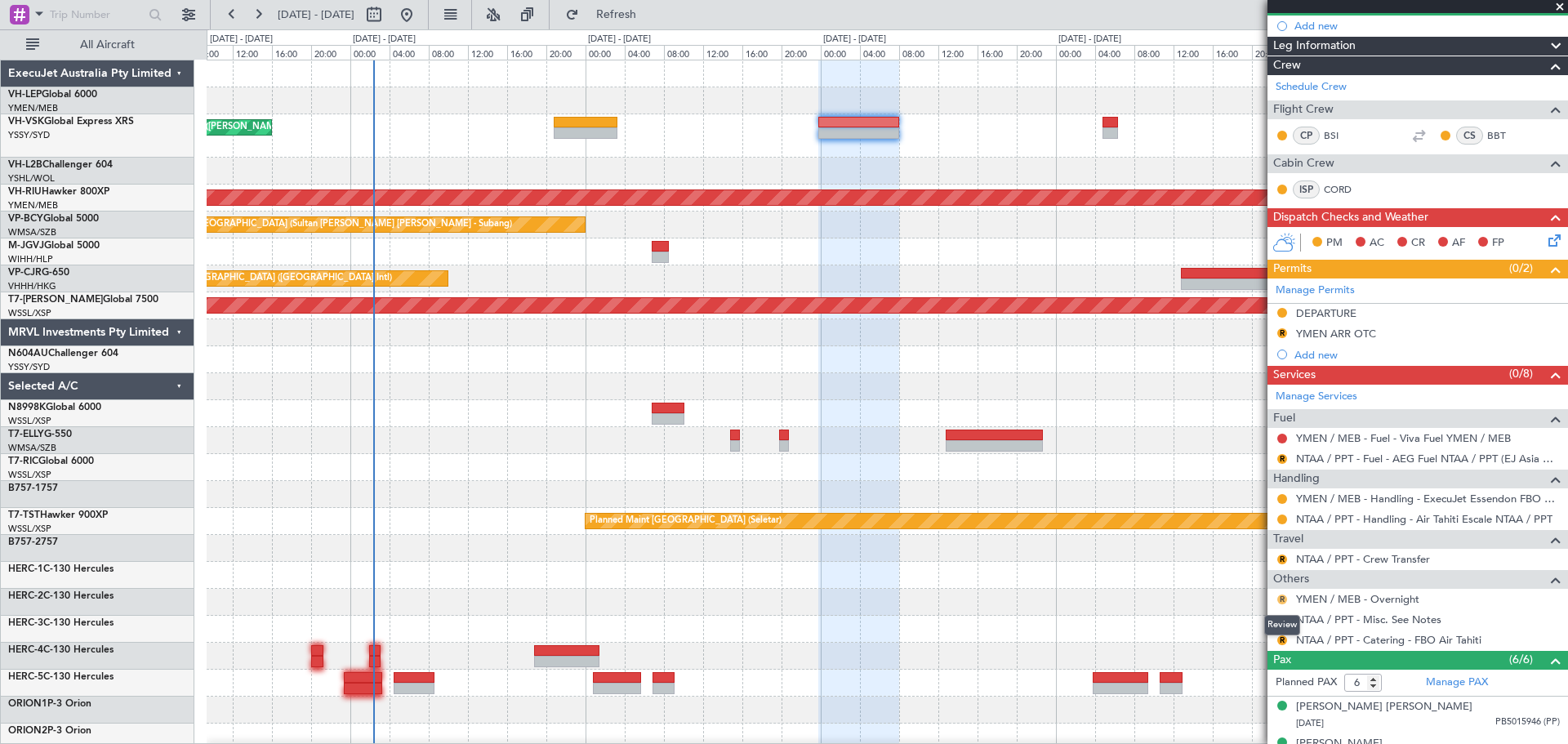
click at [1044, 449] on button "R" at bounding box center [1282, 599] width 9 height 9
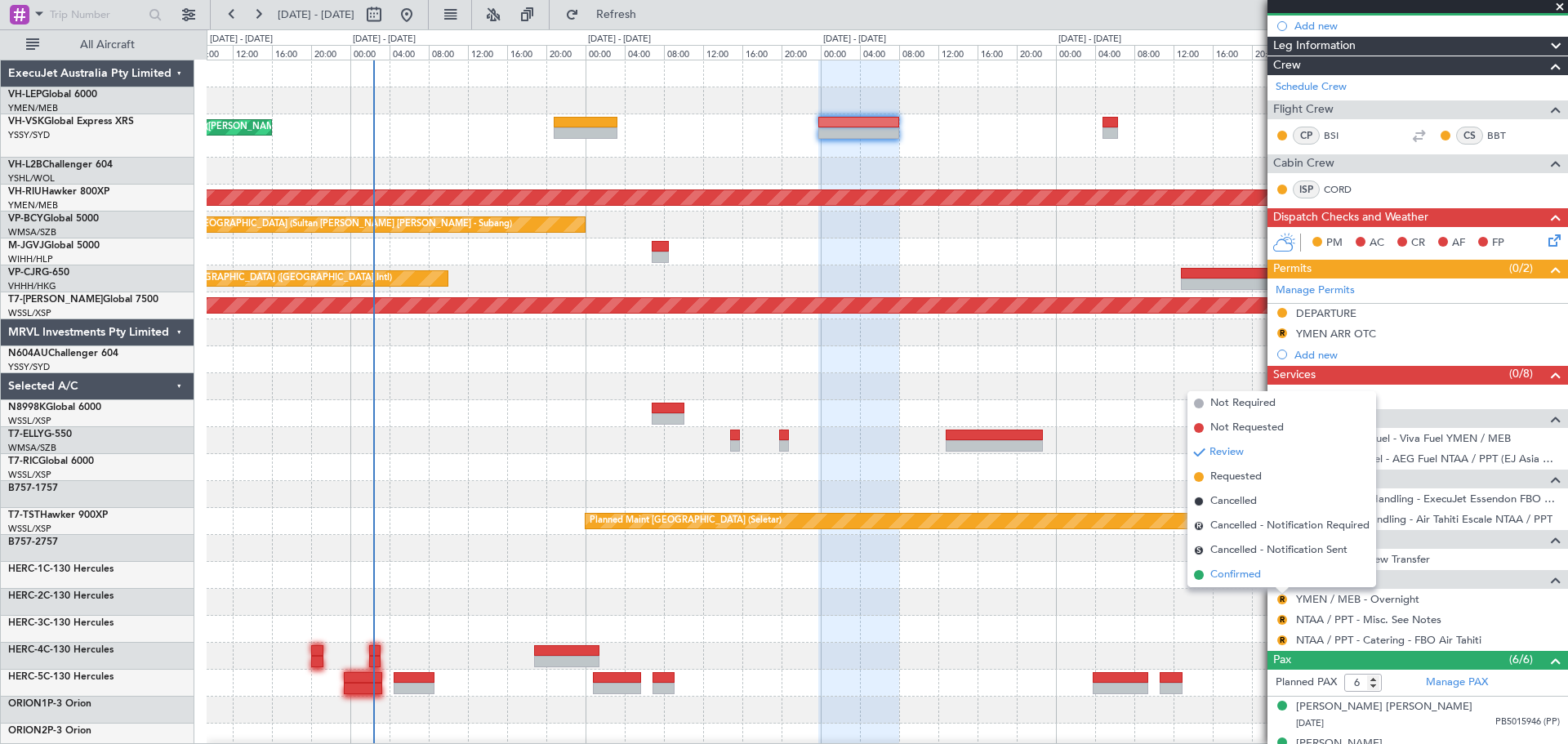
click at [1044, 449] on span "Confirmed" at bounding box center [1235, 575] width 51 height 16
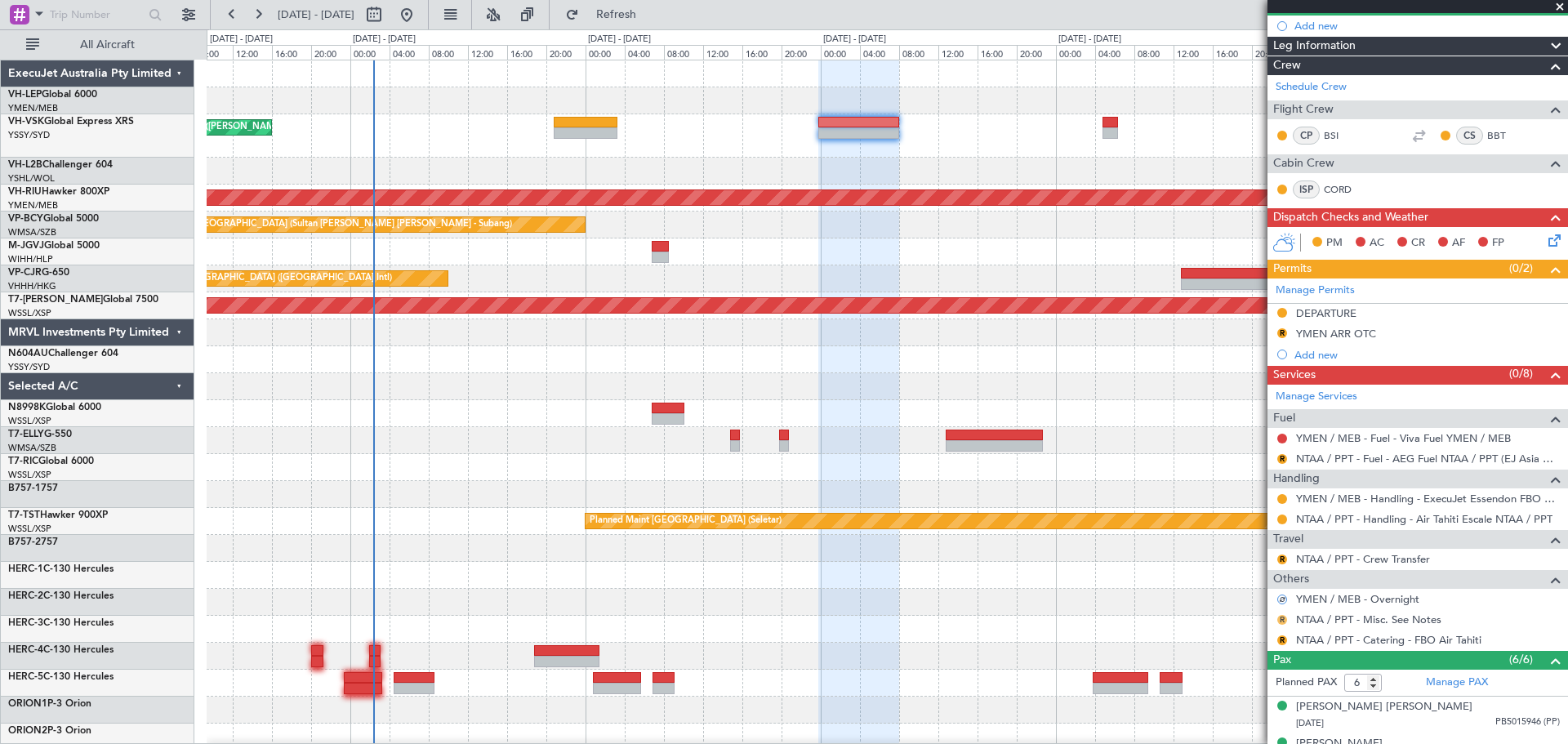
click at [1044, 449] on button "R" at bounding box center [1282, 620] width 9 height 9
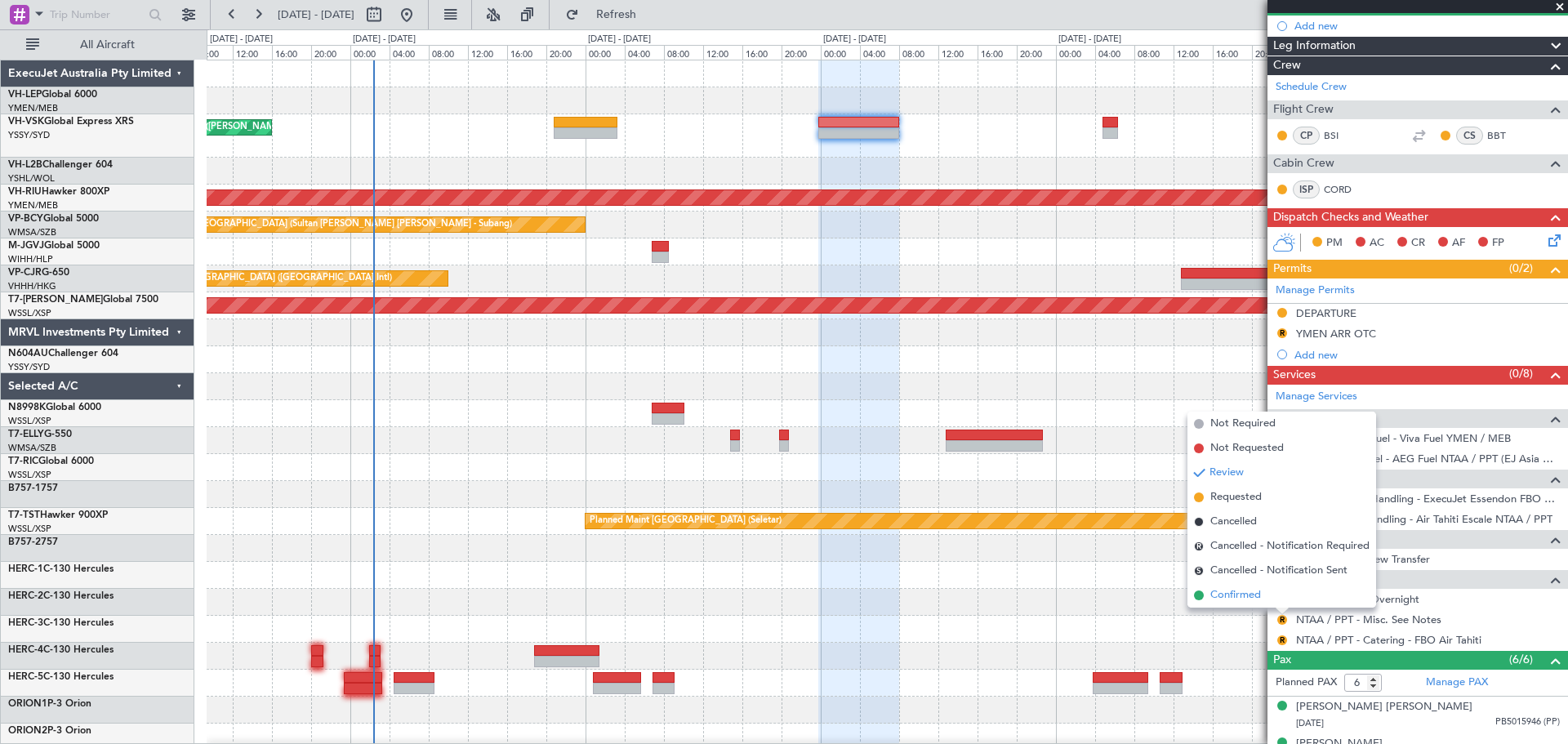
click at [1044, 449] on span "Confirmed" at bounding box center [1235, 595] width 51 height 16
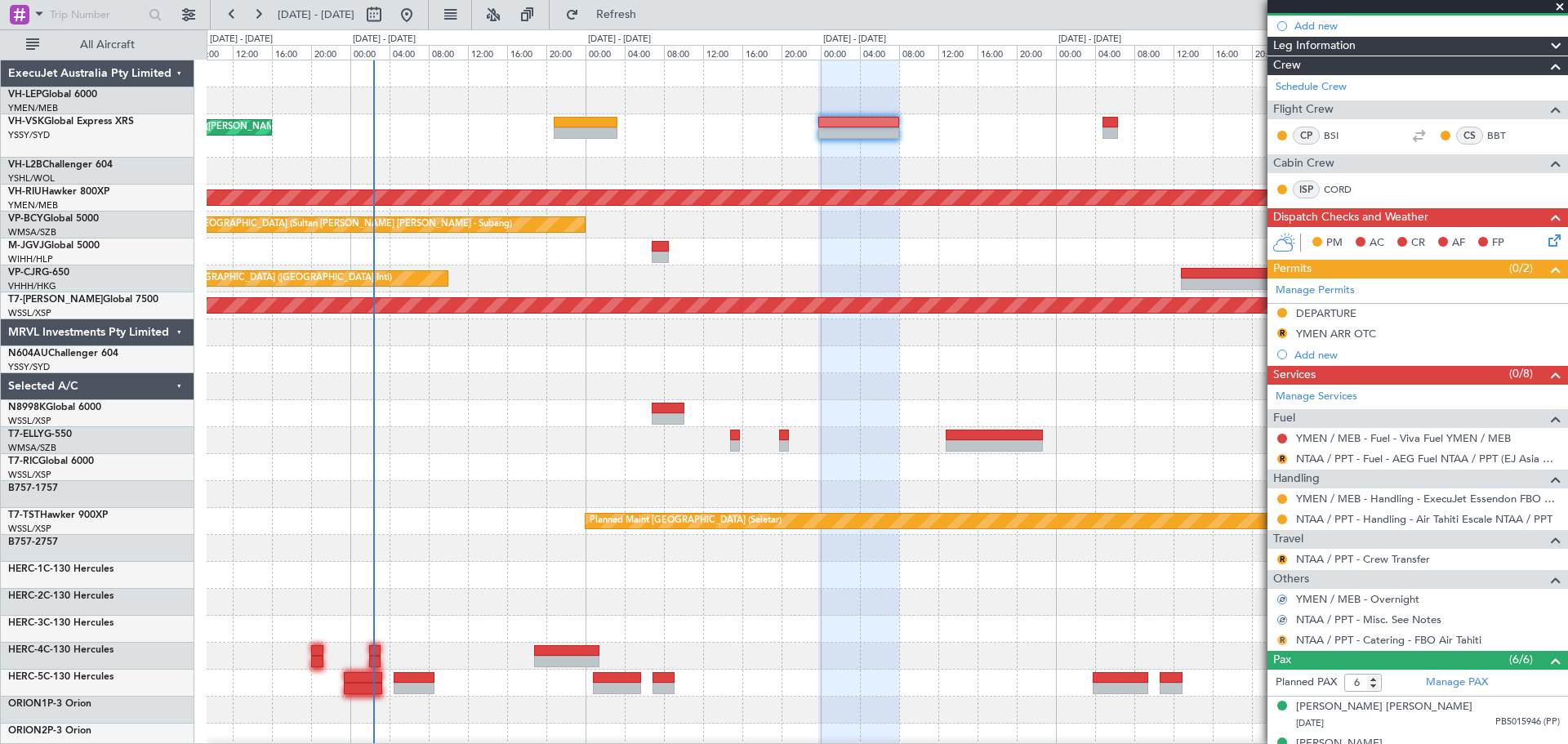
click at [1044, 449] on button "R" at bounding box center [1282, 640] width 9 height 9
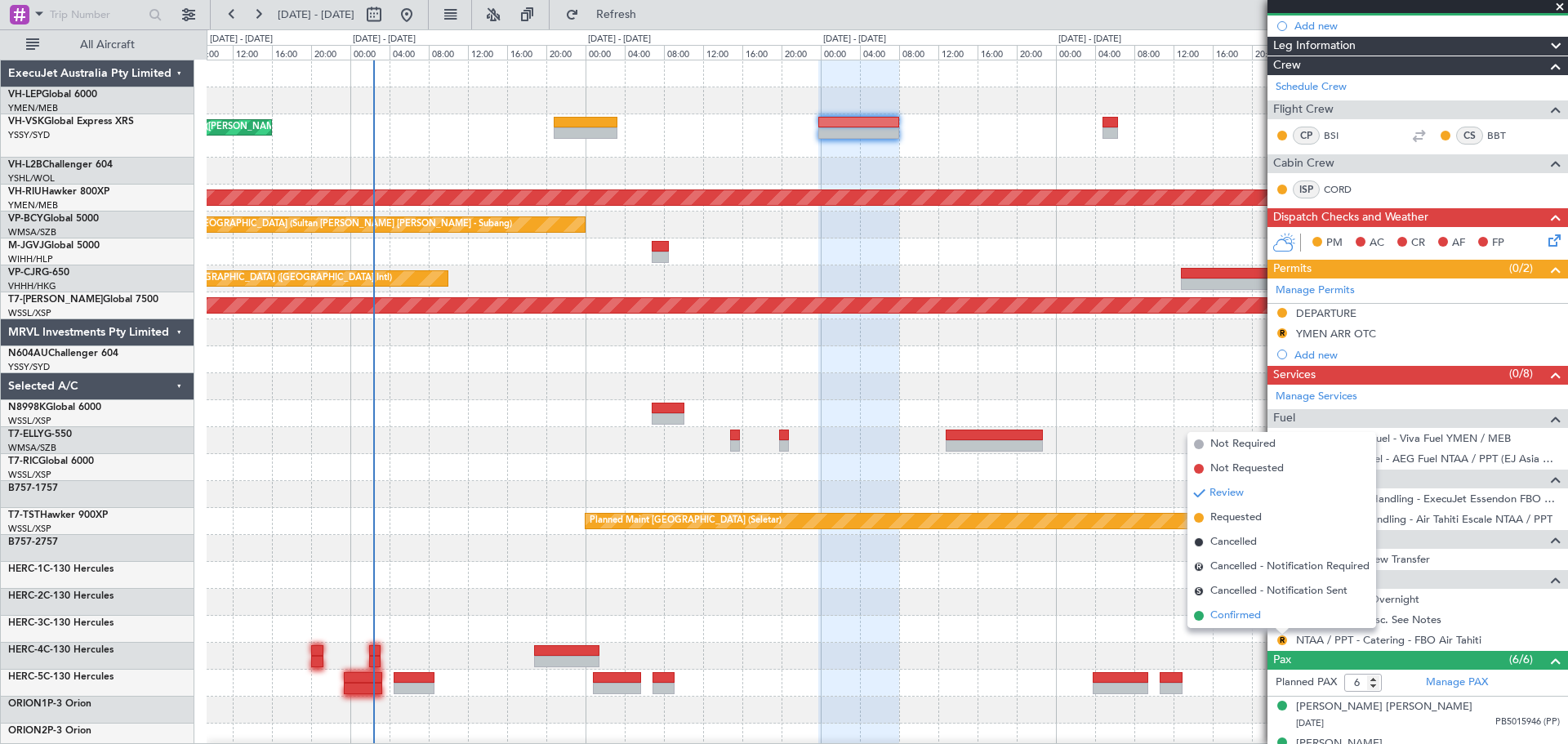
click at [1044, 449] on span "Confirmed" at bounding box center [1235, 615] width 51 height 16
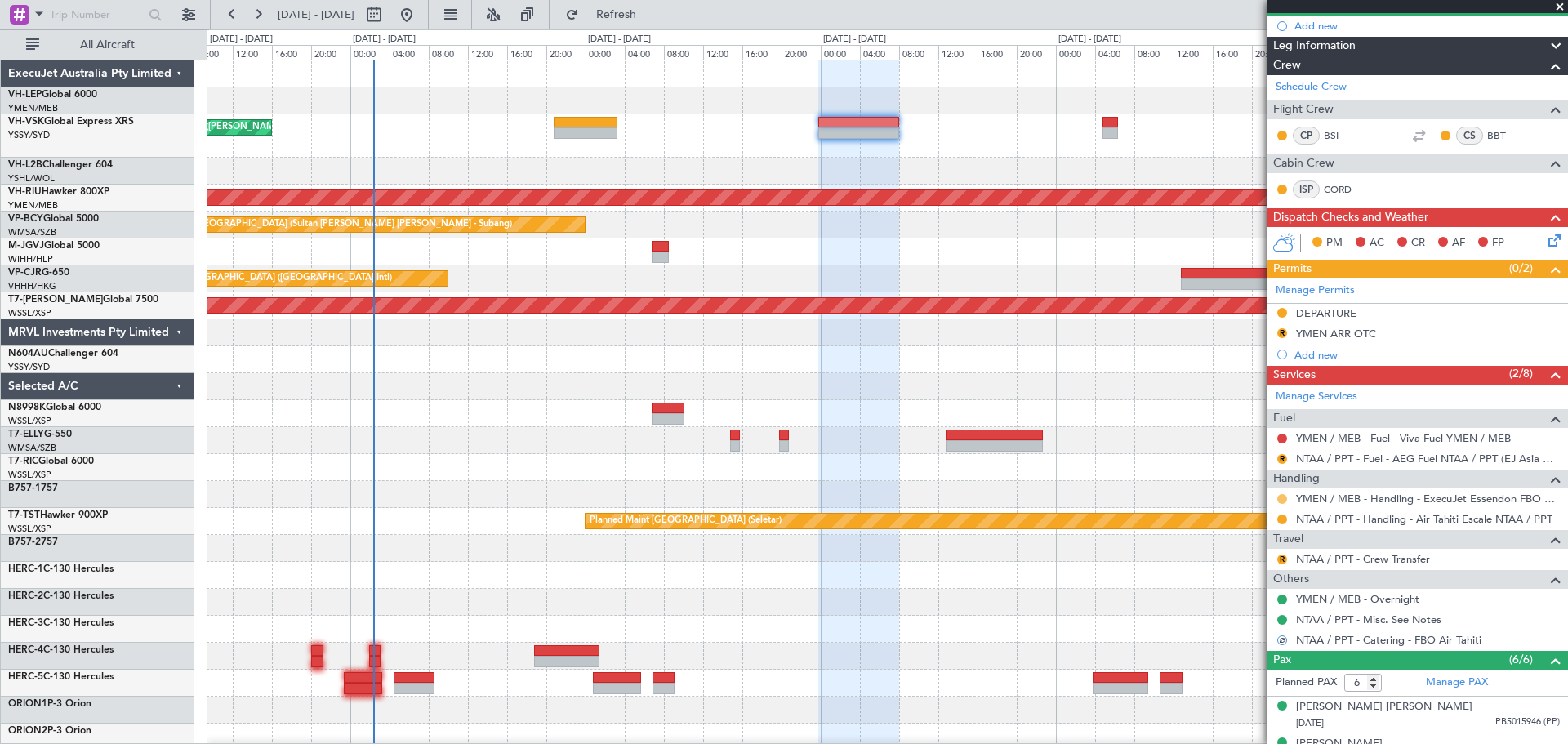
click at [1044, 449] on button at bounding box center [1282, 499] width 9 height 9
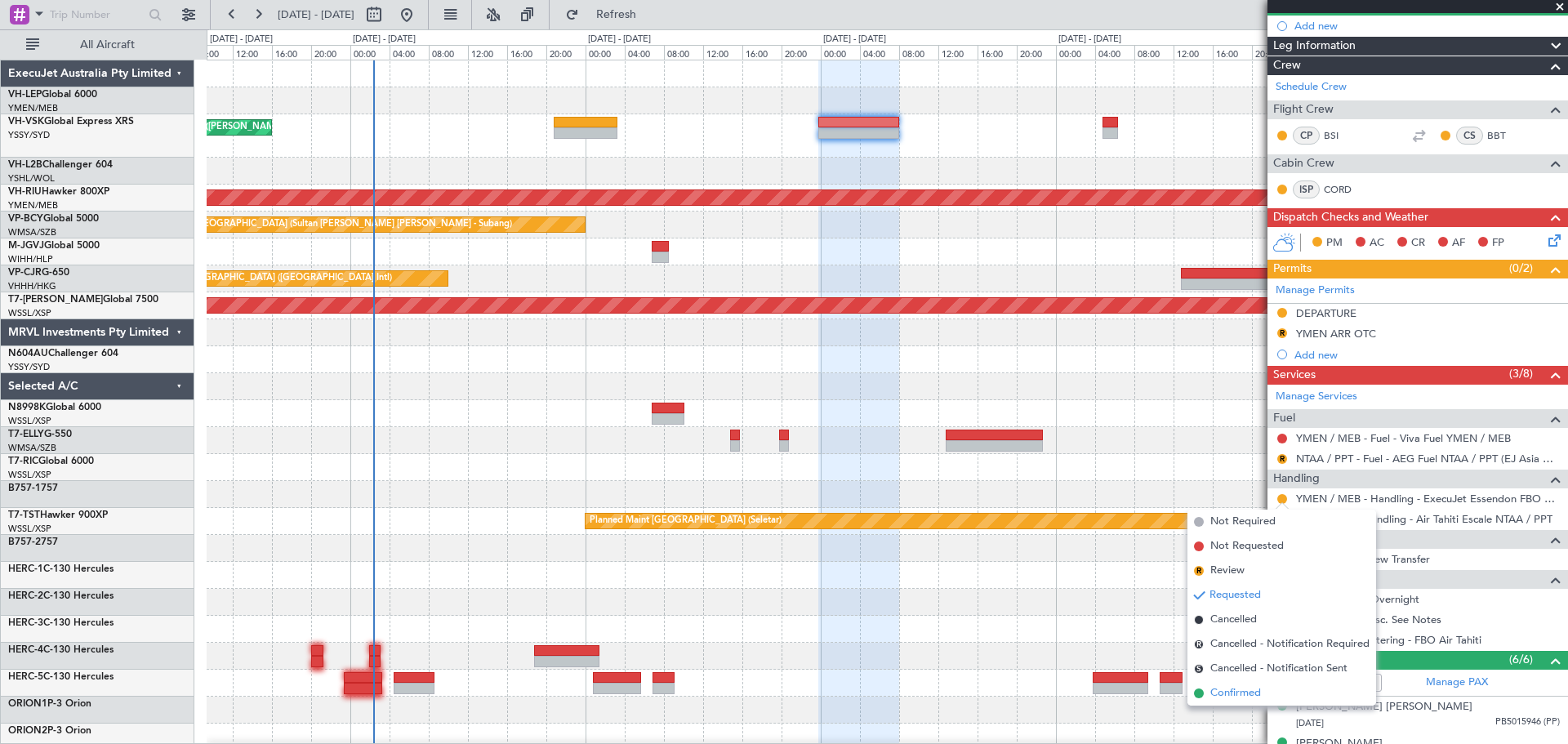
click at [1044, 449] on span "Confirmed" at bounding box center [1235, 693] width 51 height 16
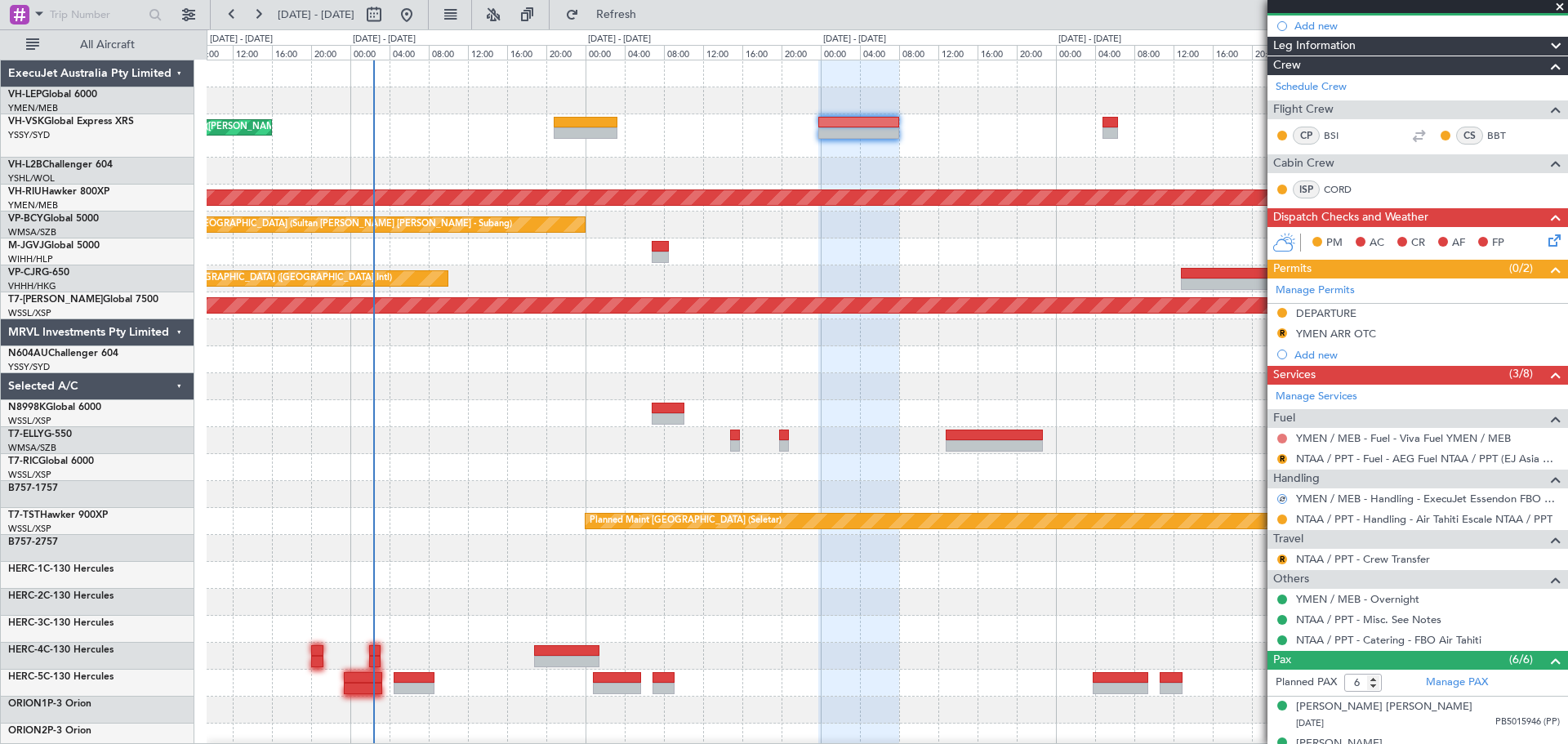
click at [1044, 435] on button at bounding box center [1282, 439] width 9 height 9
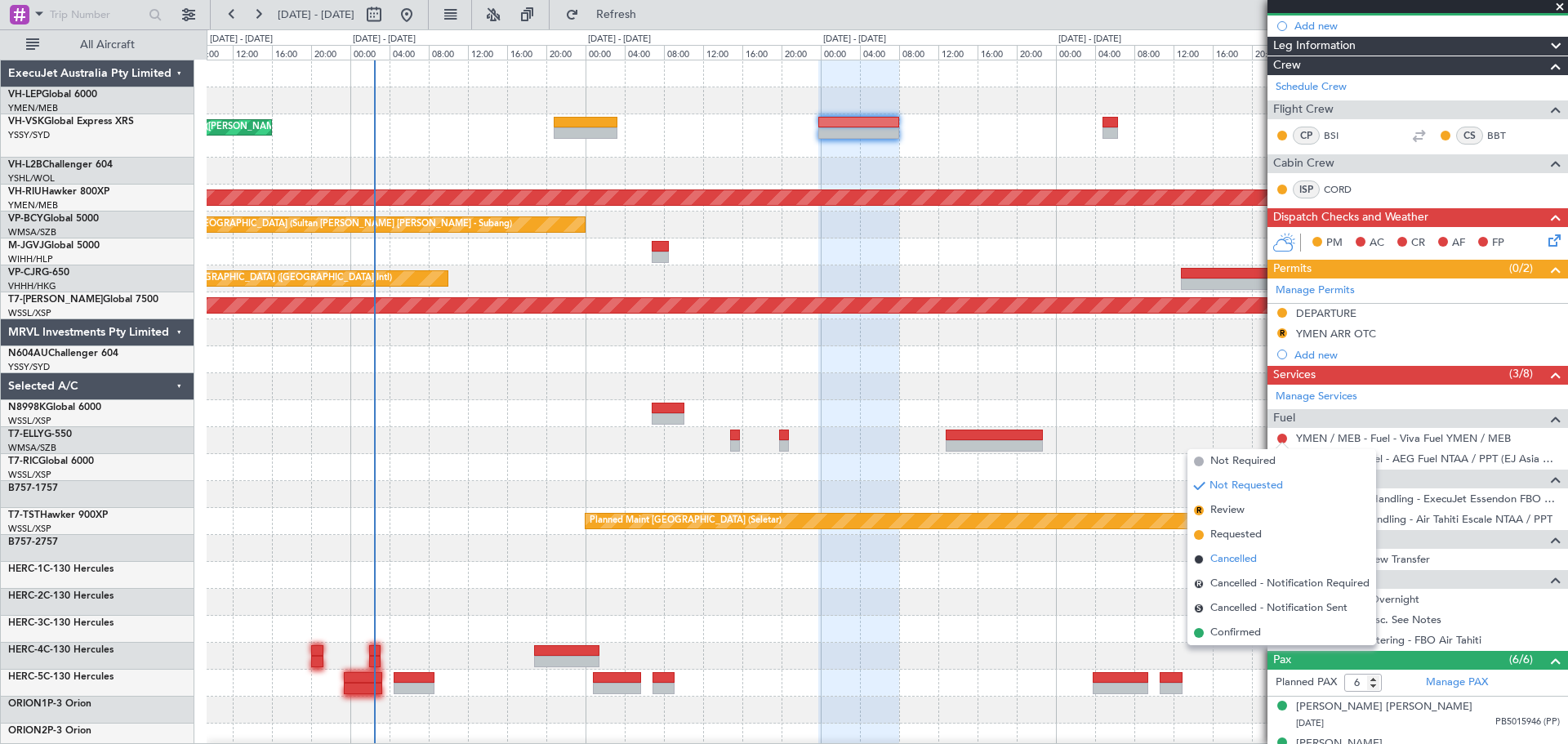
click at [1044, 449] on span "Cancelled" at bounding box center [1232, 559] width 46 height 16
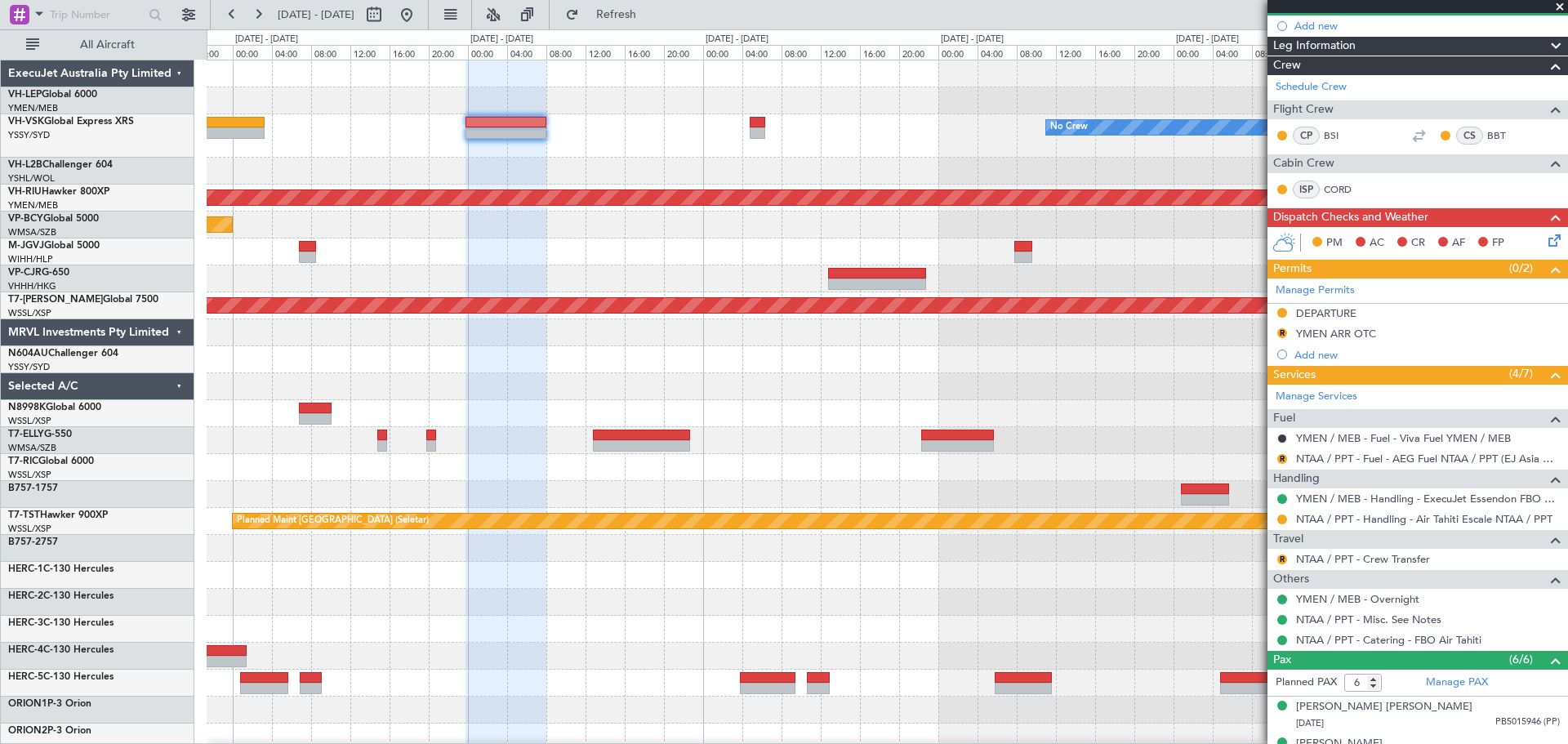
click at [539, 374] on div "No Crew Unplanned Maint Sydney ([PERSON_NAME] Intl) Planned Maint [GEOGRAPHIC_D…" at bounding box center [887, 540] width 1360 height 960
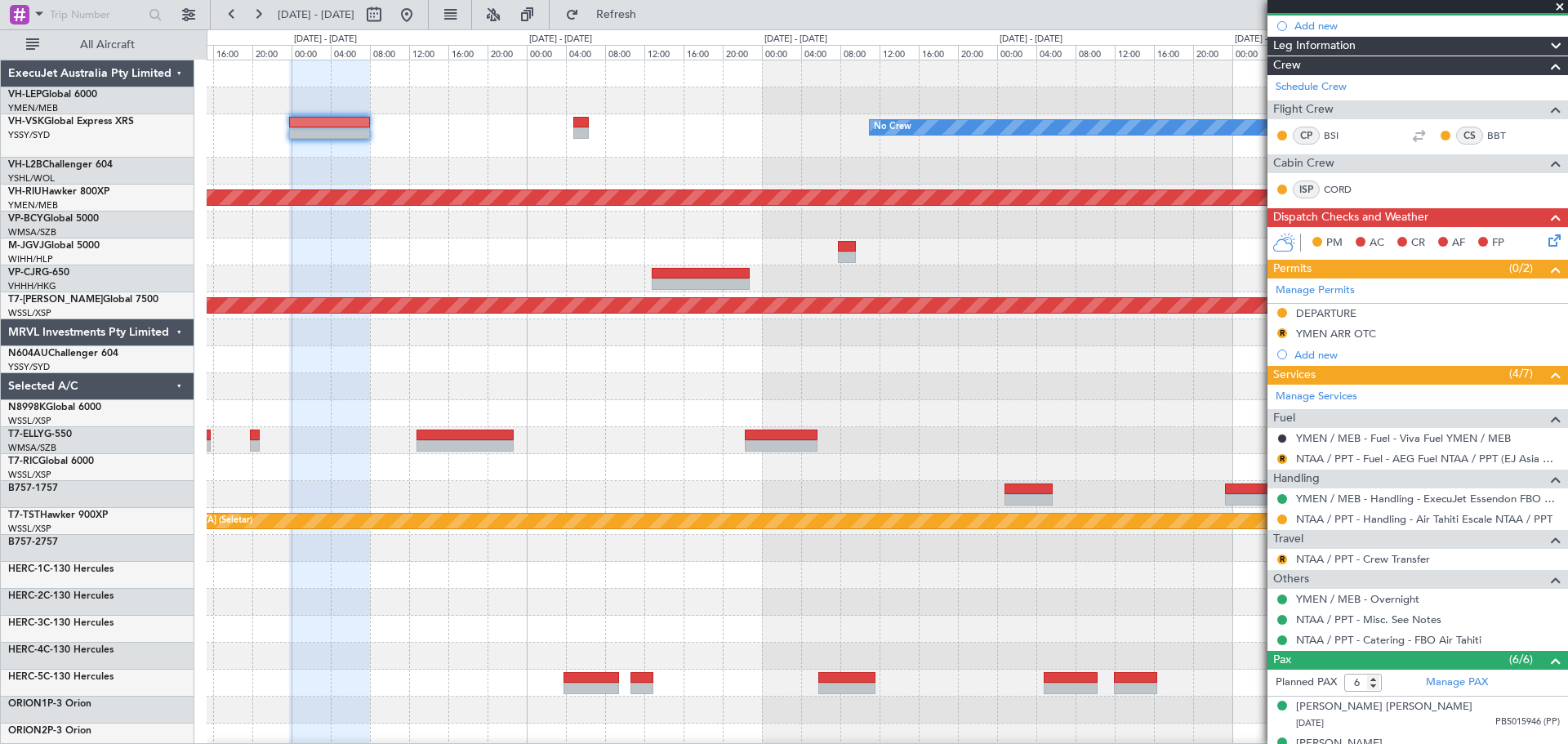
click at [606, 411] on div "No Crew Planned Maint [GEOGRAPHIC_DATA] ([GEOGRAPHIC_DATA]) Unplanned Maint [GE…" at bounding box center [887, 540] width 1360 height 960
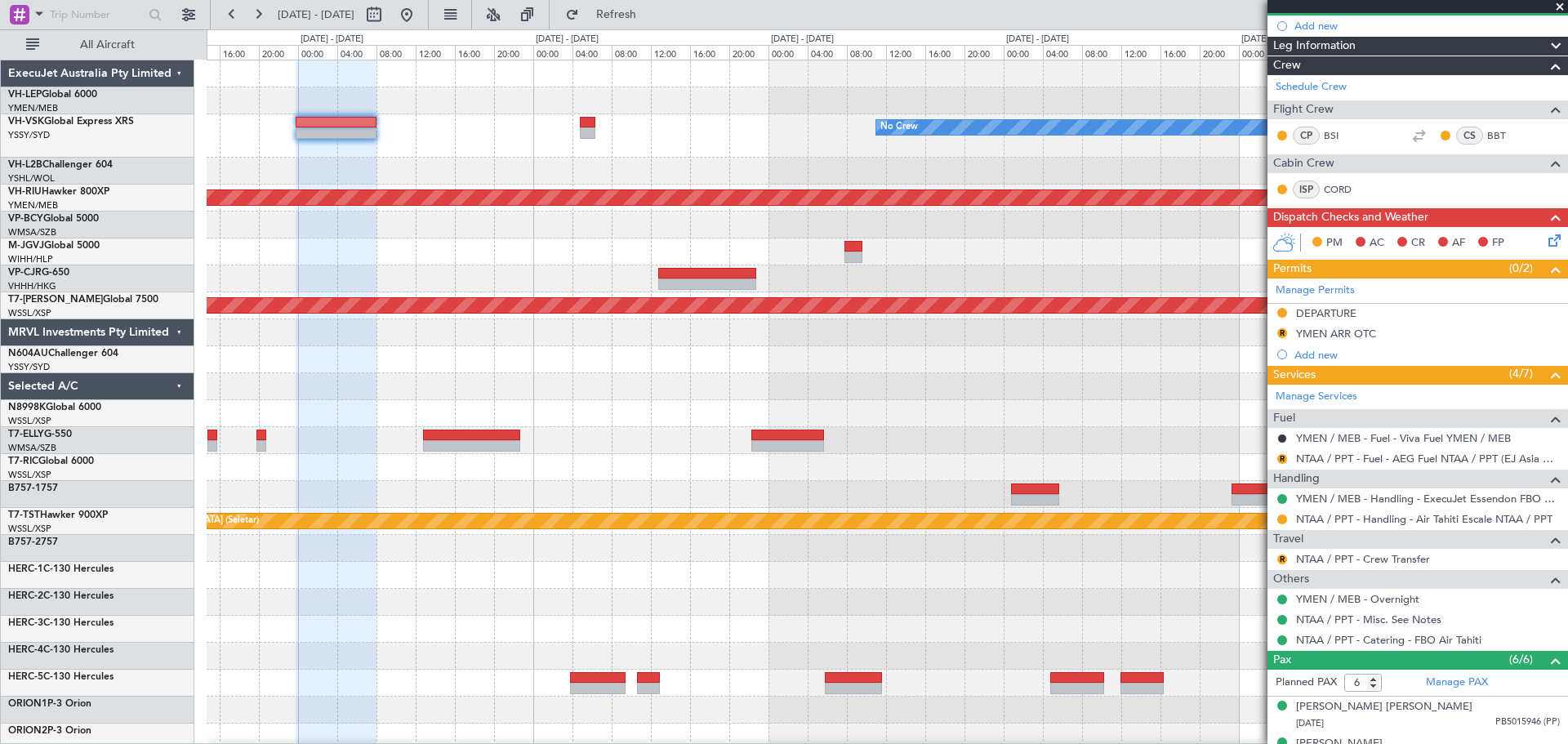
click at [818, 191] on div "No Crew Planned Maint [GEOGRAPHIC_DATA] ([GEOGRAPHIC_DATA]) Unplanned Maint [GE…" at bounding box center [887, 513] width 1360 height 906
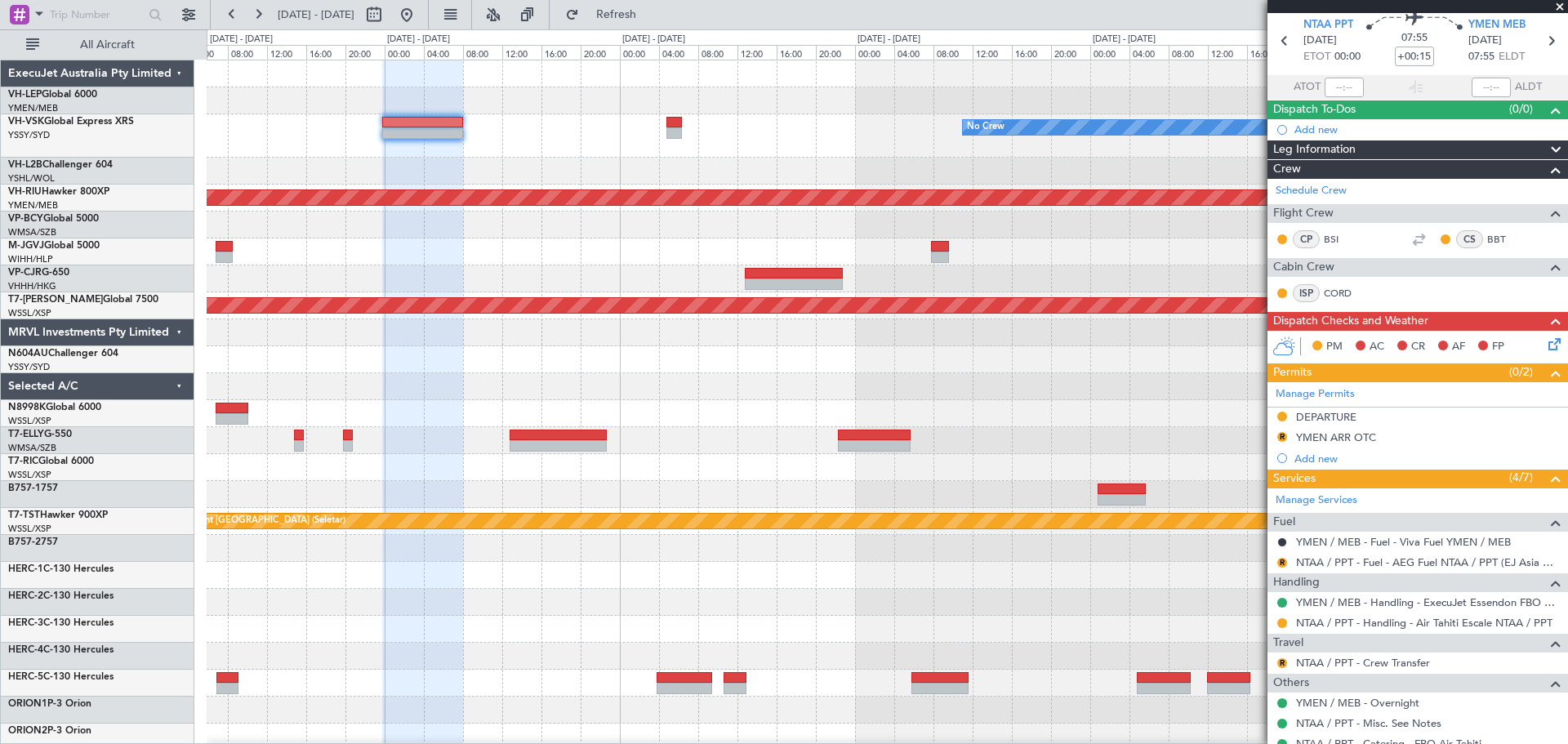
scroll to position [0, 0]
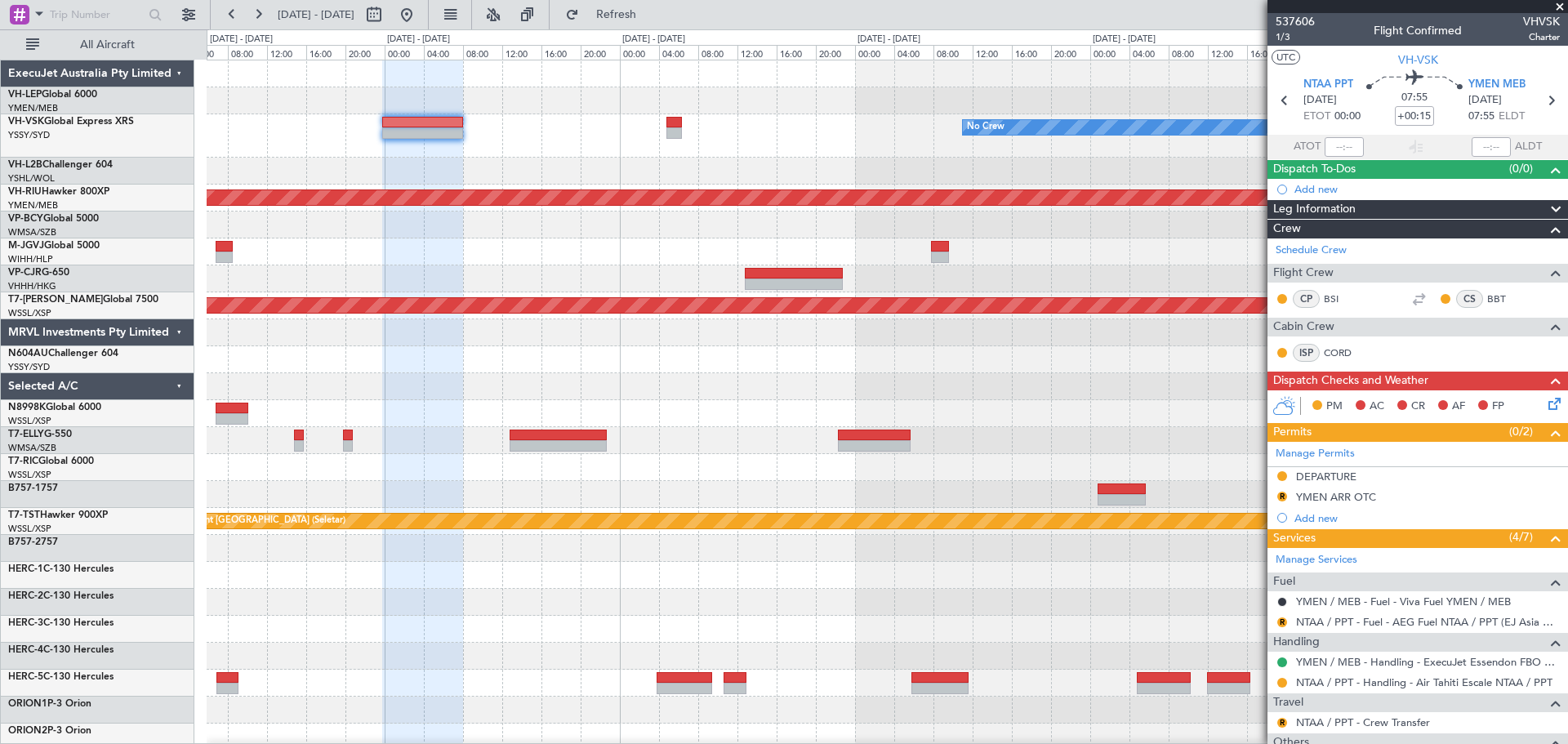
click at [1044, 7] on span at bounding box center [1559, 8] width 16 height 15
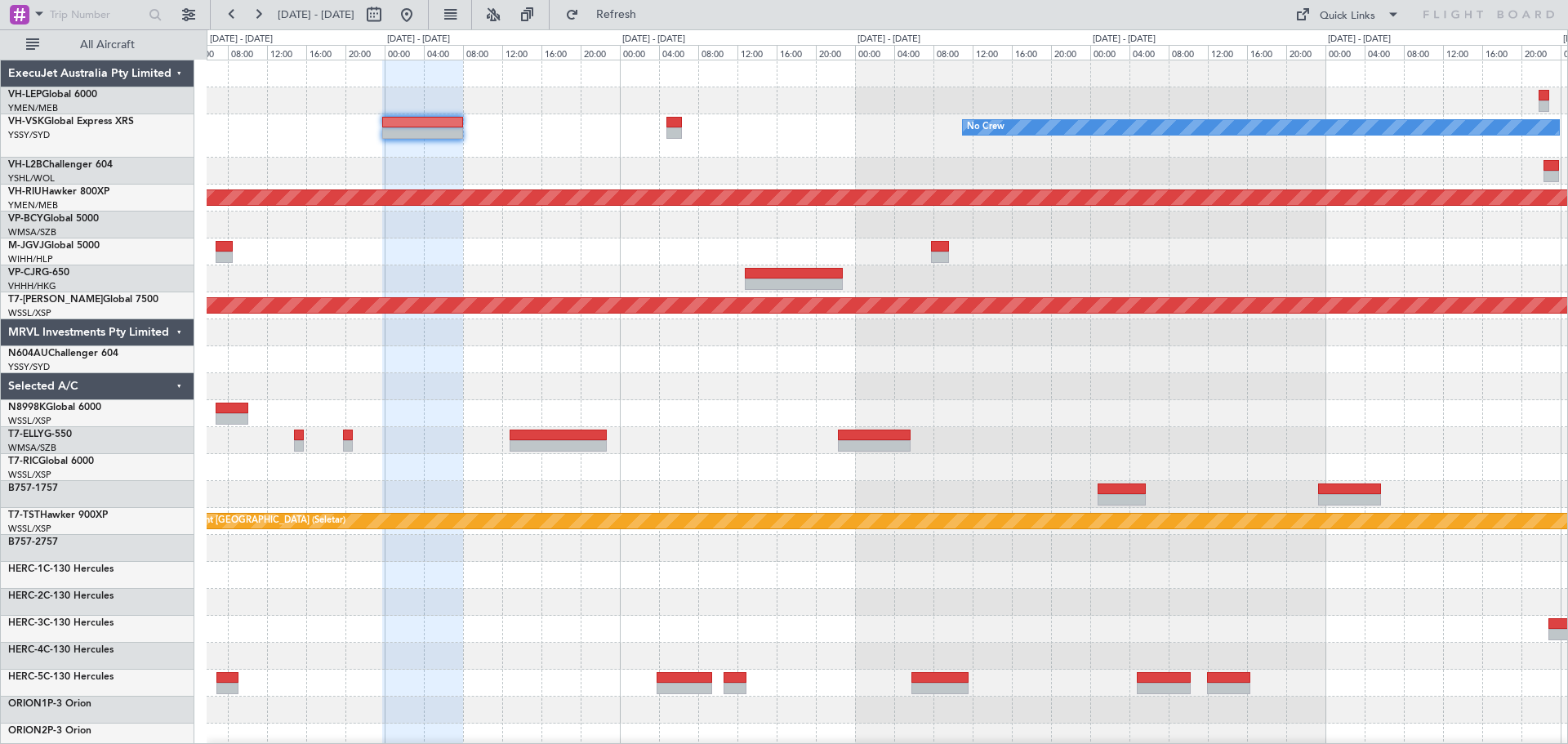
type input "0"
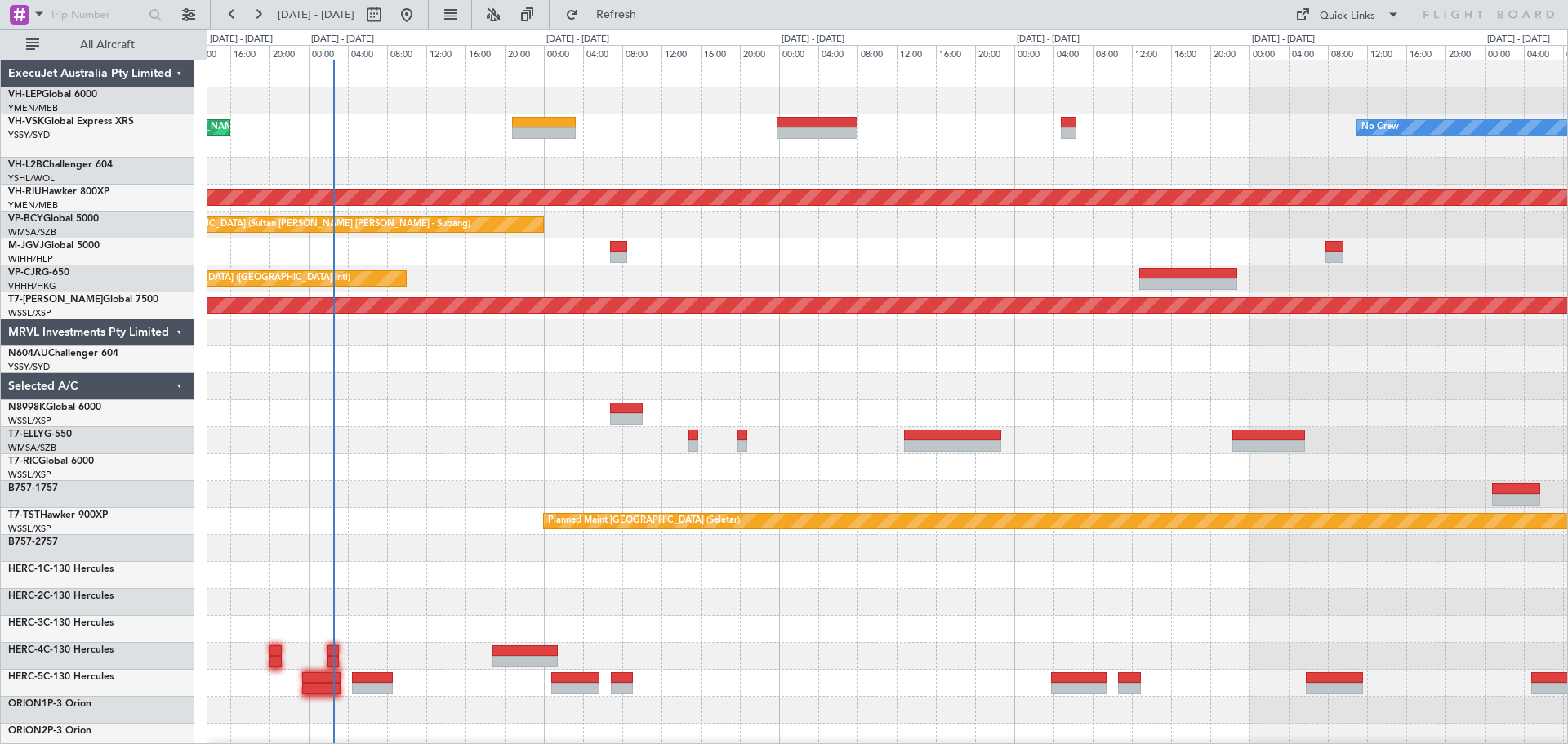
click at [985, 246] on div "No Crew Unplanned Maint Sydney ([PERSON_NAME] Intl) Planned Maint [GEOGRAPHIC_D…" at bounding box center [887, 540] width 1360 height 960
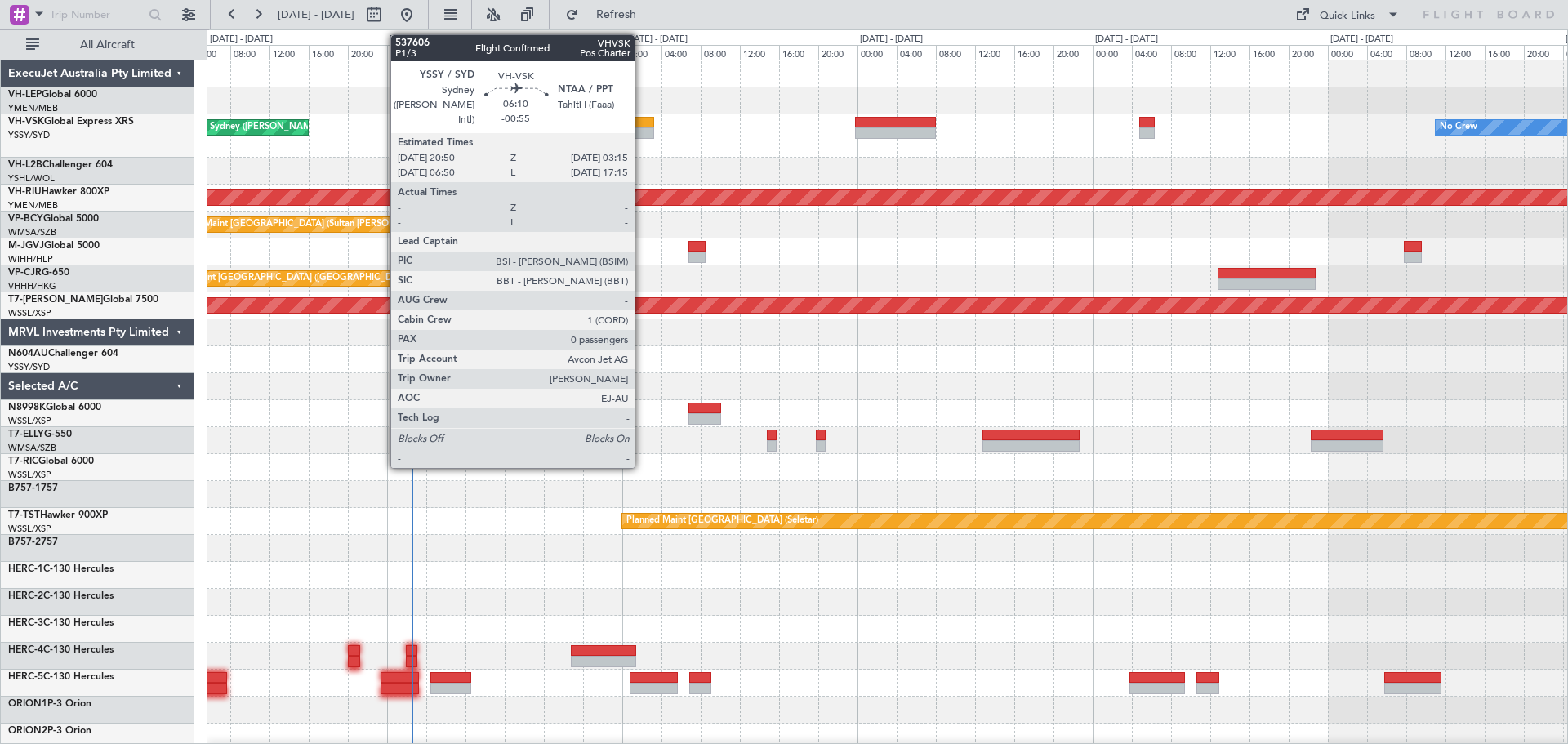
click at [642, 118] on div at bounding box center [622, 123] width 63 height 11
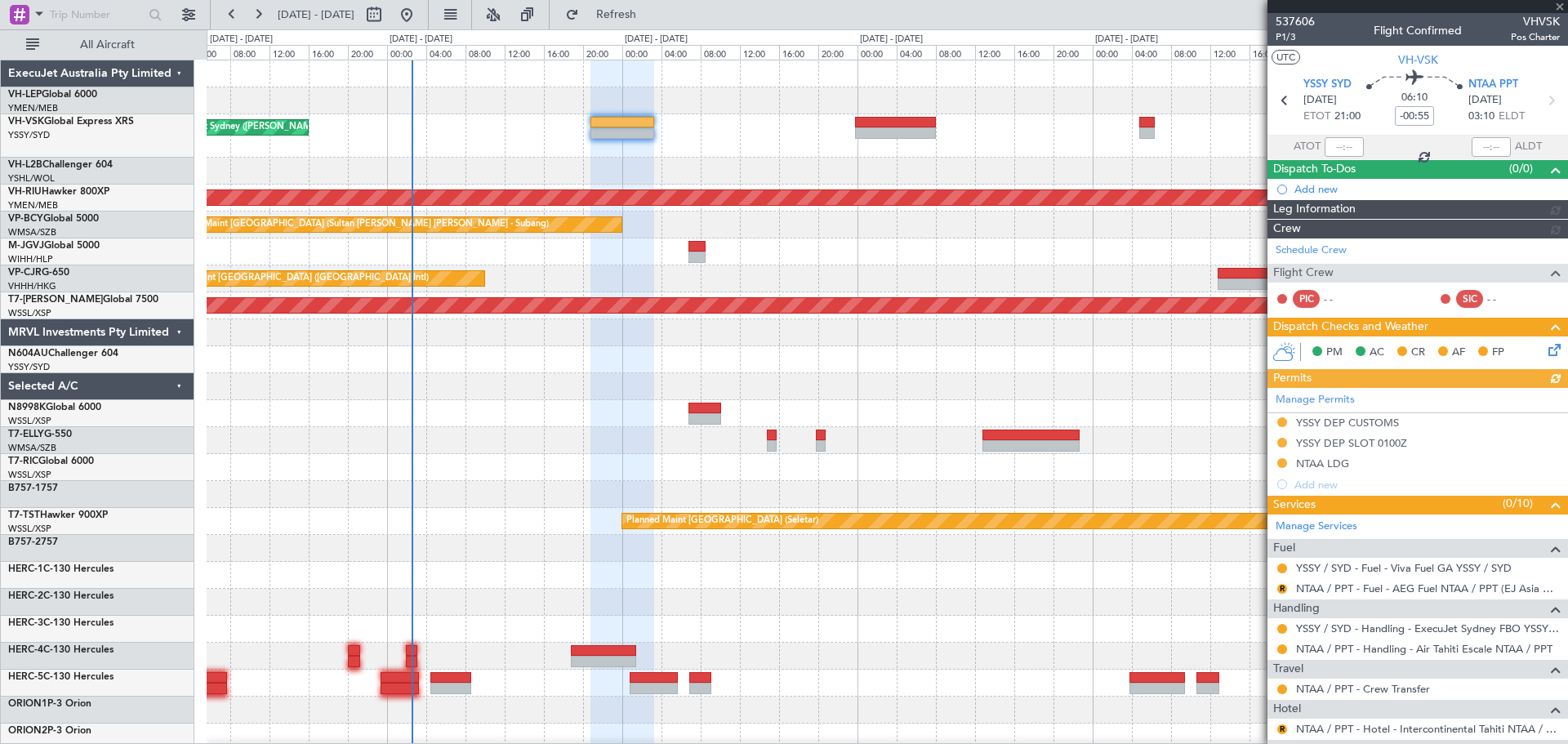
type input "[PERSON_NAME] (BTA)"
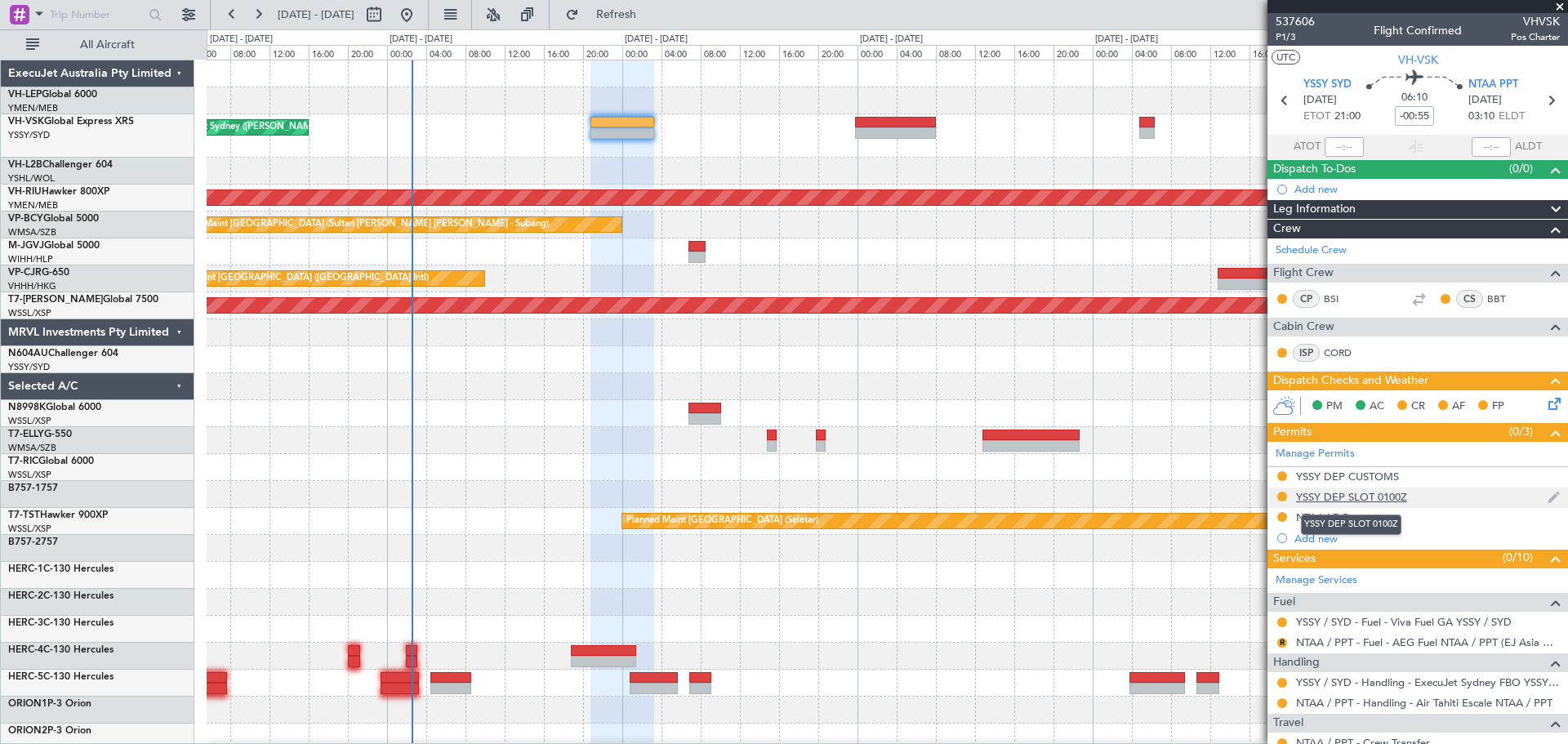
click at [1044, 449] on div "YSSY DEP SLOT 0100Z" at bounding box center [1351, 496] width 111 height 14
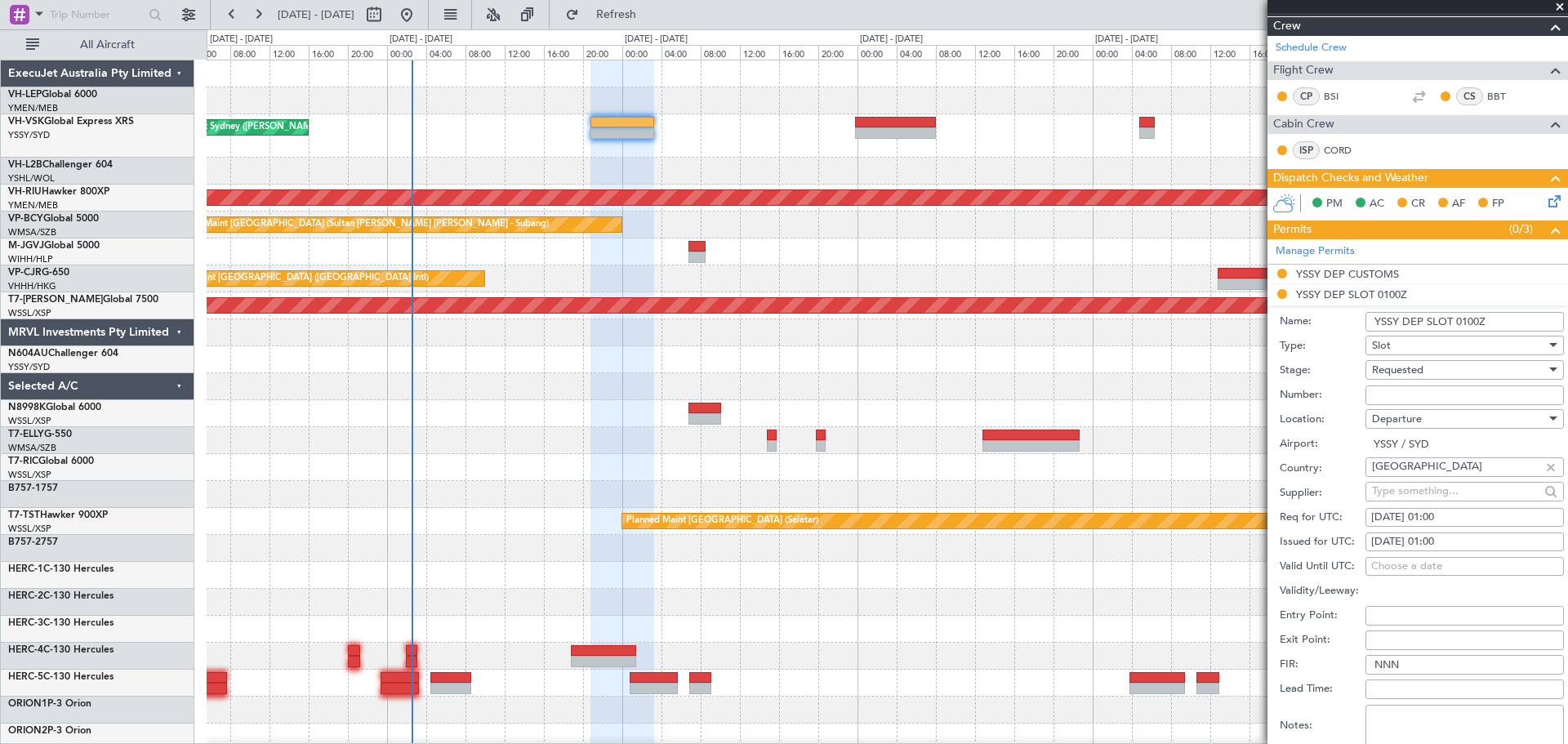
scroll to position [245, 0]
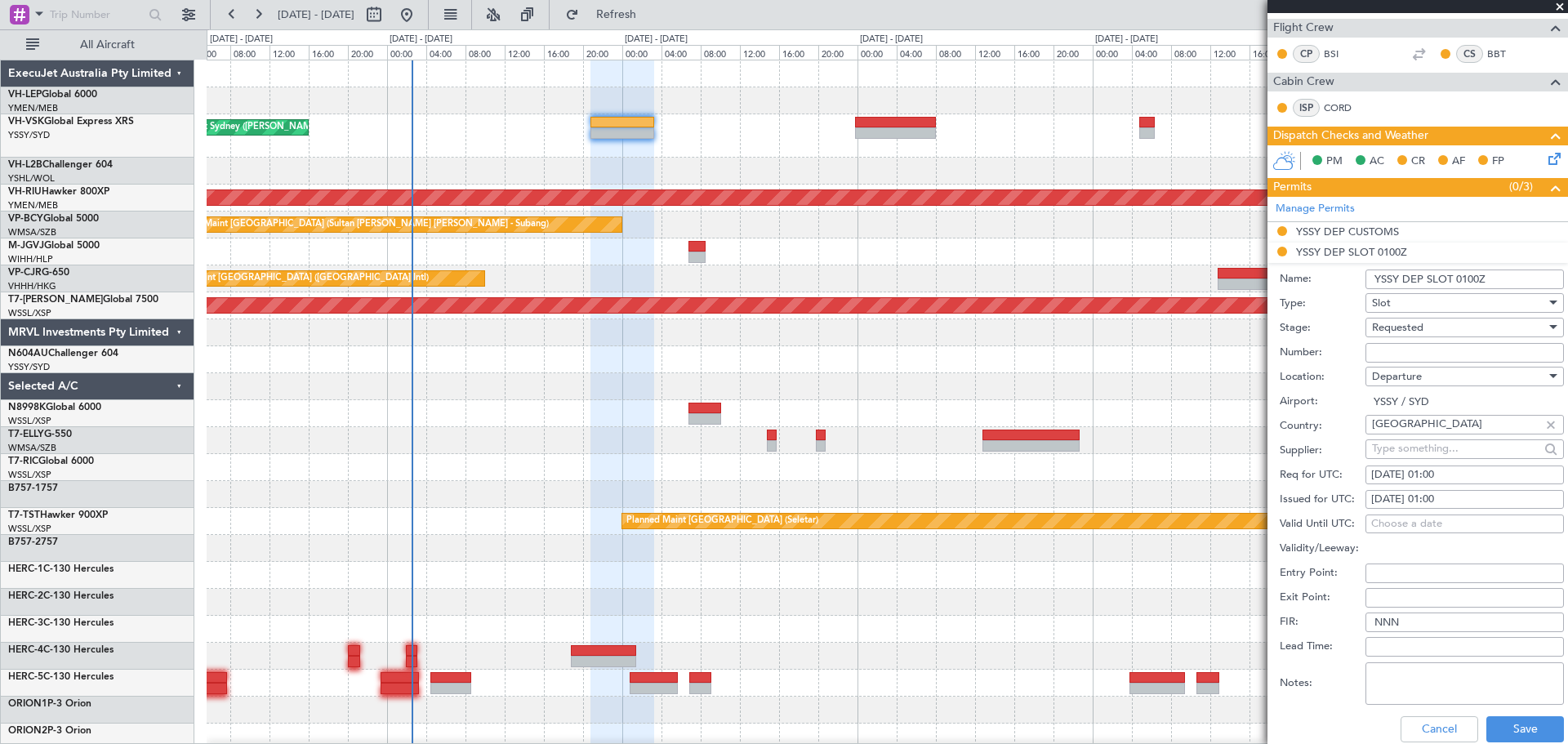
click at [1044, 449] on div "[DATE] 01:00" at bounding box center [1465, 499] width 187 height 16
select select "9"
select select "2025"
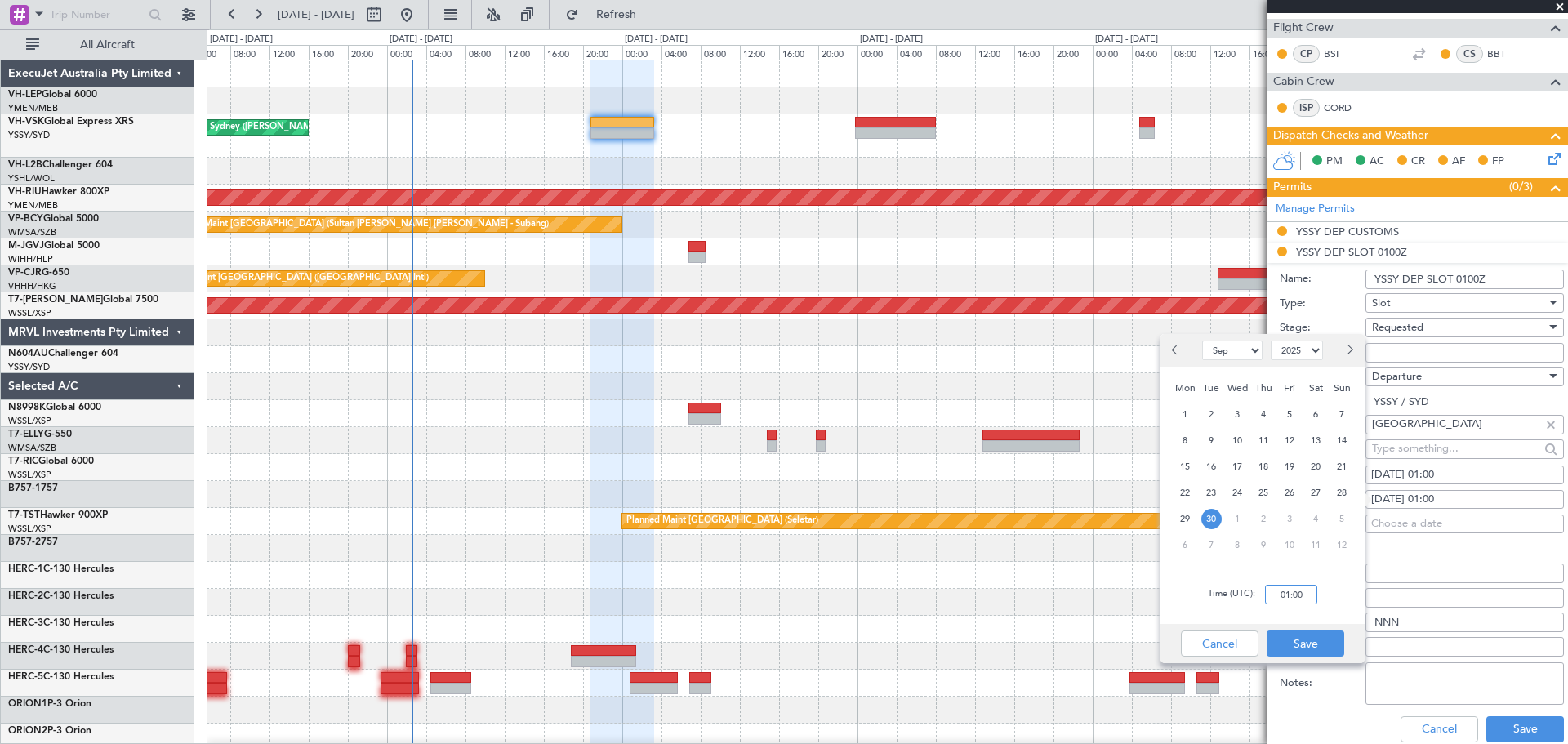
click at [1044, 449] on input "01:00" at bounding box center [1290, 595] width 52 height 20
drag, startPoint x: 1301, startPoint y: 592, endPoint x: 1240, endPoint y: 605, distance: 62.4
click at [1044, 449] on div "Time (UTC): 00:21" at bounding box center [1263, 595] width 204 height 59
type input "21:00"
click at [1044, 449] on button "Save" at bounding box center [1305, 644] width 78 height 26
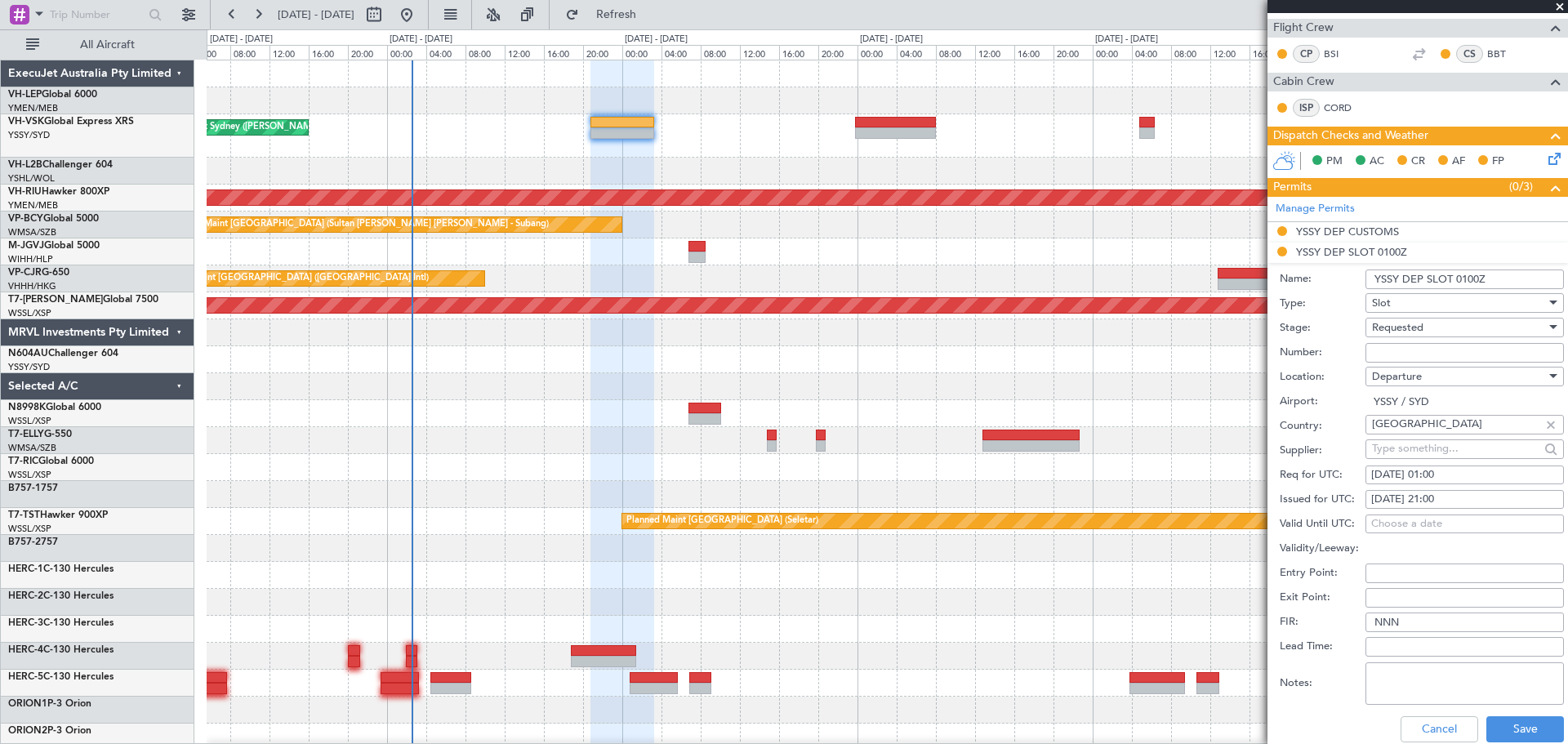
click at [1044, 449] on div "[DATE] 01:00" at bounding box center [1465, 475] width 187 height 16
select select "9"
select select "2025"
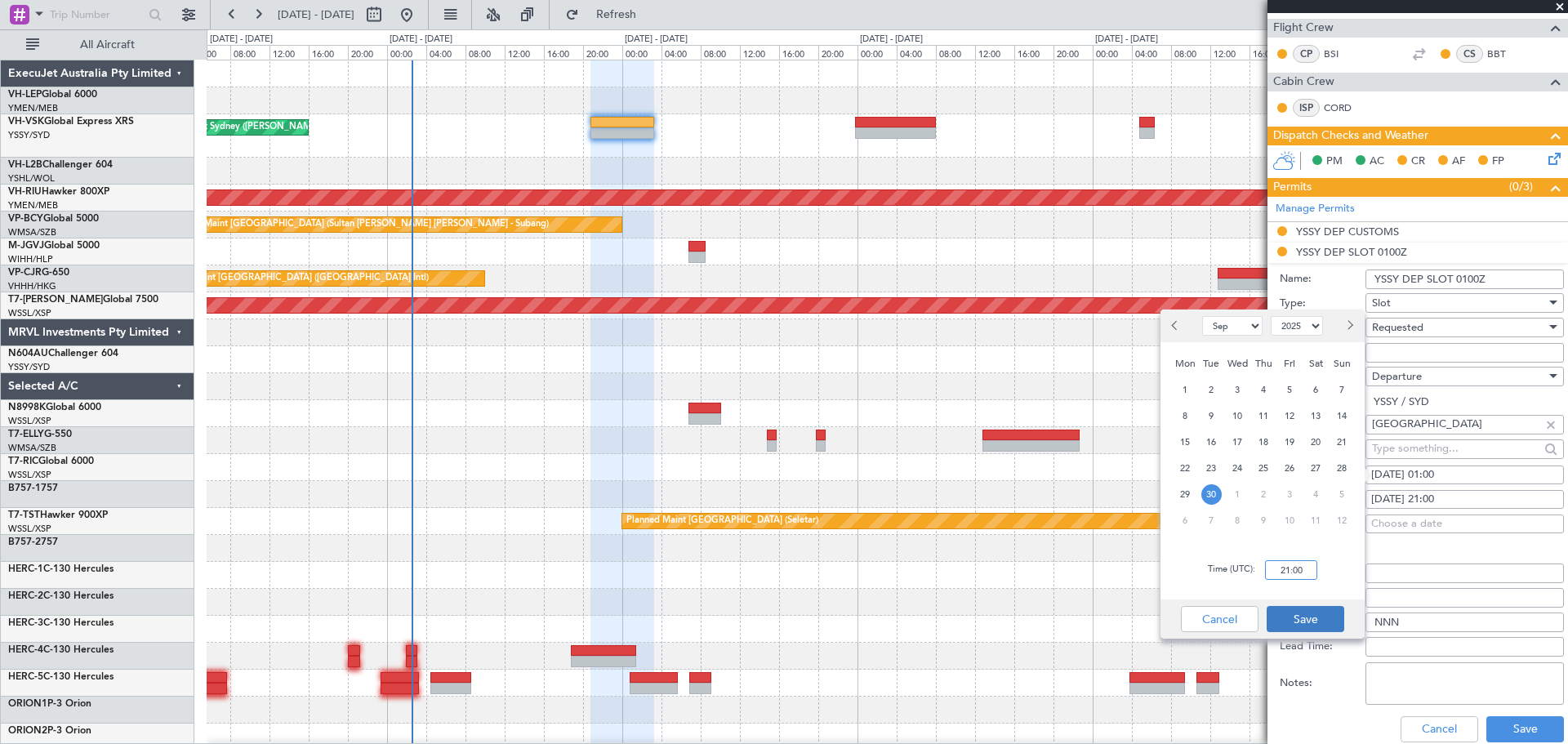
type input "21:00"
click at [1044, 449] on button "Save" at bounding box center [1305, 619] width 78 height 26
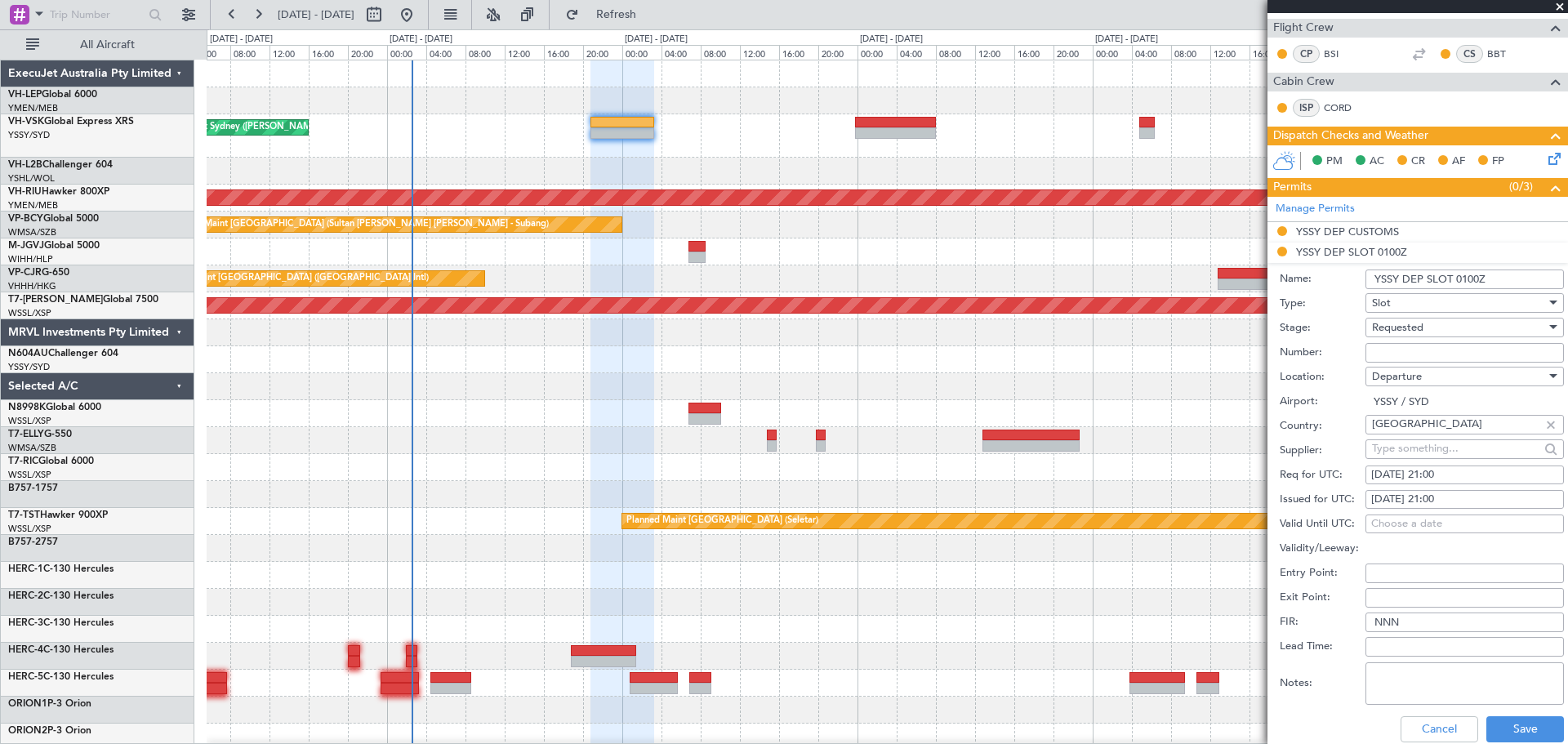
click at [1044, 279] on input "YSSY DEP SLOT 0100Z" at bounding box center [1465, 279] width 198 height 20
type input "YSSY DEP SLOT 2100Z"
click at [1044, 449] on button "Save" at bounding box center [1525, 730] width 78 height 26
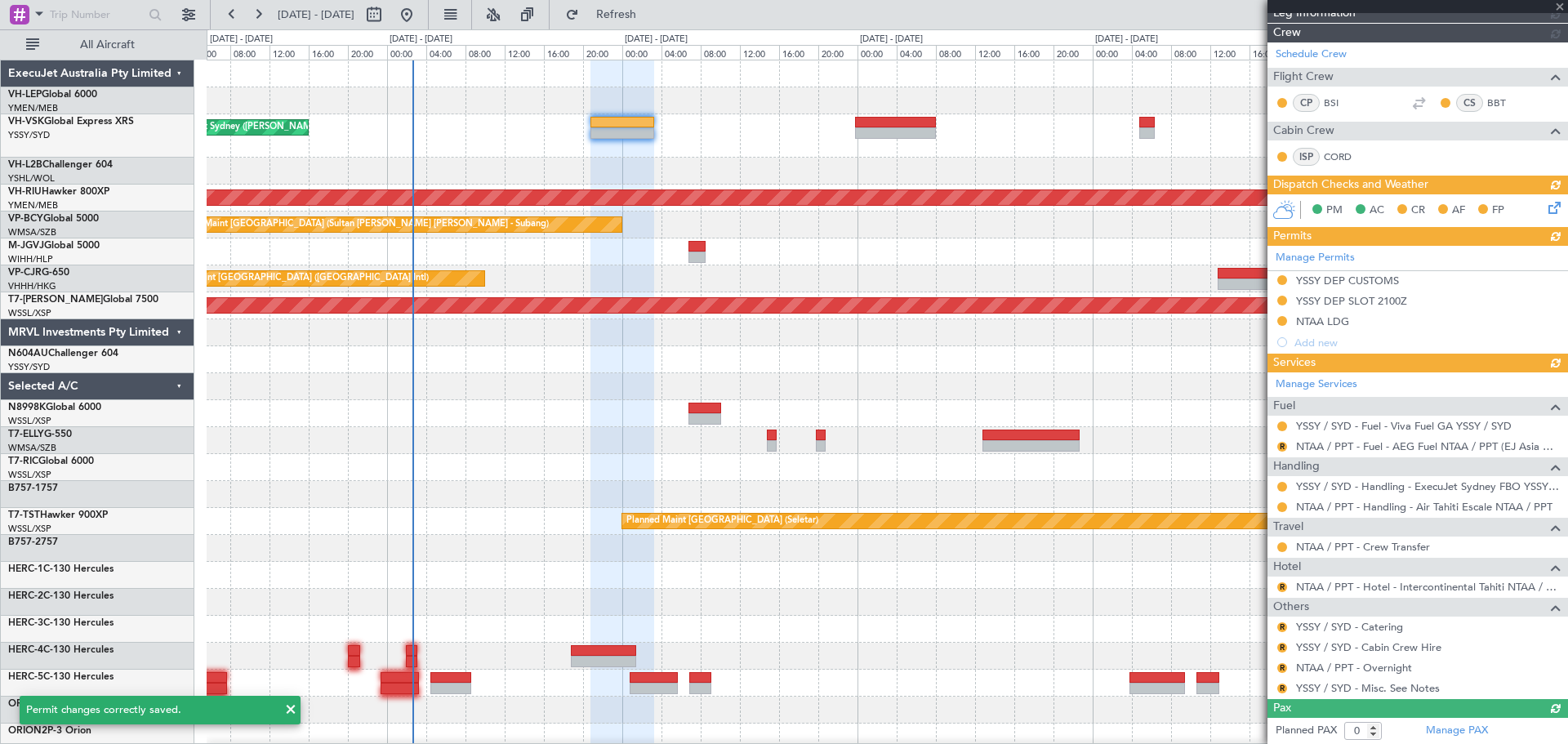
scroll to position [0, 0]
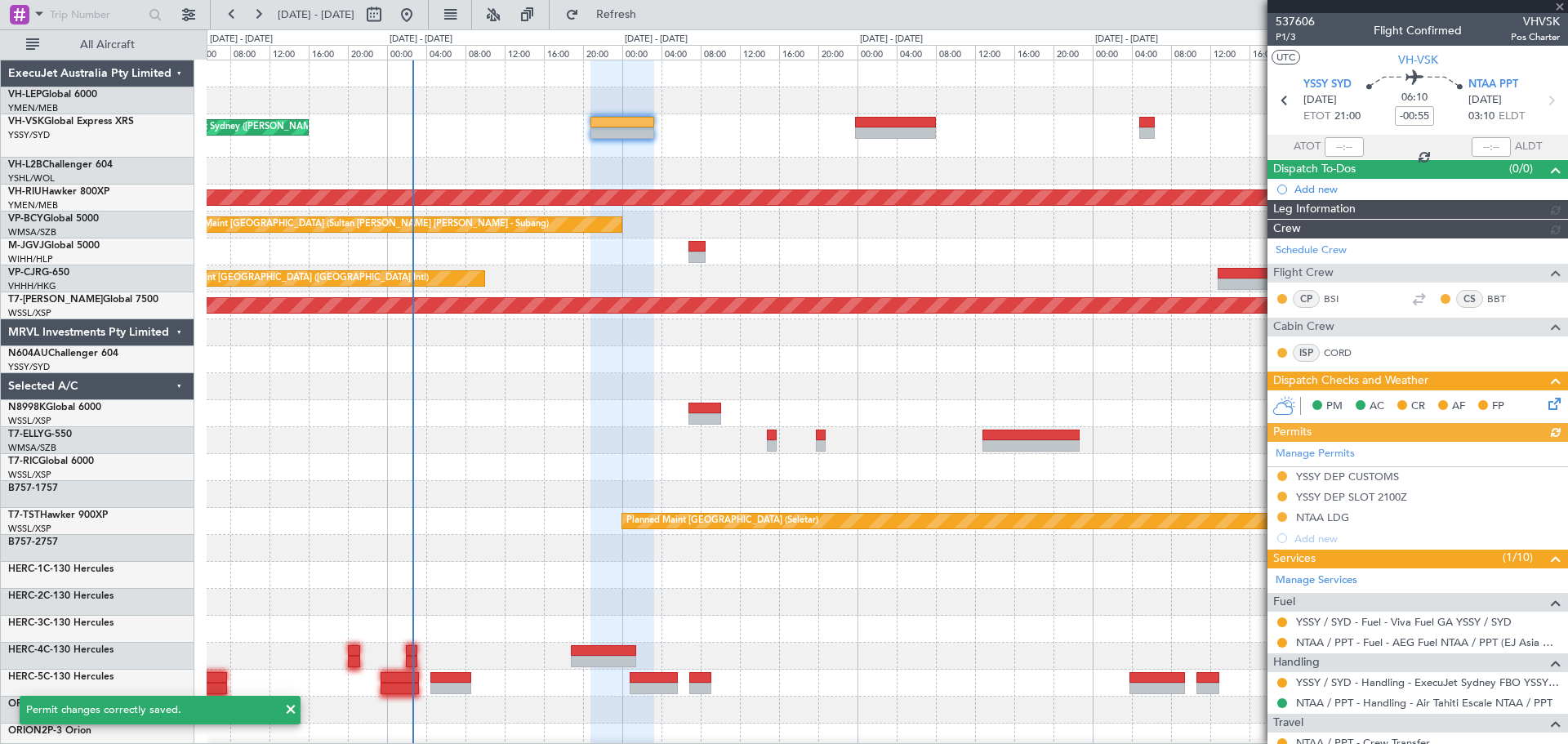
type input "[PERSON_NAME] (BTA)"
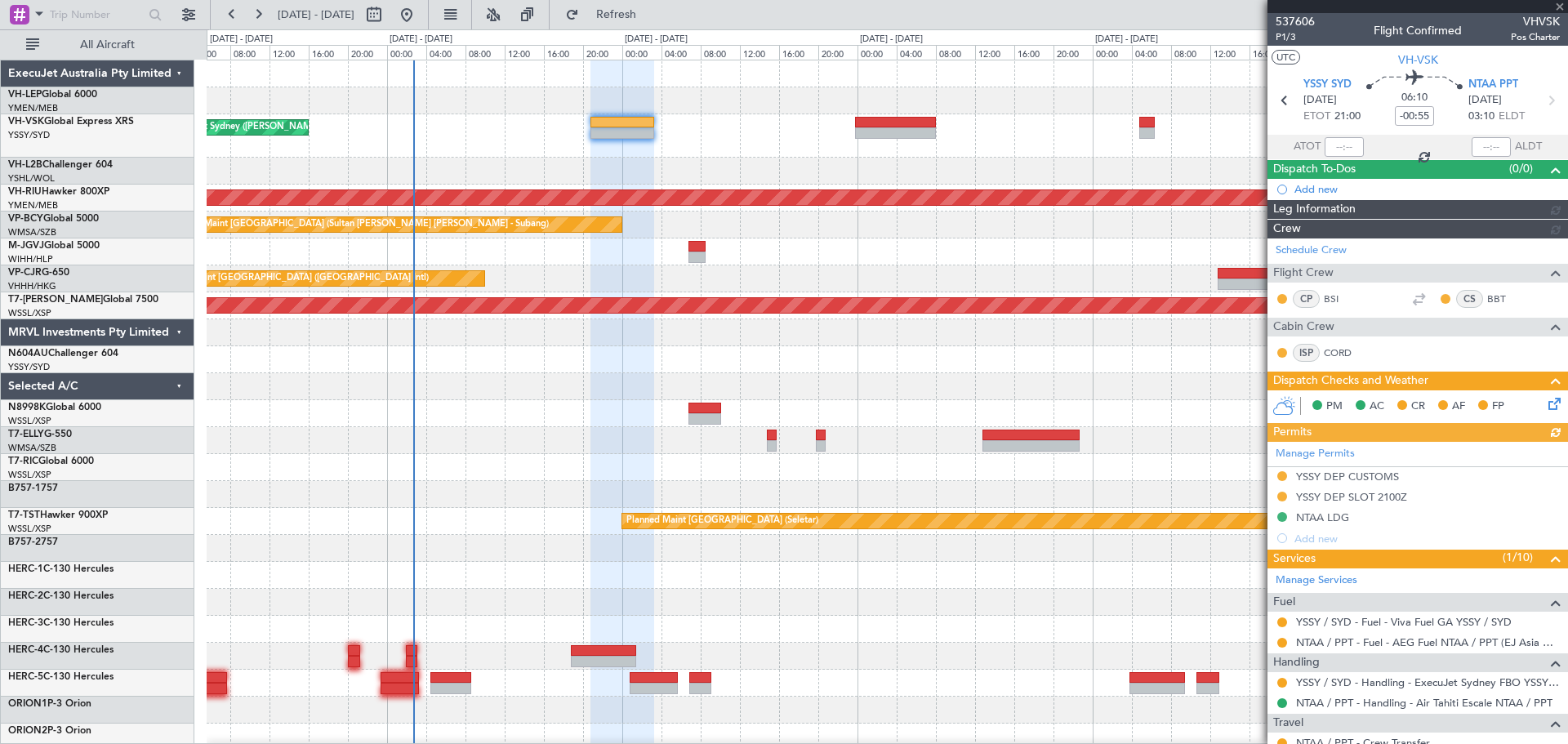
type input "[PERSON_NAME] (BTA)"
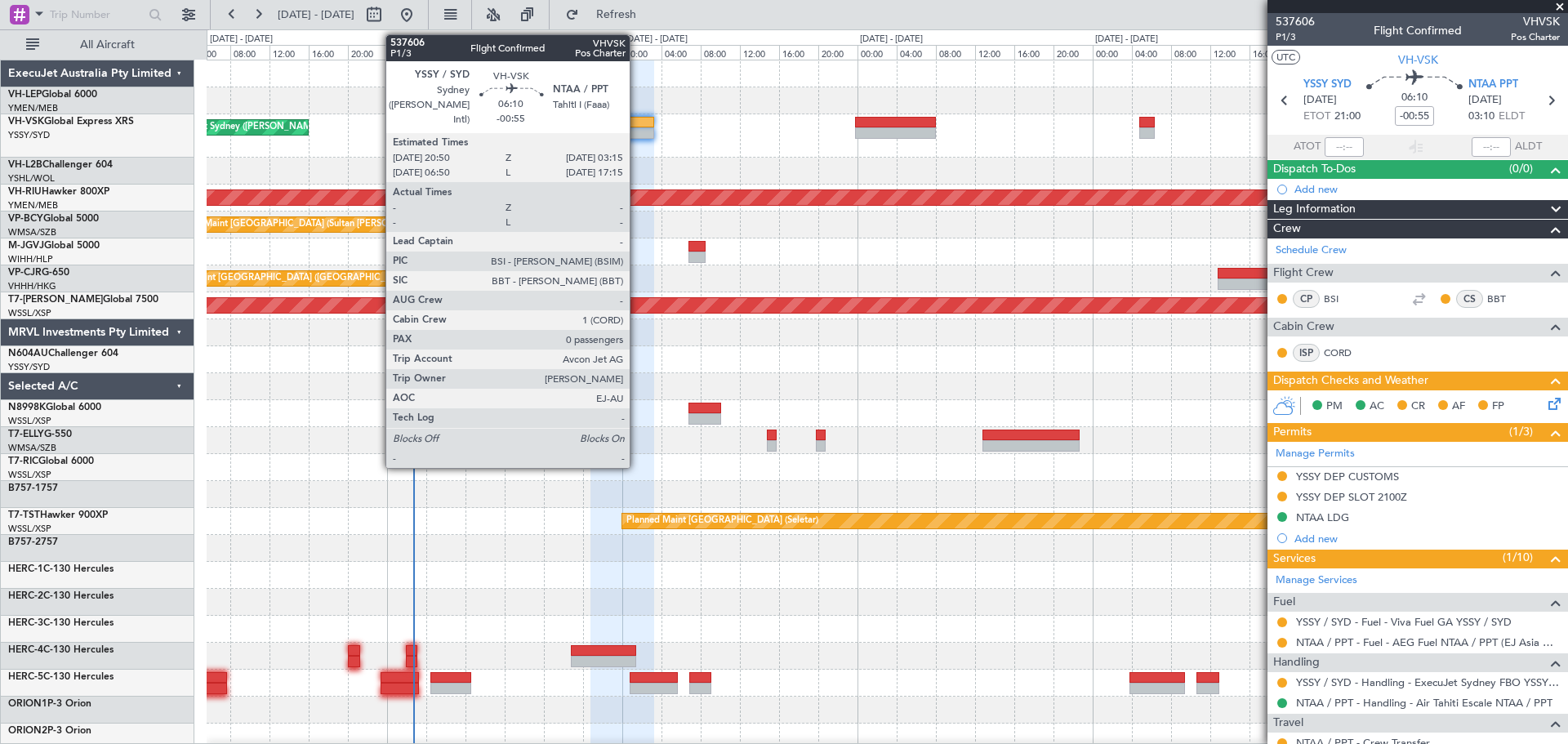
click at [637, 129] on div at bounding box center [622, 133] width 63 height 11
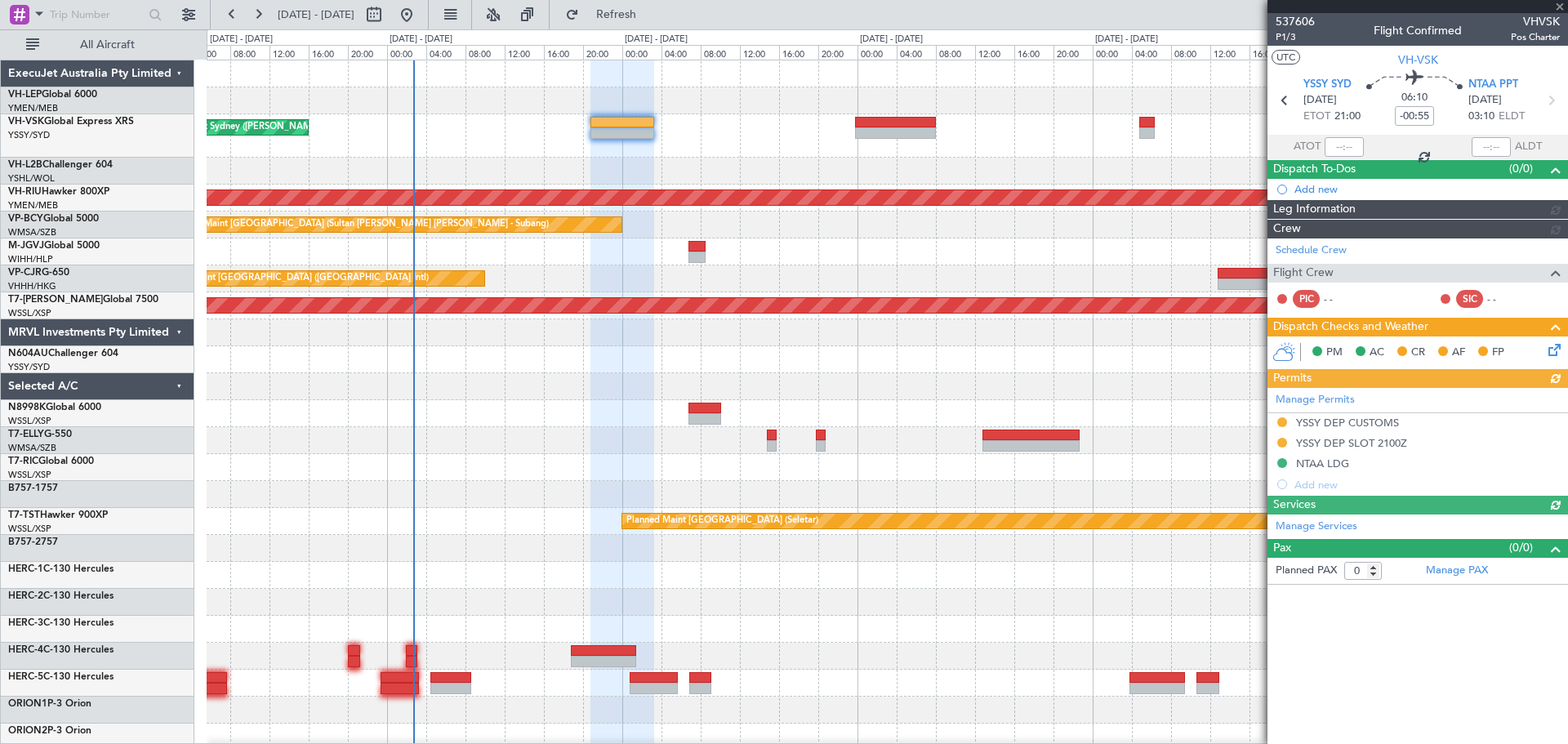
type input "[PERSON_NAME] (BTA)"
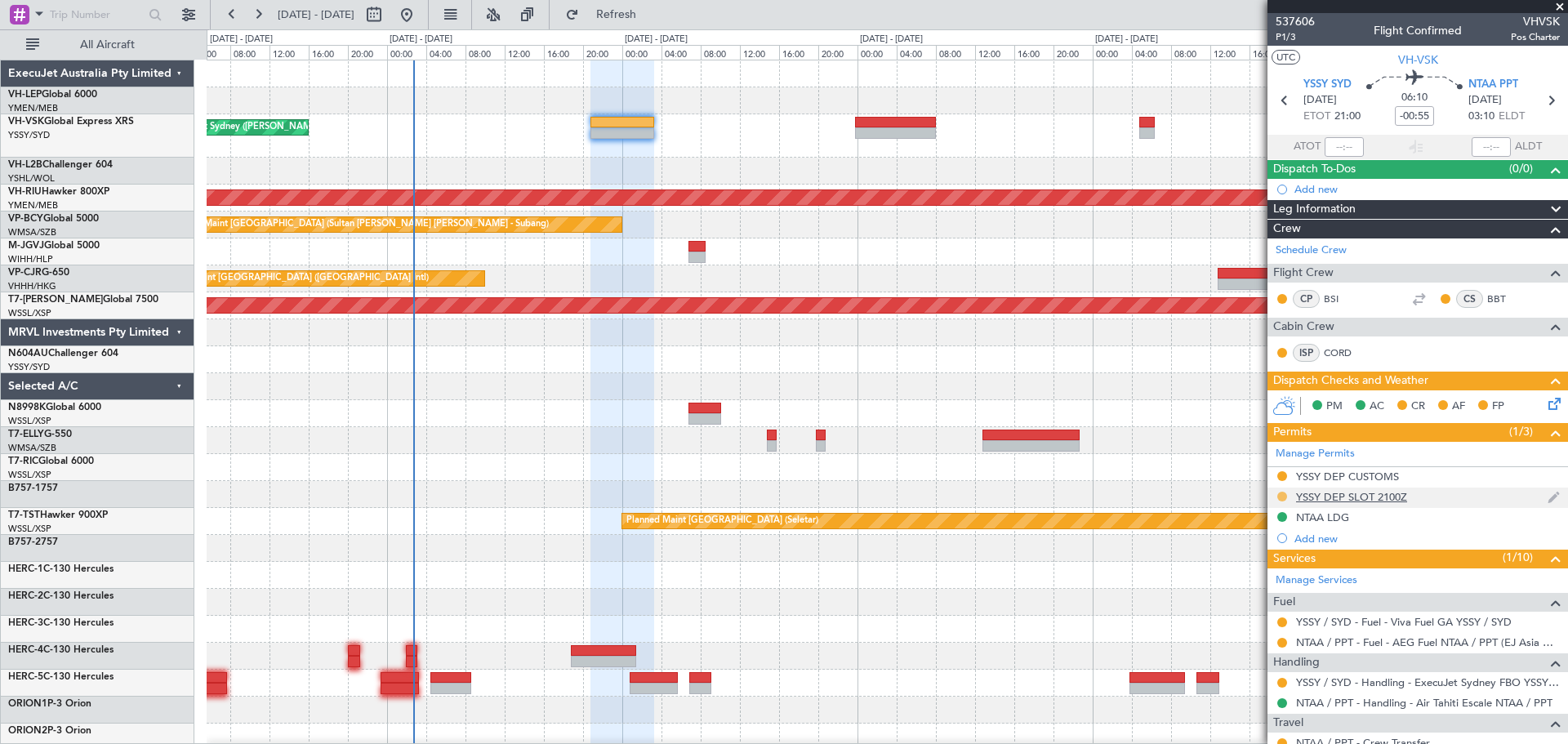
click at [1044, 449] on button at bounding box center [1282, 496] width 9 height 9
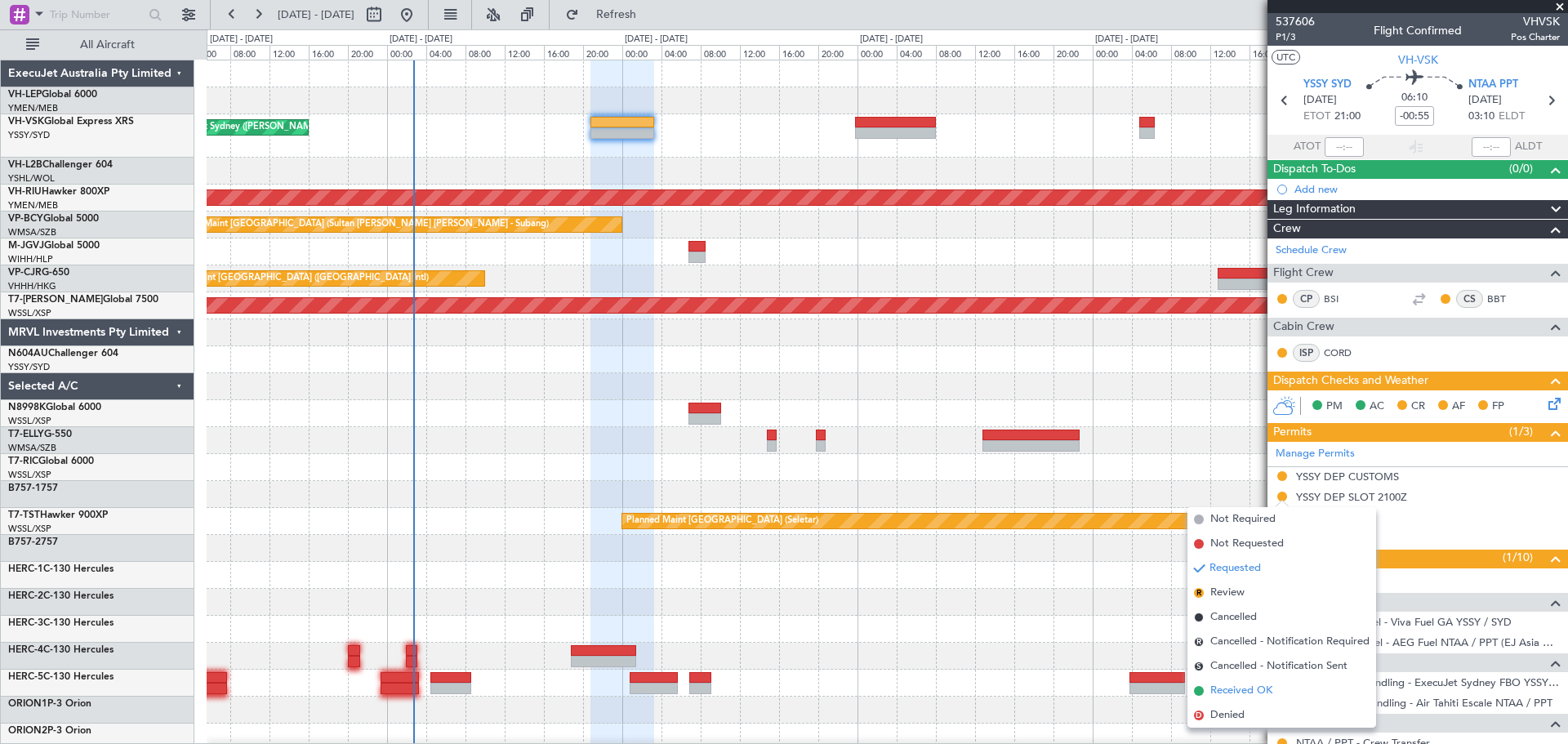
click at [1044, 449] on span "Received OK" at bounding box center [1241, 690] width 62 height 16
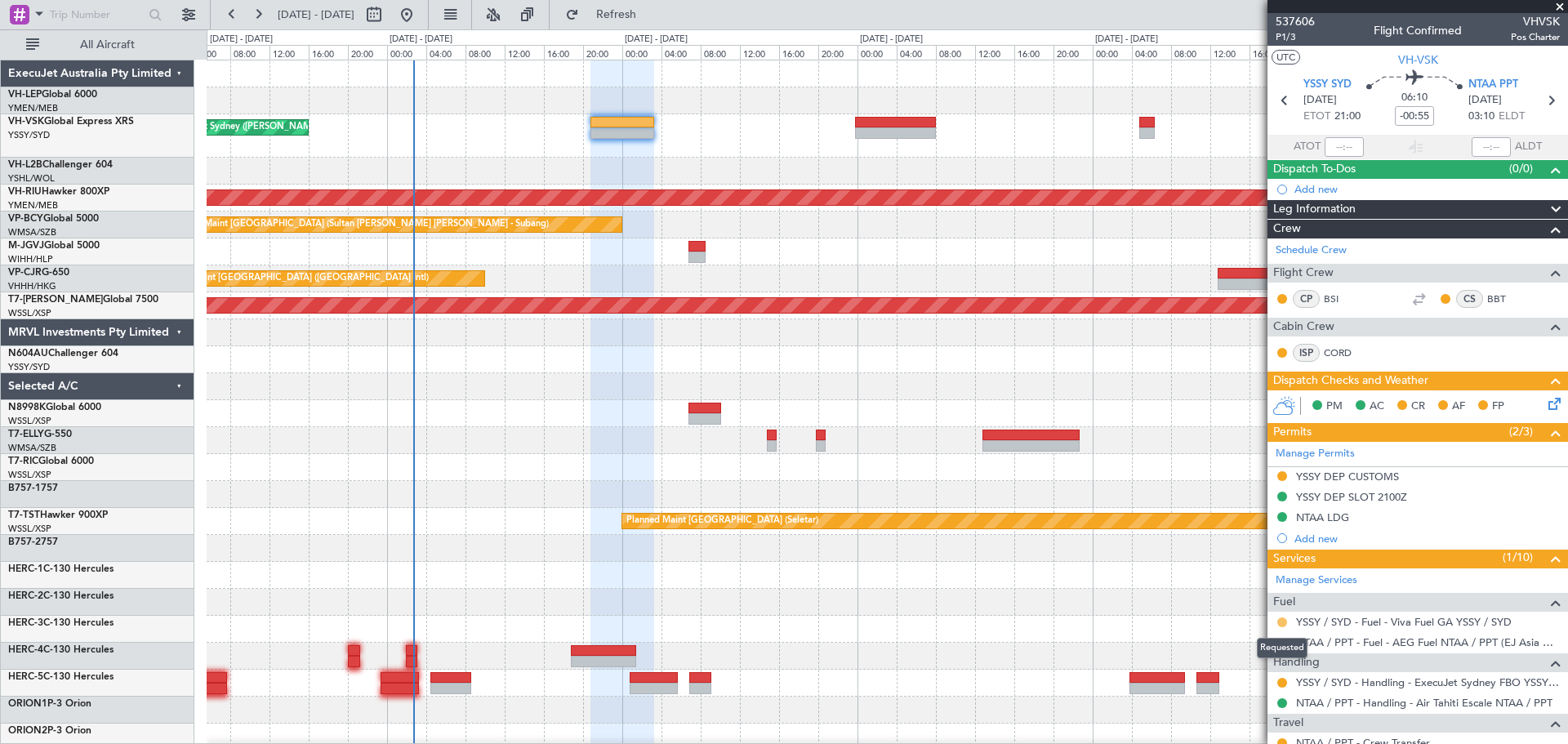
click at [1044, 449] on button at bounding box center [1282, 622] width 9 height 9
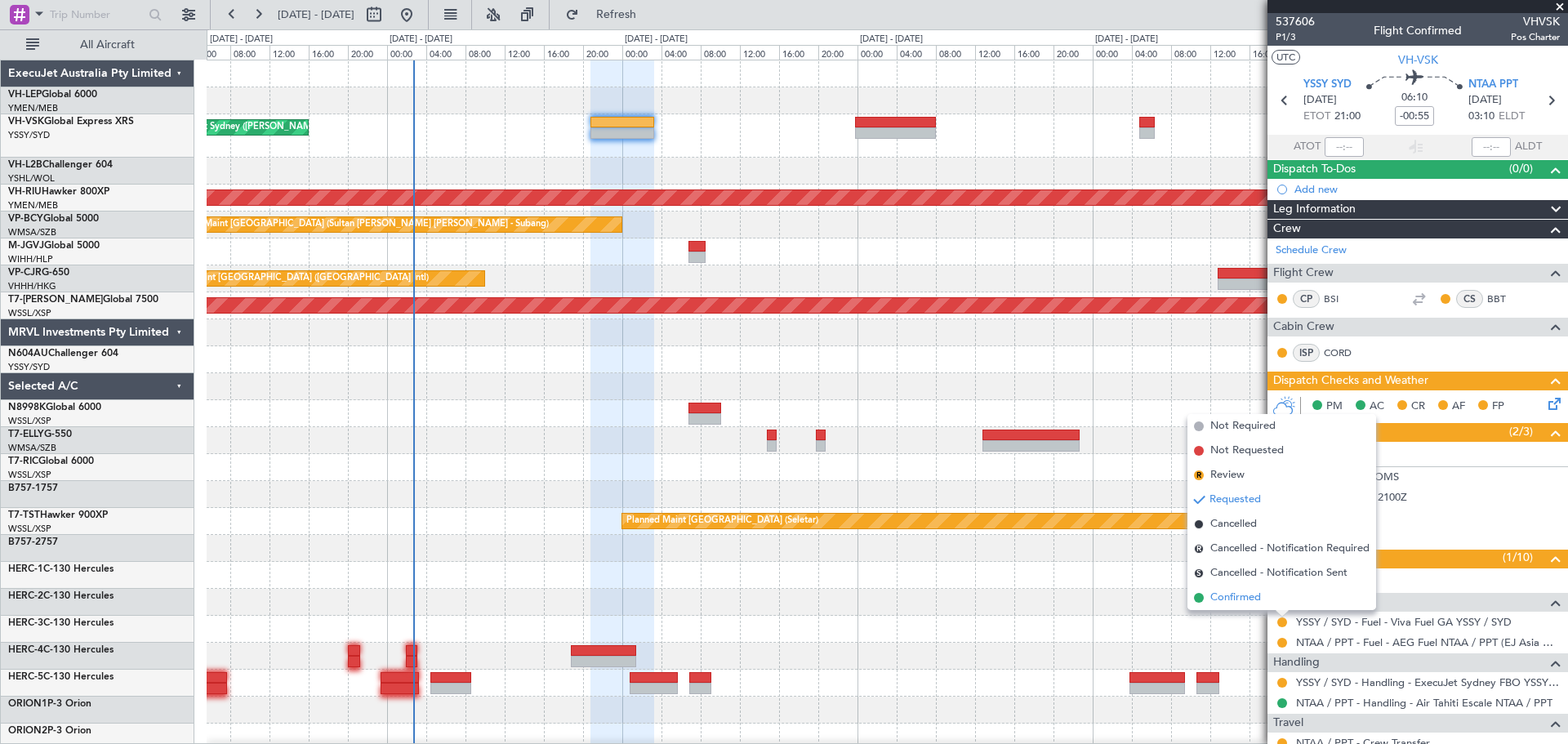
click at [1044, 449] on span "Confirmed" at bounding box center [1235, 597] width 51 height 16
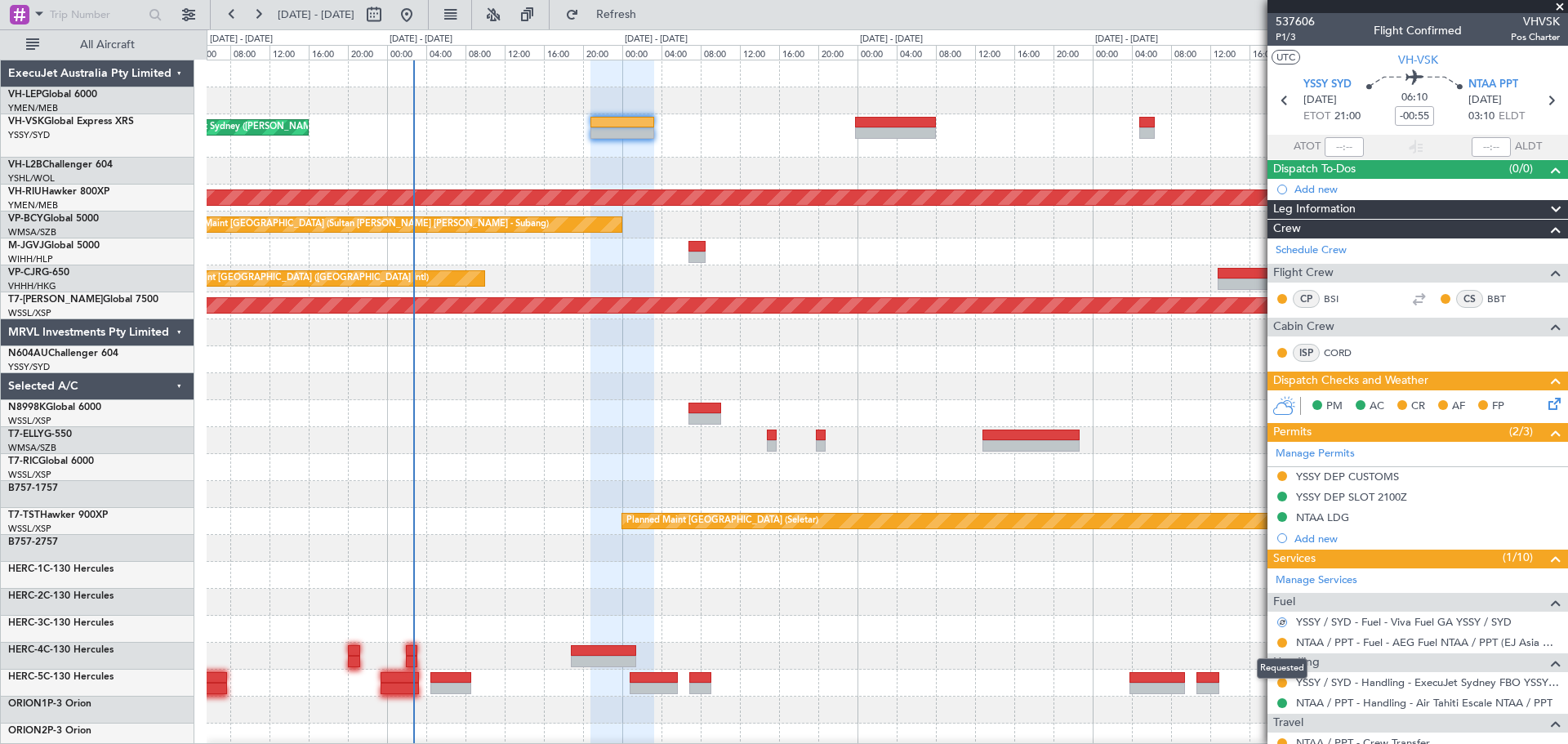
click at [1044, 449] on mat-tooltip-component "Requested" at bounding box center [1283, 668] width 74 height 43
click at [1044, 449] on button at bounding box center [1282, 683] width 9 height 9
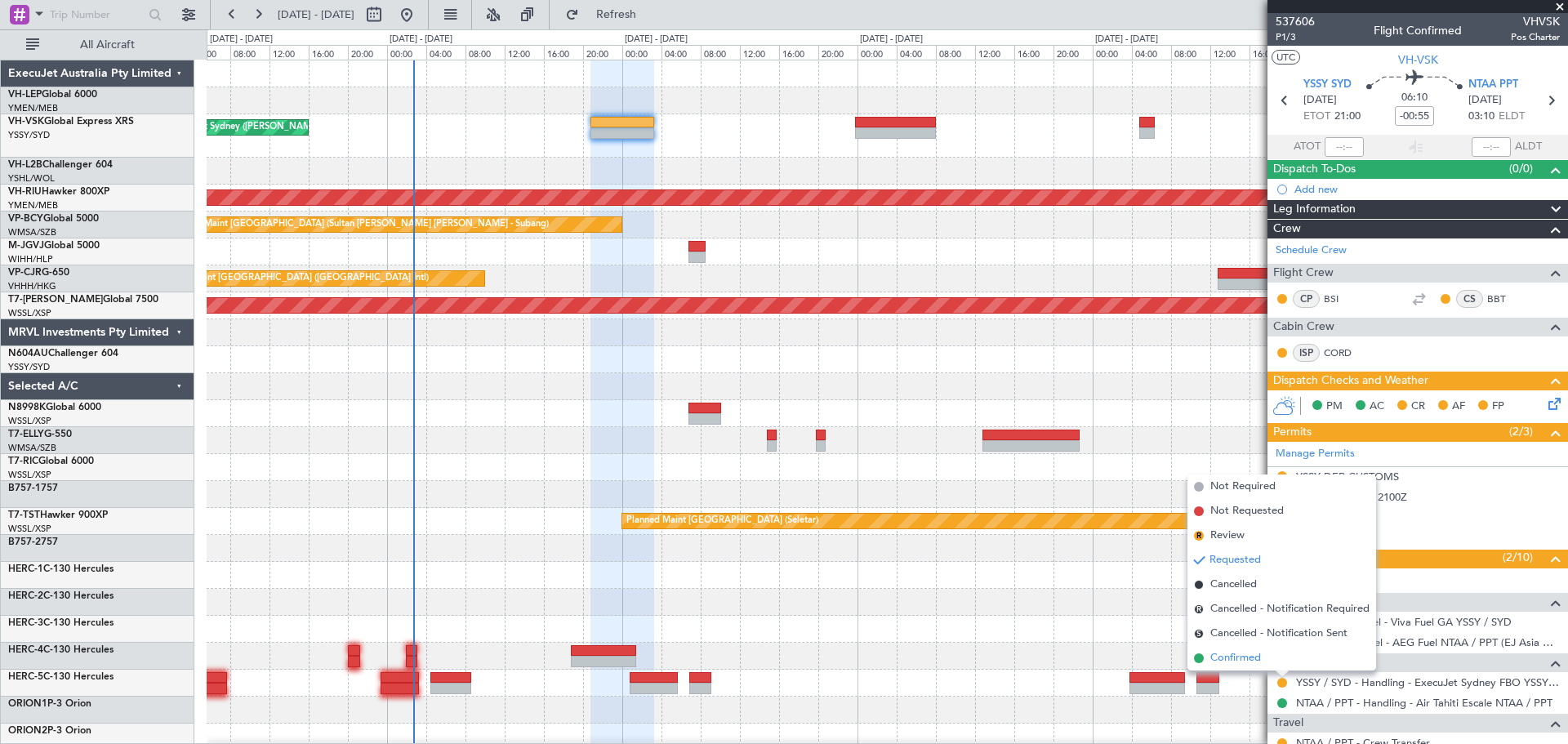
click at [1044, 449] on span "Confirmed" at bounding box center [1235, 658] width 51 height 16
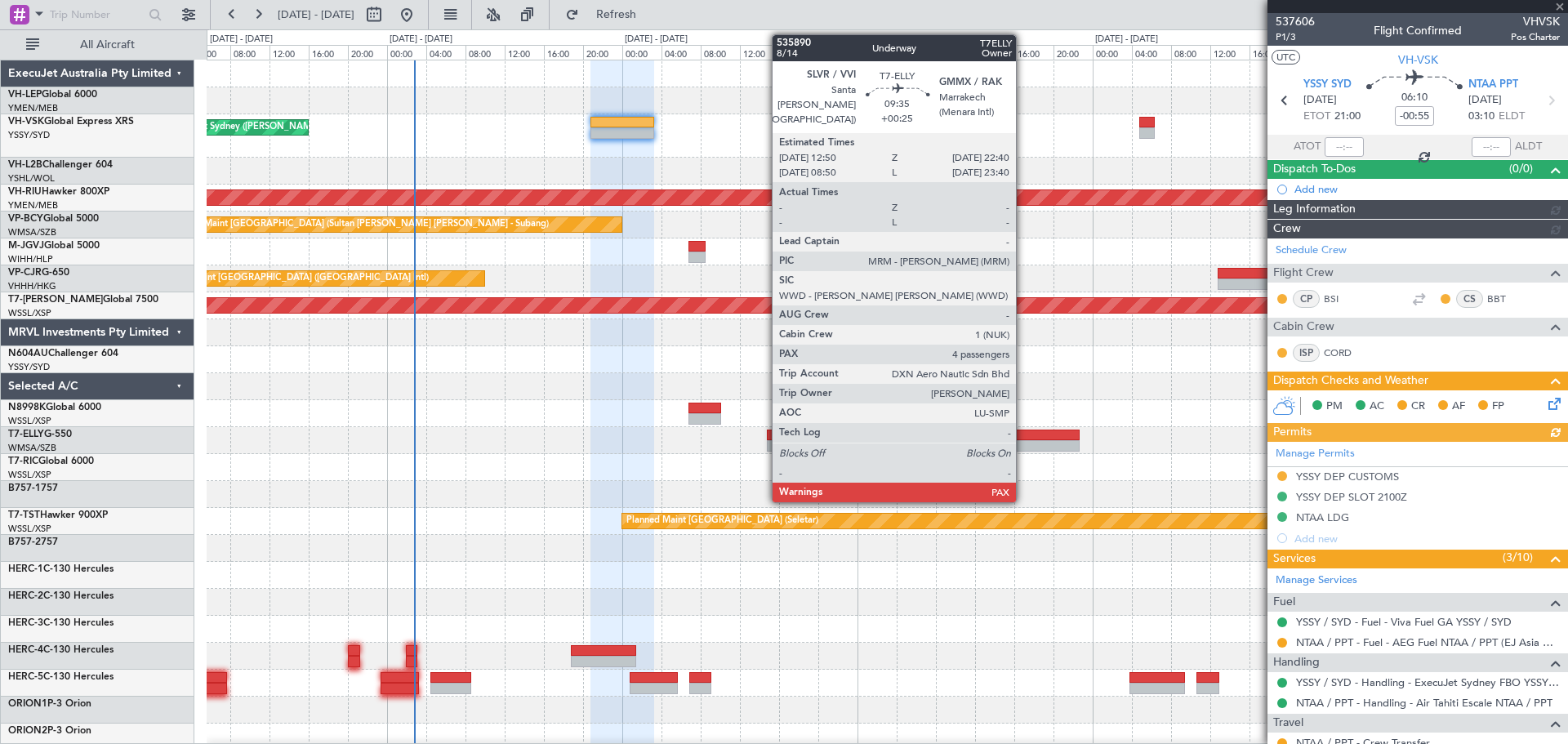
type input "[PERSON_NAME] (BTA)"
